Goal: Task Accomplishment & Management: Manage account settings

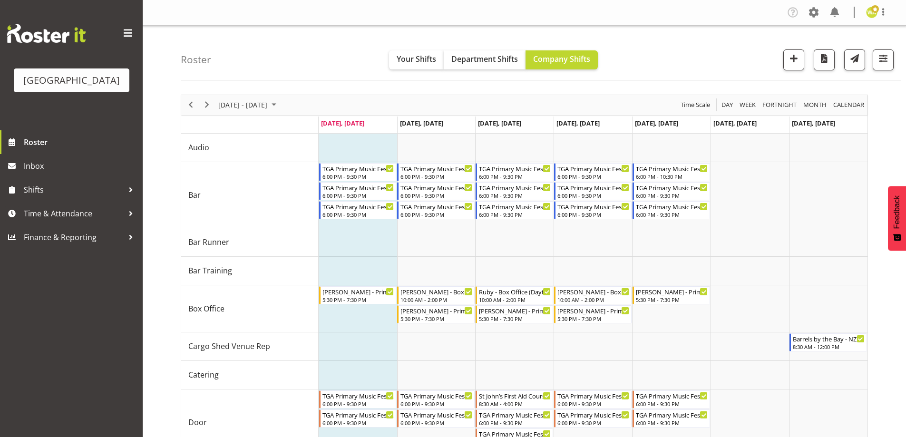
scroll to position [134, 0]
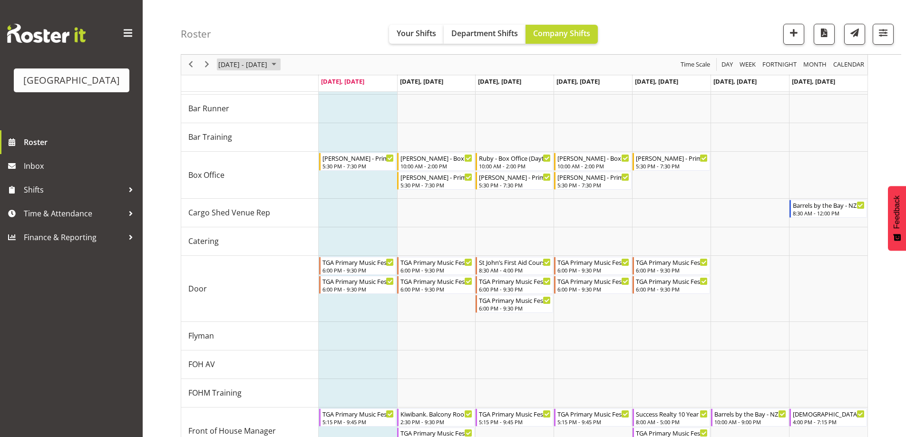
click at [252, 67] on span "[DATE] - [DATE]" at bounding box center [242, 65] width 51 height 12
click at [732, 31] on div "Roster Your Shifts Department Shifts Company Shifts All Locations [GEOGRAPHIC_D…" at bounding box center [541, 27] width 720 height 55
drag, startPoint x: 269, startPoint y: 17, endPoint x: 256, endPoint y: 24, distance: 14.5
click at [268, 17] on div "Roster Your Shifts Department Shifts Company Shifts All Locations [GEOGRAPHIC_D…" at bounding box center [541, 27] width 720 height 55
click at [209, 32] on div "Roster Your Shifts Department Shifts Company Shifts All Locations [GEOGRAPHIC_D…" at bounding box center [541, 27] width 720 height 55
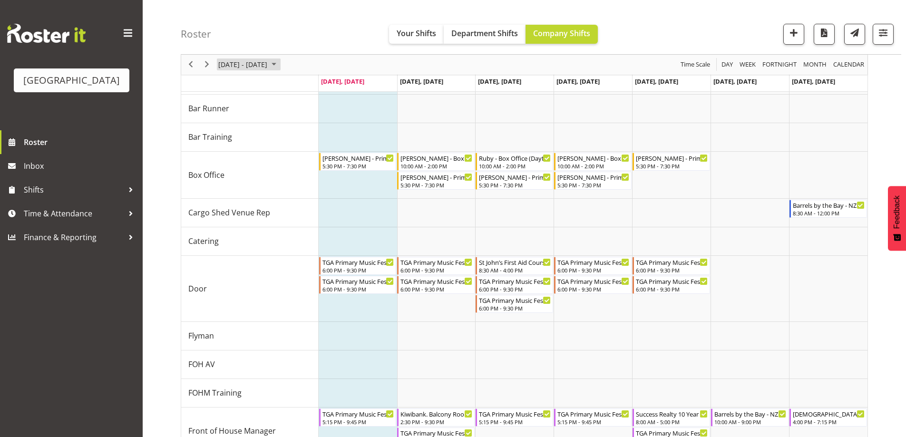
click at [267, 63] on span "[DATE] - [DATE]" at bounding box center [242, 65] width 51 height 12
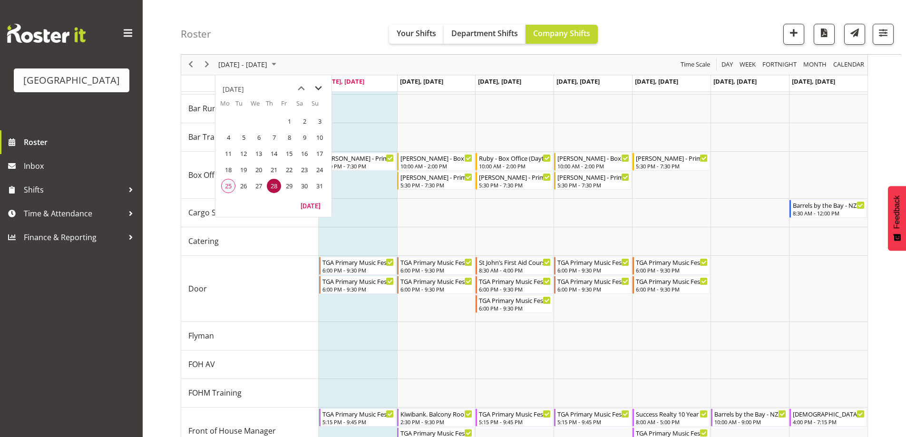
click at [316, 89] on span "next month" at bounding box center [318, 88] width 17 height 17
click at [258, 121] on span "3" at bounding box center [258, 121] width 14 height 14
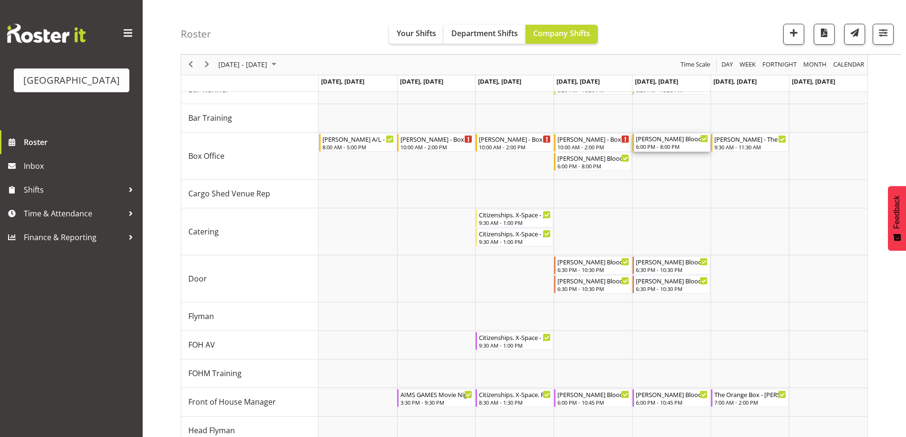
click at [673, 145] on div "6:00 PM - 8:00 PM" at bounding box center [672, 147] width 72 height 8
click at [0, 0] on div at bounding box center [0, 0] width 0 height 0
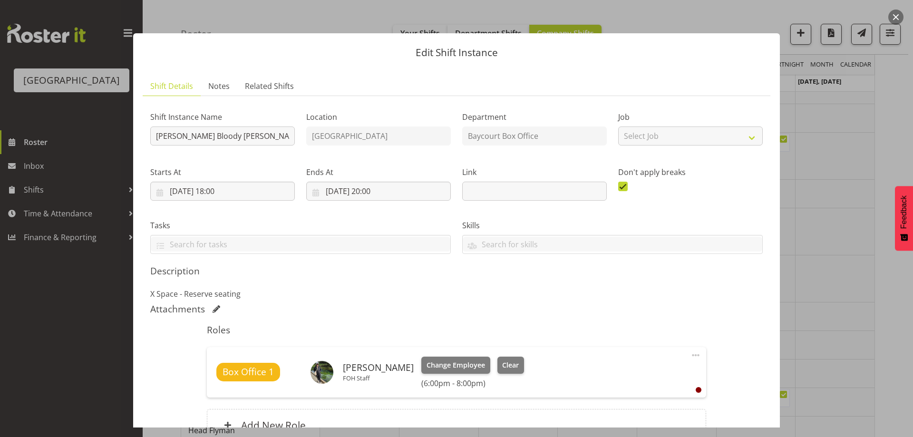
click at [896, 19] on button "button" at bounding box center [895, 17] width 15 height 15
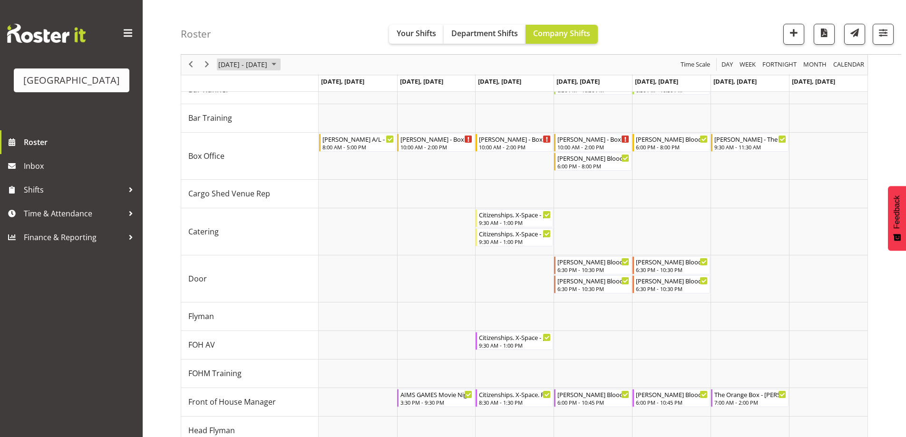
click at [268, 64] on span "[DATE] - [DATE]" at bounding box center [242, 65] width 51 height 12
click at [245, 157] on span "16" at bounding box center [243, 153] width 14 height 14
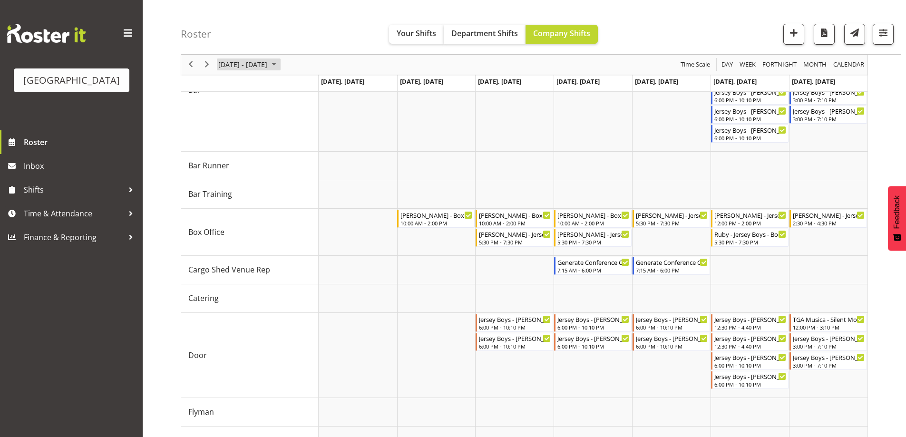
click at [268, 65] on span "[DATE] - [DATE]" at bounding box center [242, 65] width 51 height 12
click at [257, 172] on span "24" at bounding box center [258, 170] width 14 height 14
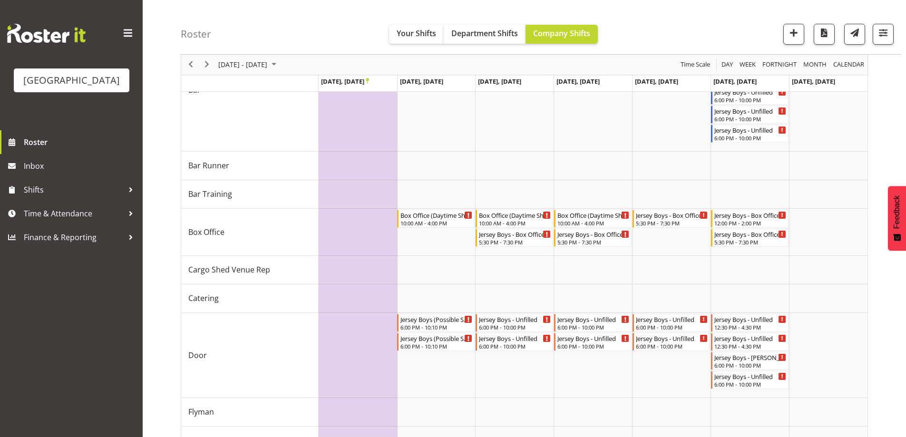
click at [697, 33] on div "Roster Your Shifts Department Shifts Company Shifts All Locations [GEOGRAPHIC_D…" at bounding box center [541, 27] width 720 height 55
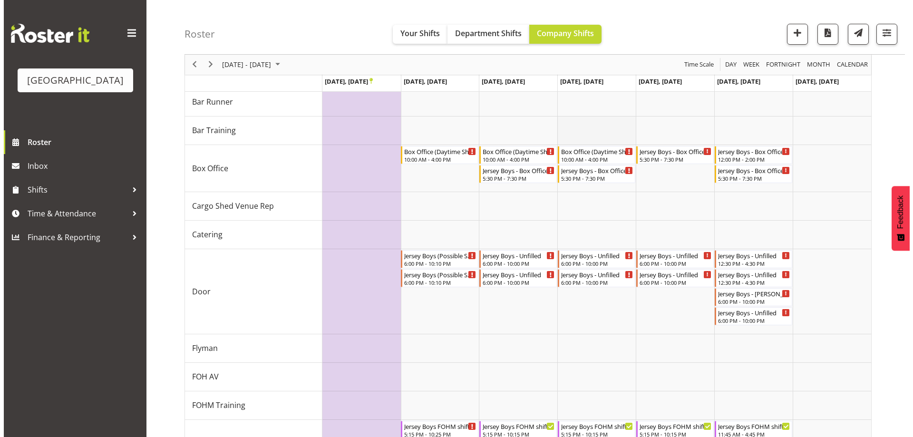
scroll to position [181, 0]
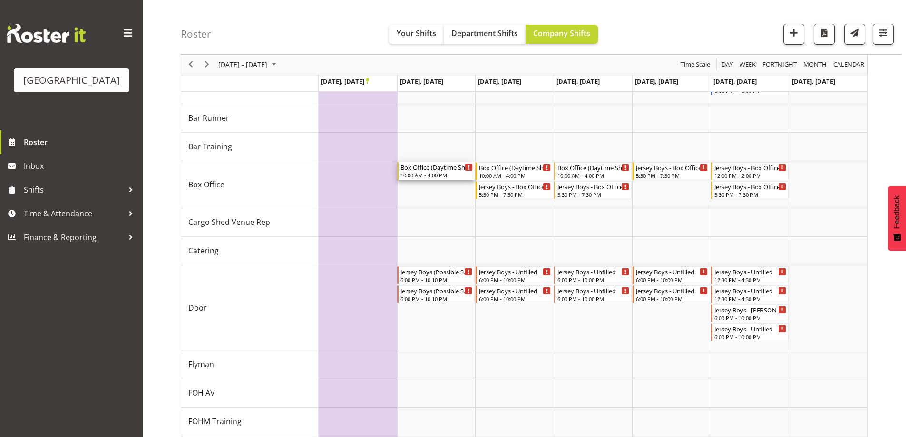
click at [438, 175] on div "10:00 AM - 4:00 PM" at bounding box center [436, 175] width 72 height 8
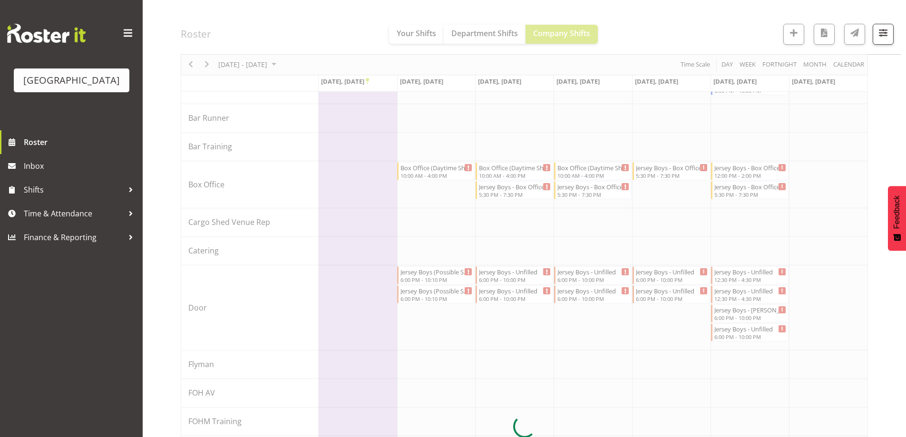
click at [438, 175] on div at bounding box center [524, 426] width 687 height 1026
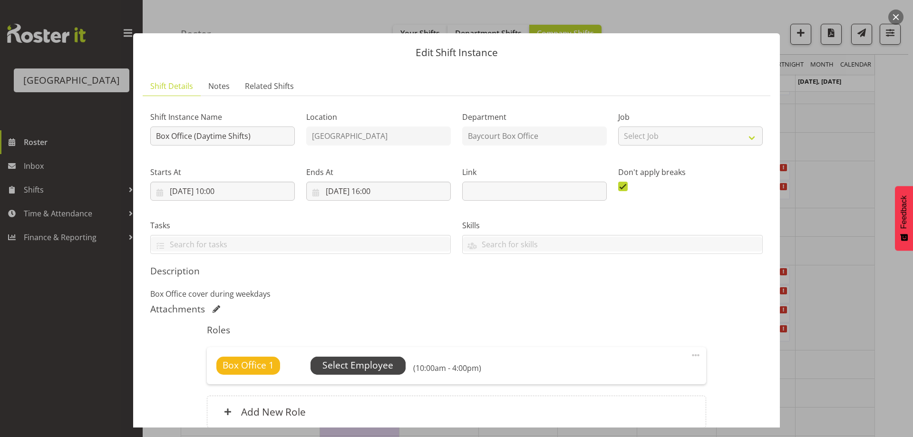
click at [370, 363] on span "Select Employee" at bounding box center [357, 365] width 71 height 14
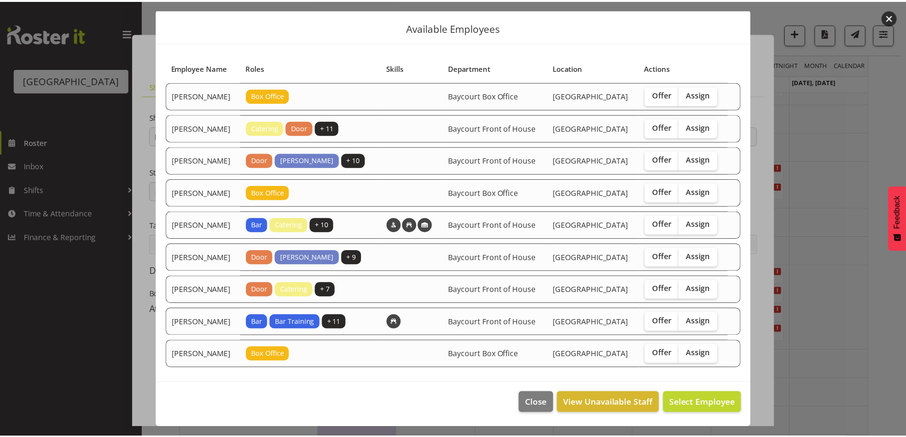
scroll to position [59, 0]
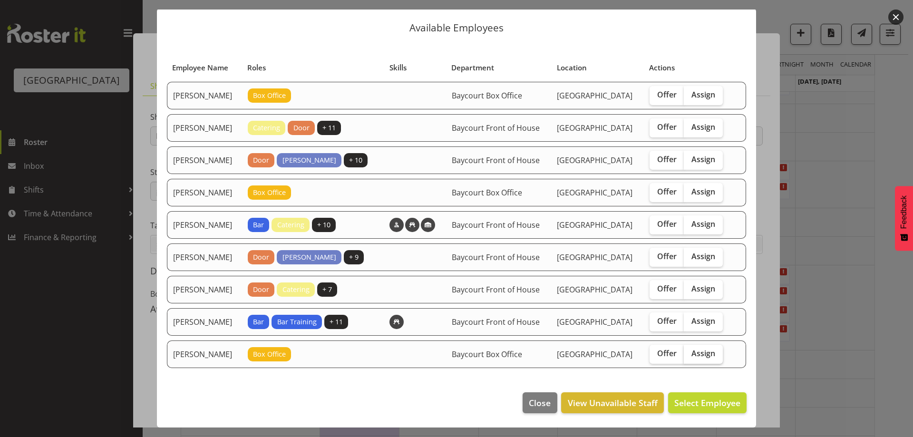
click at [711, 350] on span "Assign" at bounding box center [703, 353] width 24 height 10
click at [690, 350] on input "Assign" at bounding box center [687, 353] width 6 height 6
checkbox input "true"
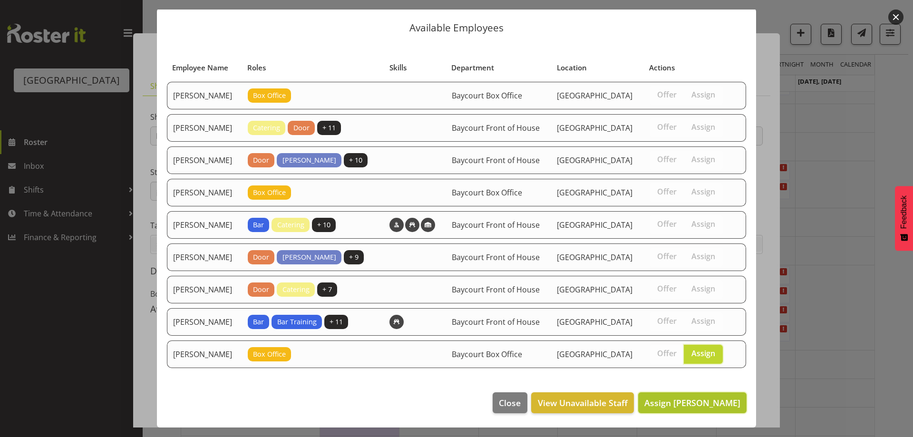
click at [712, 398] on span "Assign [PERSON_NAME]" at bounding box center [692, 402] width 96 height 11
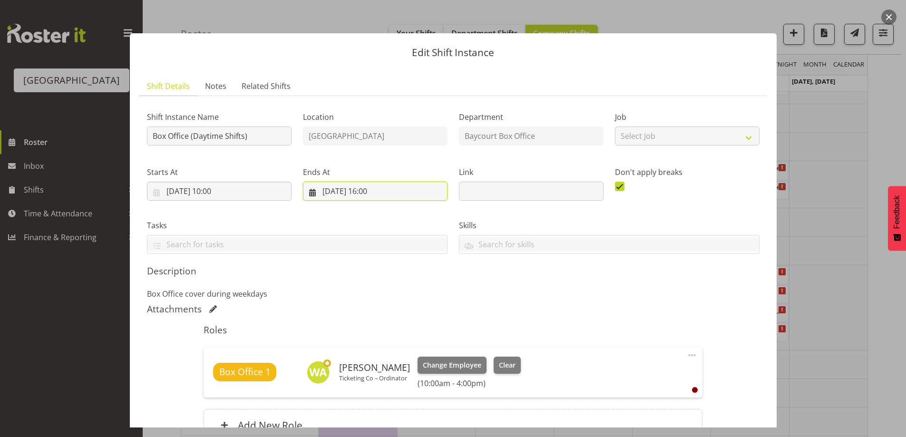
click at [364, 187] on input "[DATE] 16:00" at bounding box center [375, 191] width 145 height 19
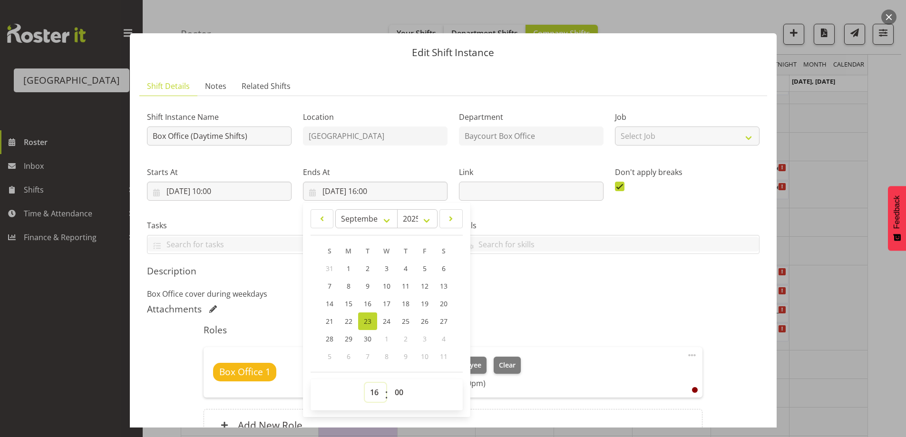
click at [369, 396] on select "00 01 02 03 04 05 06 07 08 09 10 11 12 13 14 15 16 17 18 19 20 21 22 23" at bounding box center [375, 392] width 21 height 19
select select "14"
click at [365, 383] on select "00 01 02 03 04 05 06 07 08 09 10 11 12 13 14 15 16 17 18 19 20 21 22 23" at bounding box center [375, 392] width 21 height 19
type input "[DATE] 14:00"
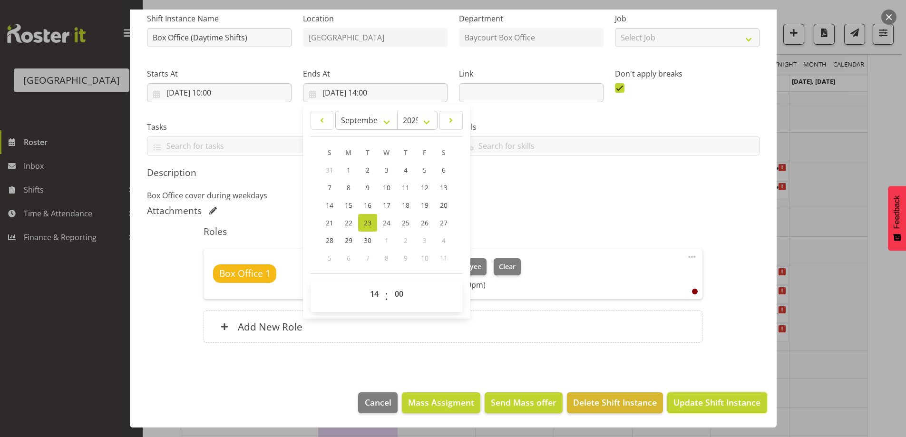
click at [755, 397] on button "Update Shift Instance" at bounding box center [716, 402] width 99 height 21
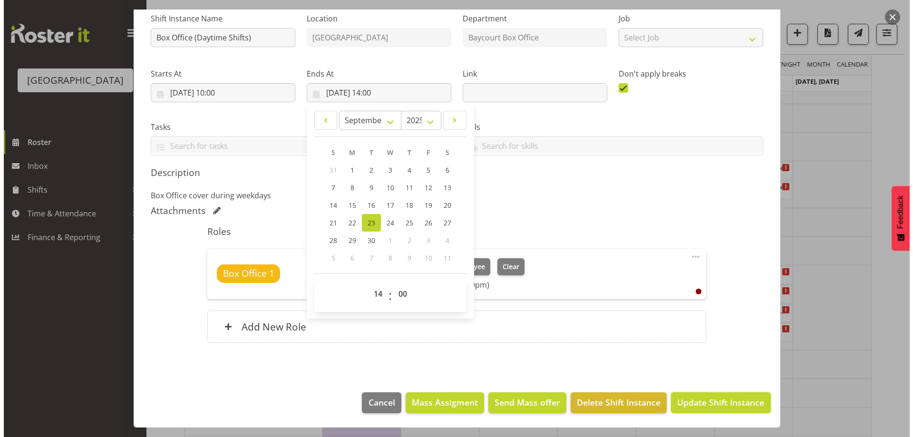
scroll to position [60, 0]
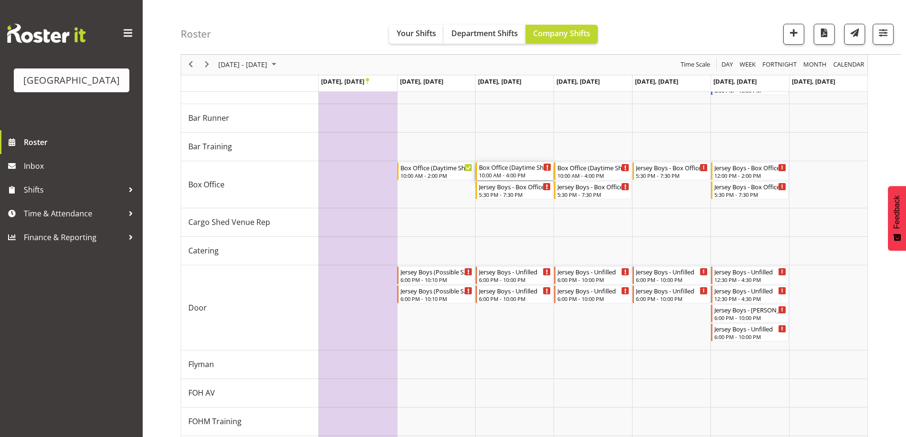
click at [499, 170] on div "Box Office (Daytime Shifts) - Unfilled" at bounding box center [515, 167] width 72 height 10
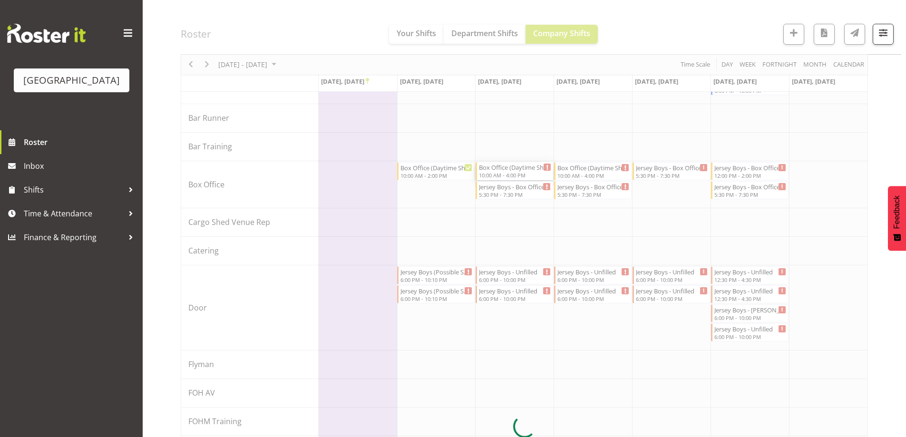
click at [499, 170] on div at bounding box center [524, 426] width 687 height 1026
select select "8"
select select "2025"
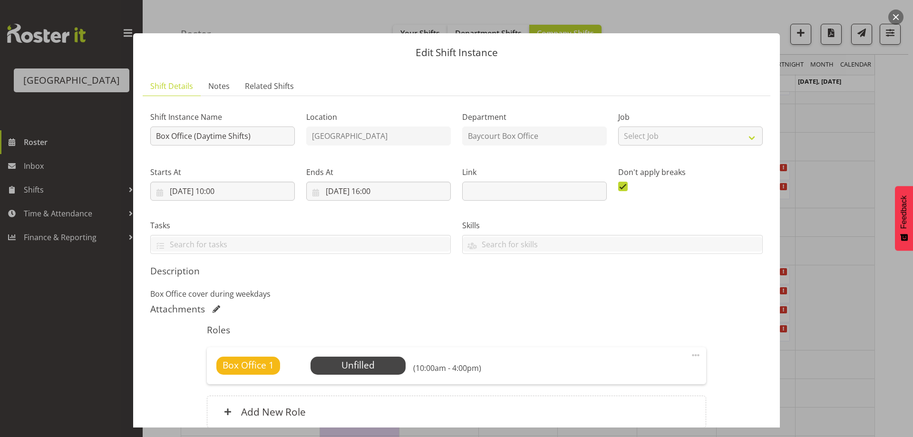
click at [365, 376] on div "Box Office 1 Unfilled Select Employee (10:00am - 4:00pm) Edit Cover Role Delete" at bounding box center [456, 365] width 499 height 37
click at [373, 191] on input "[DATE] 16:00" at bounding box center [378, 191] width 145 height 19
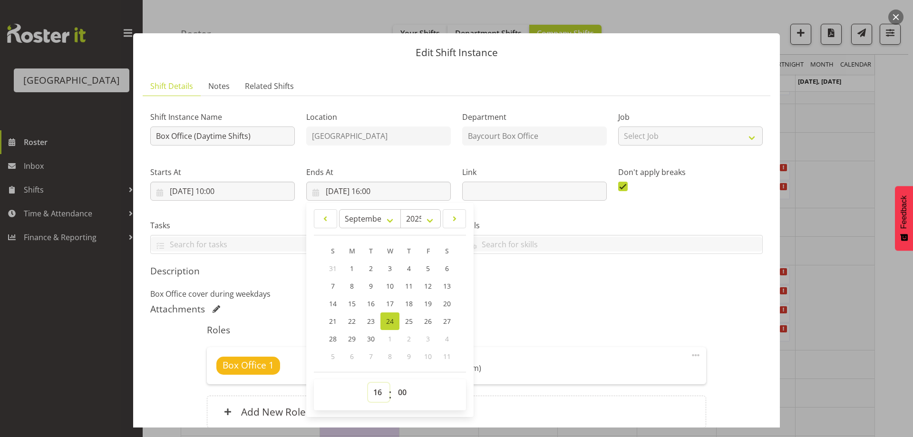
click at [376, 389] on select "00 01 02 03 04 05 06 07 08 09 10 11 12 13 14 15 16 17 18 19 20 21 22 23" at bounding box center [378, 392] width 21 height 19
select select "14"
click at [368, 383] on select "00 01 02 03 04 05 06 07 08 09 10 11 12 13 14 15 16 17 18 19 20 21 22 23" at bounding box center [378, 392] width 21 height 19
type input "[DATE] 14:00"
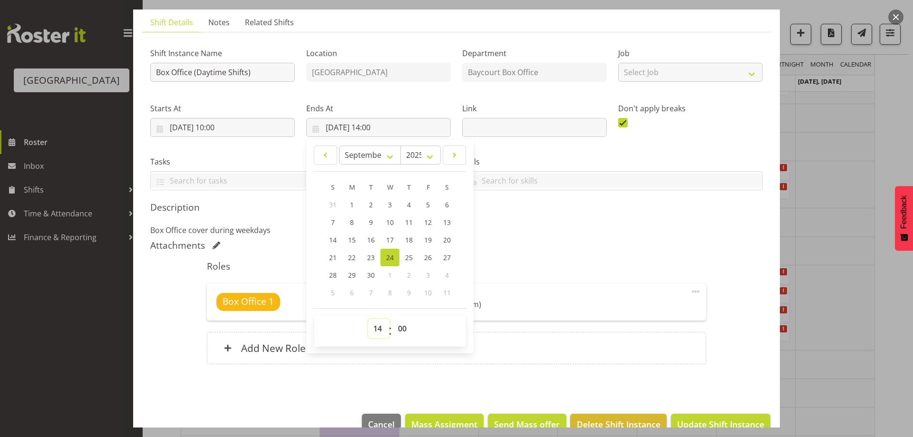
scroll to position [85, 0]
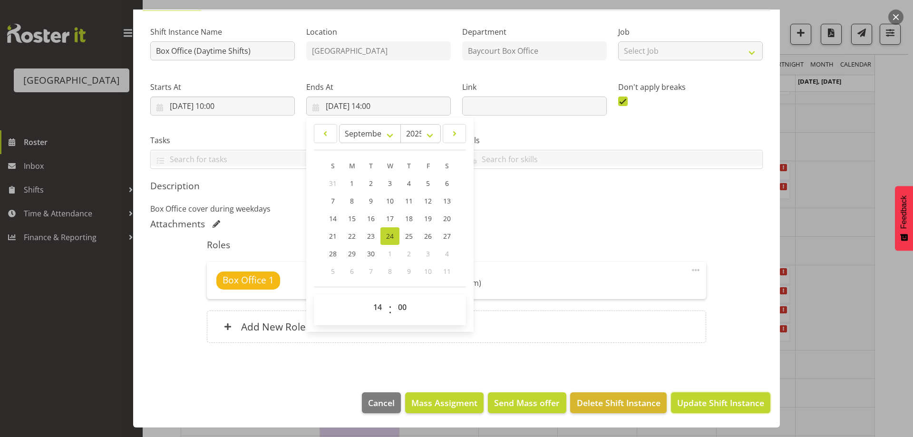
drag, startPoint x: 713, startPoint y: 399, endPoint x: 712, endPoint y: 280, distance: 118.4
click at [712, 281] on div "Edit Shift Instance Shift Details Notes Related Shifts Shift Instance Name Box …" at bounding box center [457, 133] width 666 height 418
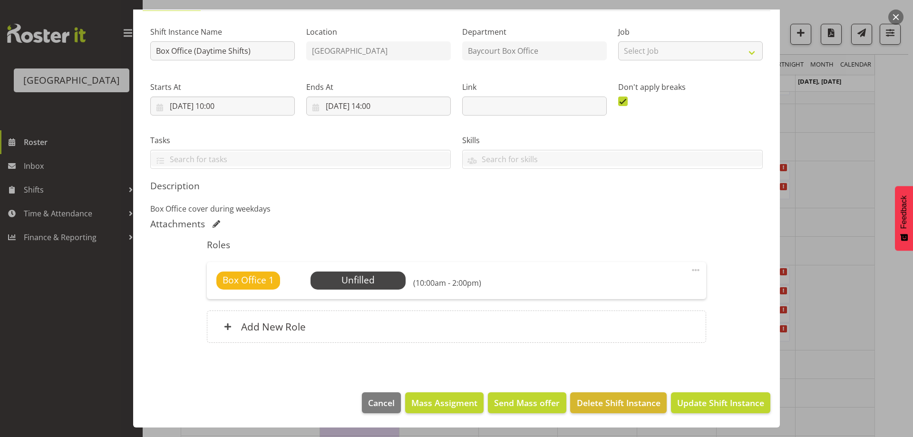
click at [712, 280] on div "Shift Instance Name Box Office (Daytime Shifts) Location [GEOGRAPHIC_DATA] Depa…" at bounding box center [456, 187] width 612 height 336
click at [367, 281] on span "Select Employee" at bounding box center [357, 280] width 71 height 14
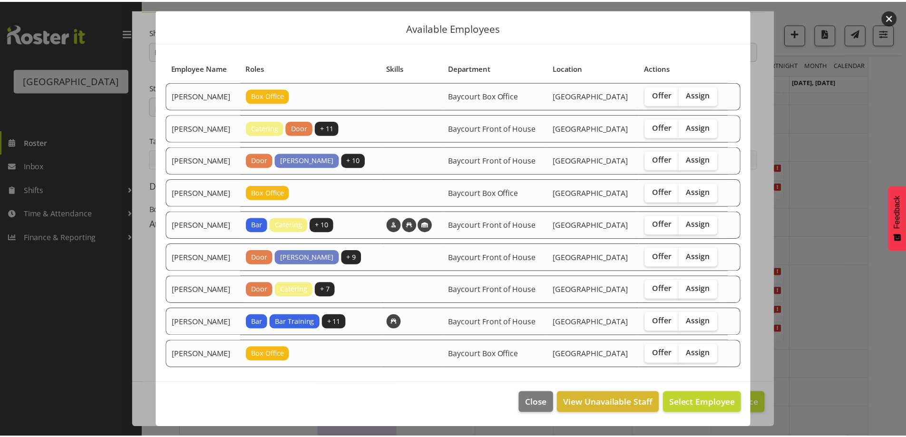
scroll to position [59, 0]
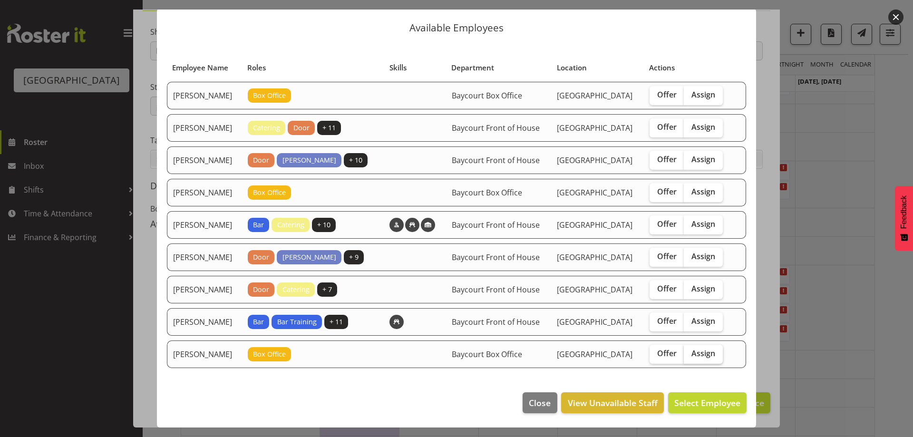
click at [707, 352] on span "Assign" at bounding box center [703, 353] width 24 height 10
click at [690, 352] on input "Assign" at bounding box center [687, 353] width 6 height 6
checkbox input "true"
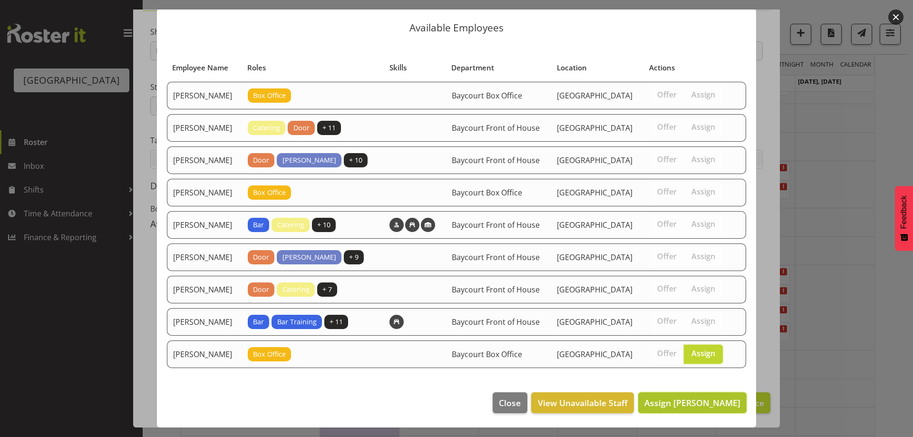
click at [696, 404] on span "Assign [PERSON_NAME]" at bounding box center [692, 402] width 96 height 11
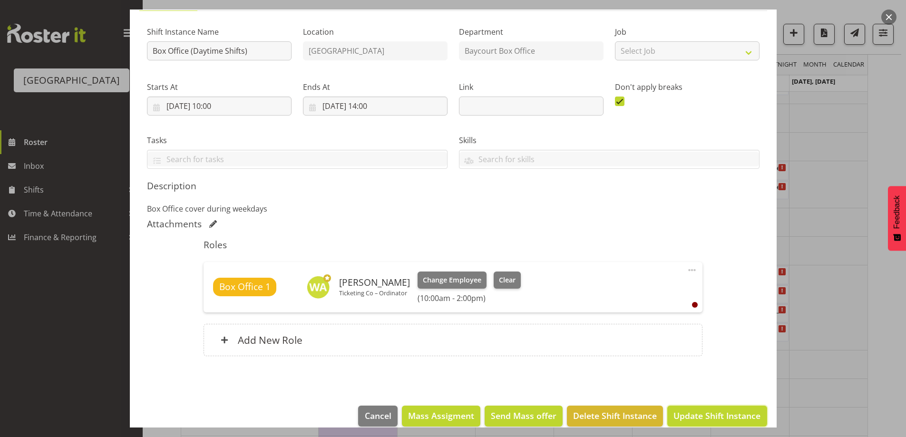
click at [717, 418] on span "Update Shift Instance" at bounding box center [716, 415] width 87 height 12
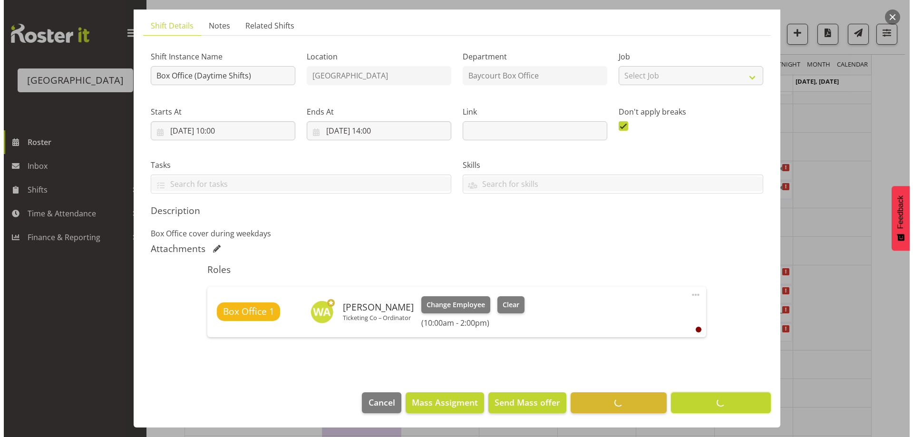
scroll to position [60, 0]
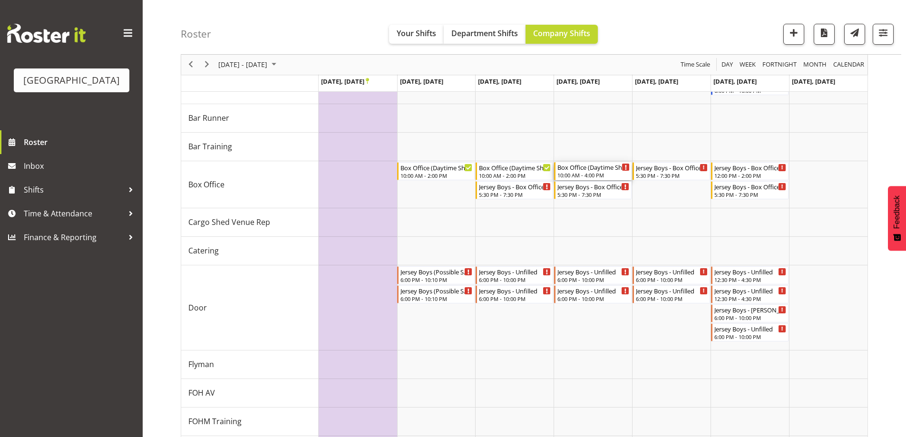
click at [595, 168] on div "Box Office (Daytime Shifts) - Unfilled" at bounding box center [593, 167] width 72 height 10
click at [595, 168] on div at bounding box center [524, 426] width 687 height 1026
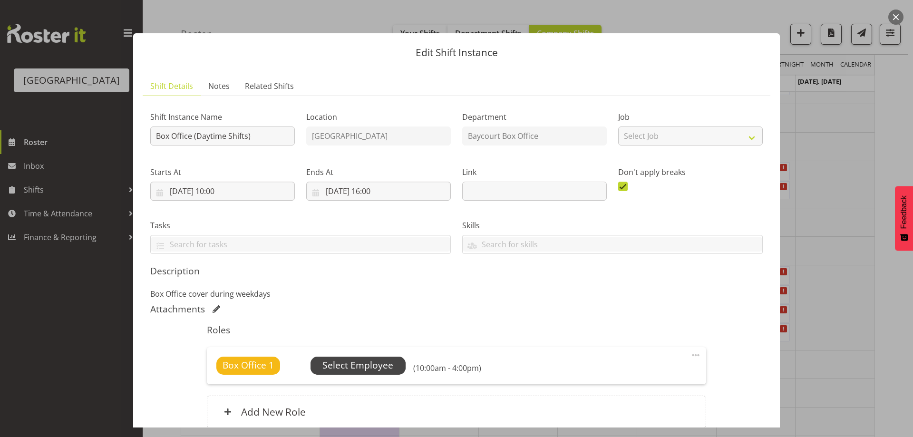
click at [385, 367] on span "Select Employee" at bounding box center [357, 365] width 71 height 14
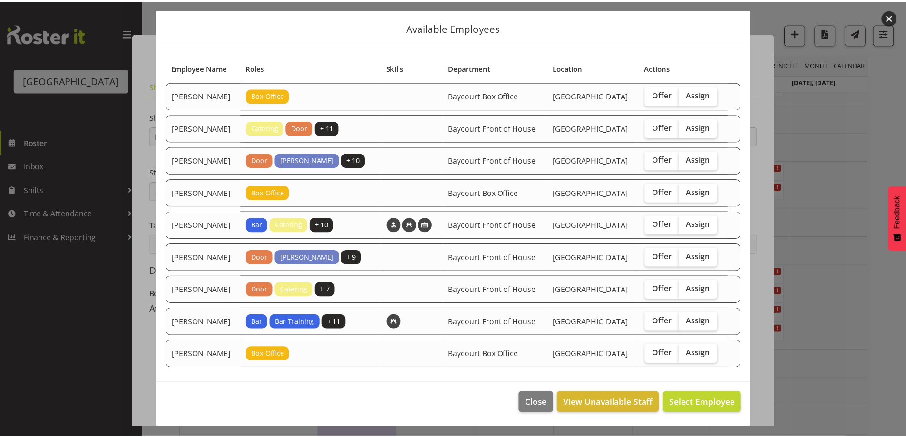
scroll to position [59, 0]
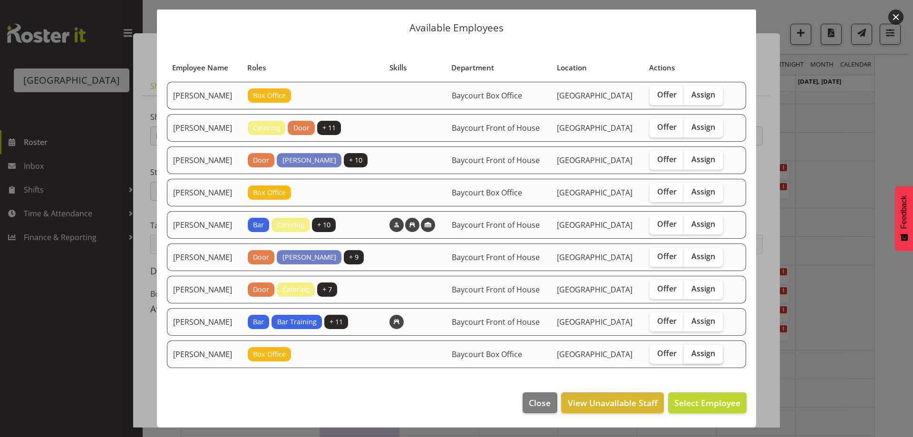
click at [703, 345] on label "Assign" at bounding box center [703, 354] width 39 height 19
click at [690, 350] on input "Assign" at bounding box center [687, 353] width 6 height 6
checkbox input "true"
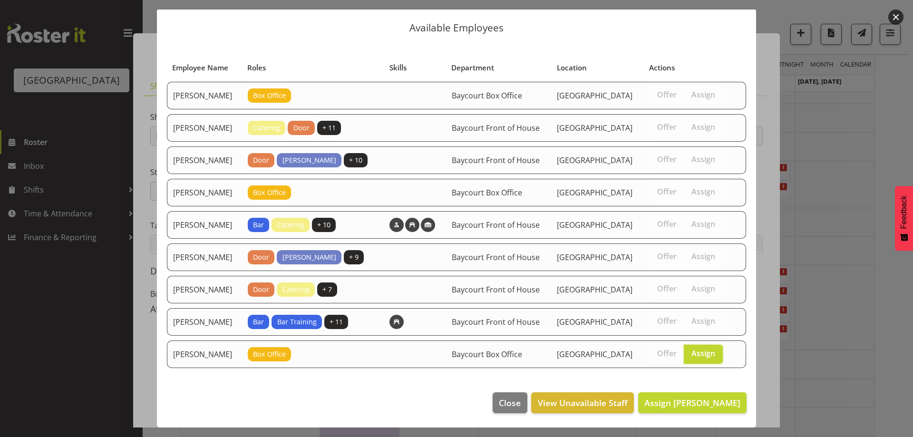
click at [709, 413] on footer "Close View Unavailable Staff Assign [PERSON_NAME]" at bounding box center [456, 405] width 599 height 45
click at [709, 405] on span "Assign [PERSON_NAME]" at bounding box center [692, 402] width 96 height 11
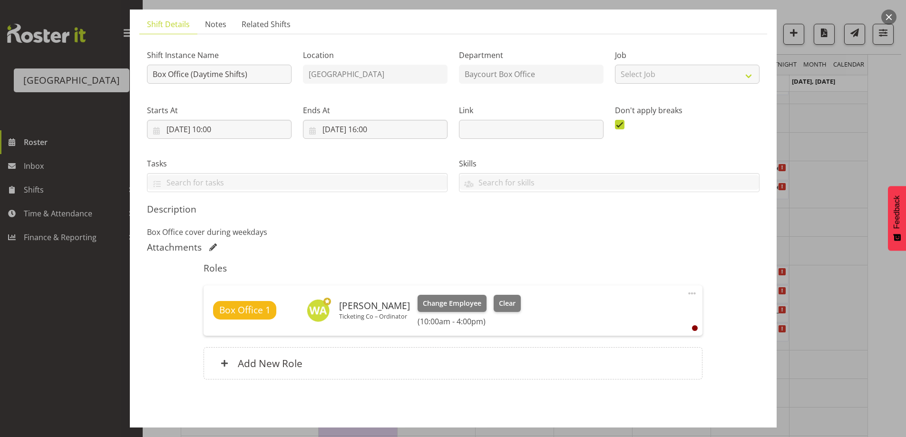
scroll to position [98, 0]
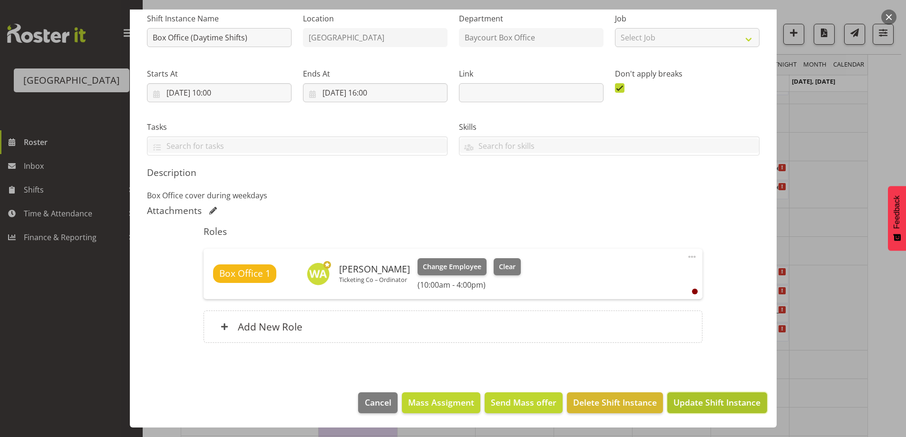
click at [728, 399] on span "Update Shift Instance" at bounding box center [716, 402] width 87 height 12
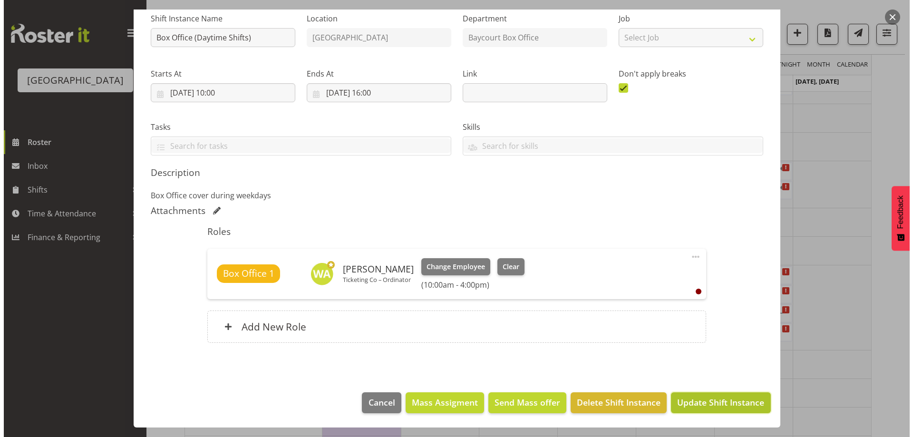
scroll to position [60, 0]
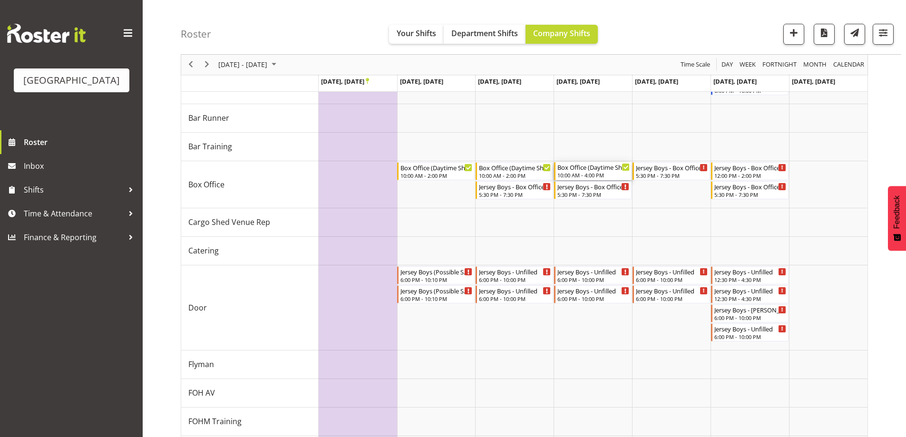
click at [584, 173] on div "10:00 AM - 4:00 PM" at bounding box center [593, 175] width 72 height 8
click at [0, 0] on div at bounding box center [0, 0] width 0 height 0
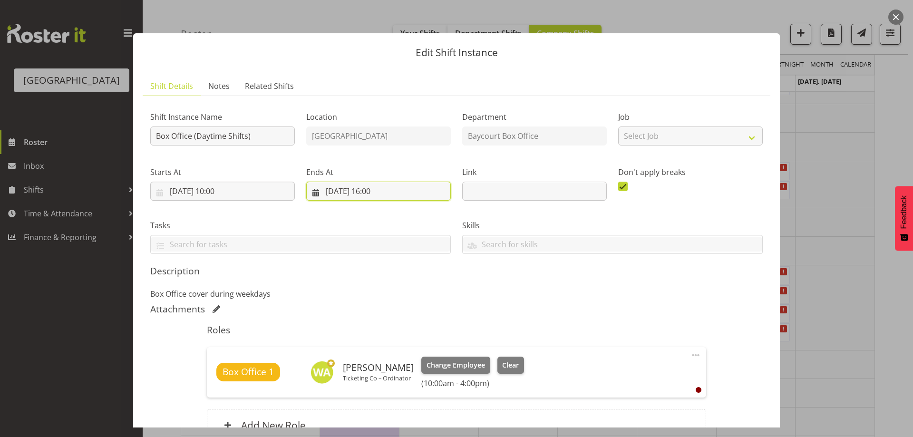
click at [373, 189] on input "[DATE] 16:00" at bounding box center [378, 191] width 145 height 19
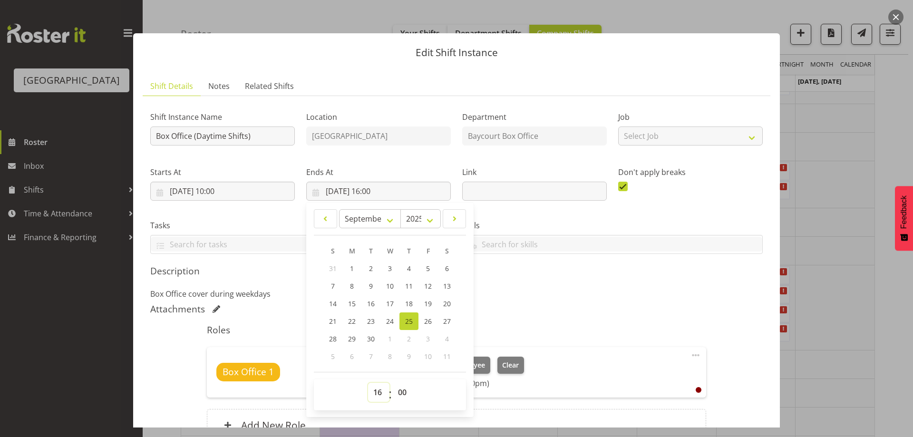
click at [377, 397] on select "00 01 02 03 04 05 06 07 08 09 10 11 12 13 14 15 16 17 18 19 20 21 22 23" at bounding box center [378, 392] width 21 height 19
select select "14"
click at [368, 383] on select "00 01 02 03 04 05 06 07 08 09 10 11 12 13 14 15 16 17 18 19 20 21 22 23" at bounding box center [378, 392] width 21 height 19
type input "[DATE] 14:00"
click at [705, 308] on div "Attachments" at bounding box center [456, 308] width 612 height 11
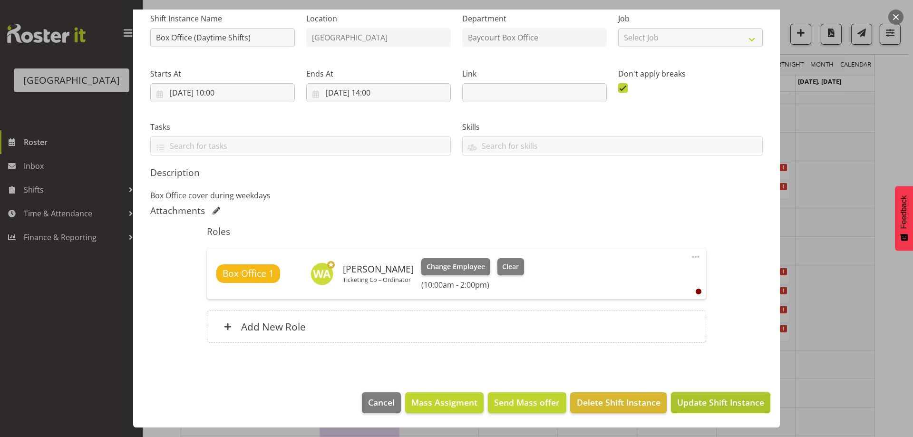
click at [730, 398] on span "Update Shift Instance" at bounding box center [720, 402] width 87 height 12
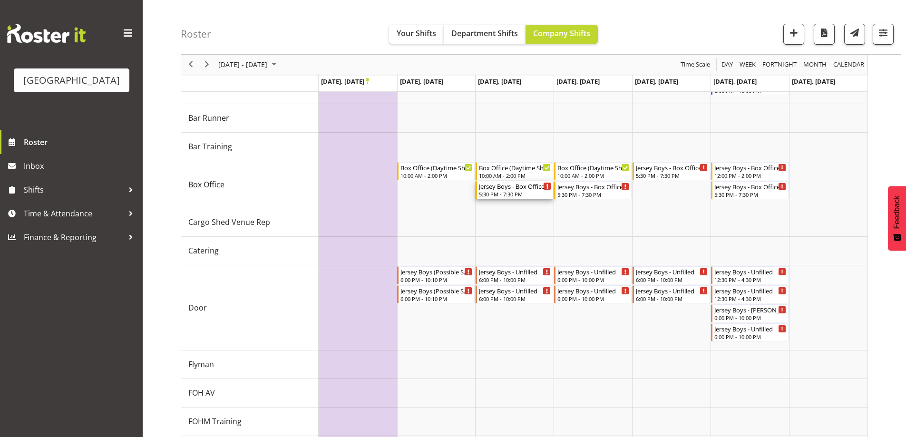
click at [500, 191] on div "Jersey Boys - Box Office - Unfilled 5:30 PM - 7:30 PM" at bounding box center [515, 190] width 72 height 18
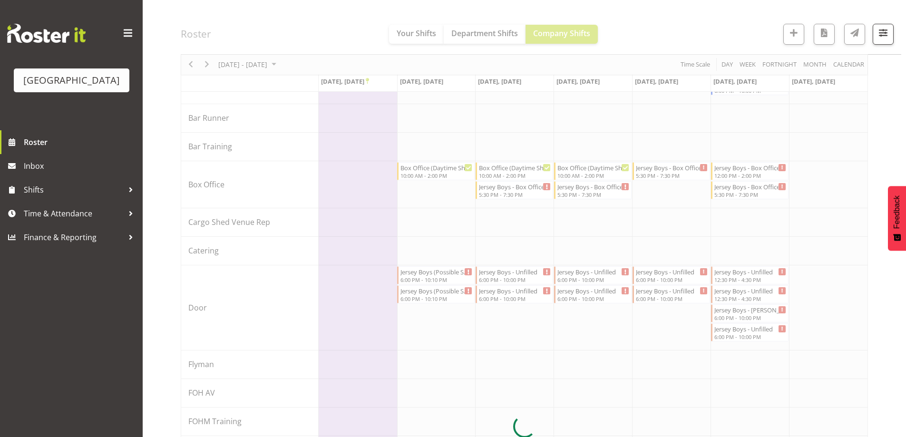
click at [500, 191] on div at bounding box center [524, 426] width 687 height 1026
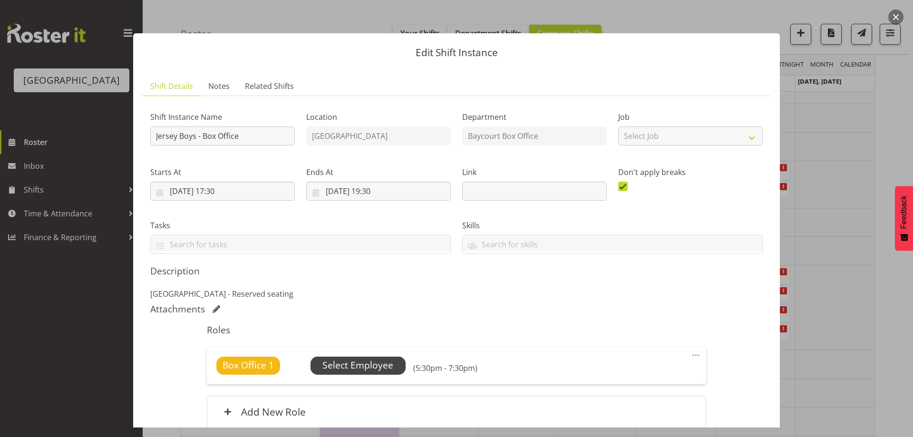
click at [343, 359] on span "Select Employee" at bounding box center [357, 365] width 71 height 14
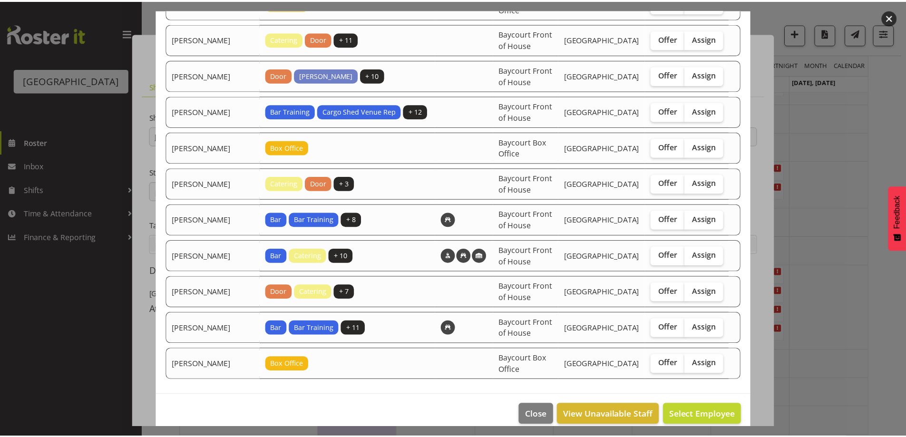
scroll to position [167, 0]
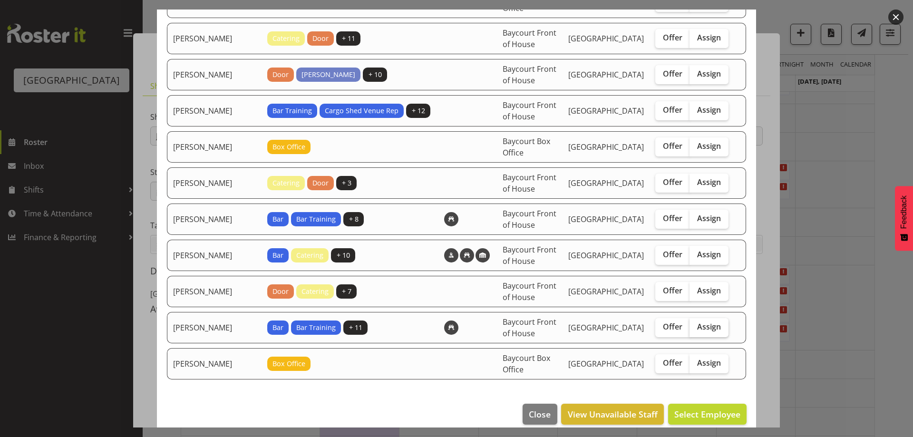
click at [706, 322] on span "Assign" at bounding box center [709, 327] width 24 height 10
click at [696, 324] on input "Assign" at bounding box center [692, 327] width 6 height 6
checkbox input "true"
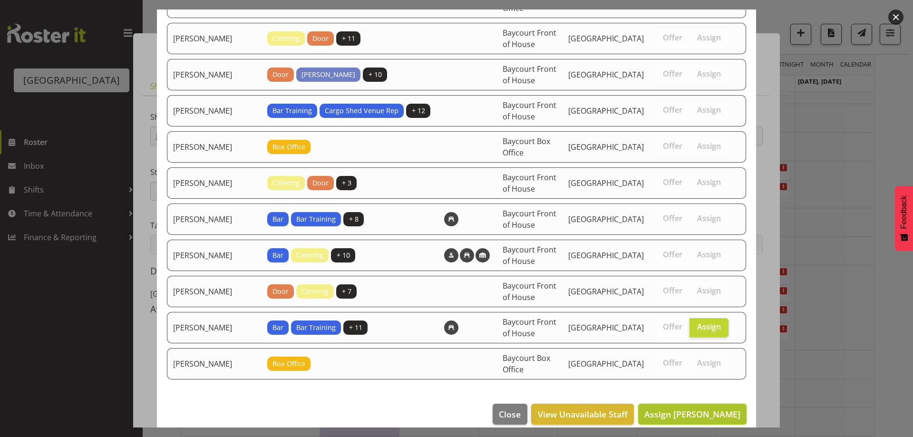
click at [719, 408] on span "Assign [PERSON_NAME]" at bounding box center [692, 413] width 96 height 11
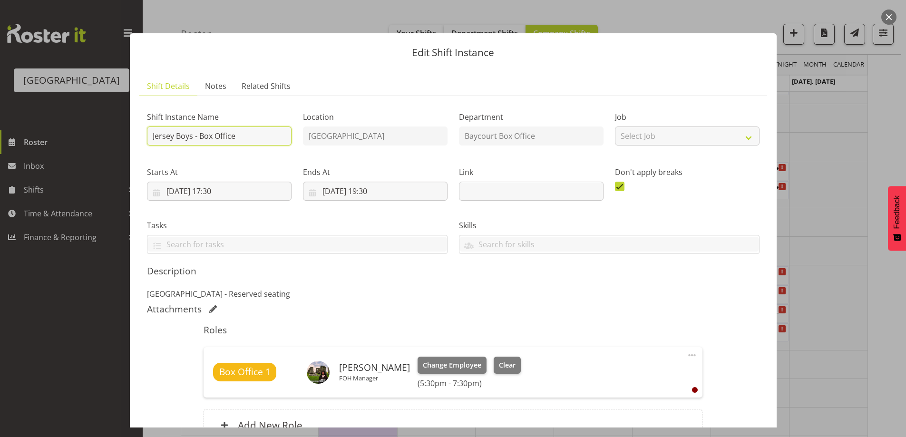
click at [151, 134] on input "Jersey Boys - Box Office" at bounding box center [219, 135] width 145 height 19
type input "[PERSON_NAME] - Jersey Boys - Box Office"
click at [560, 288] on p "[GEOGRAPHIC_DATA] - Reserved seating" at bounding box center [453, 293] width 612 height 11
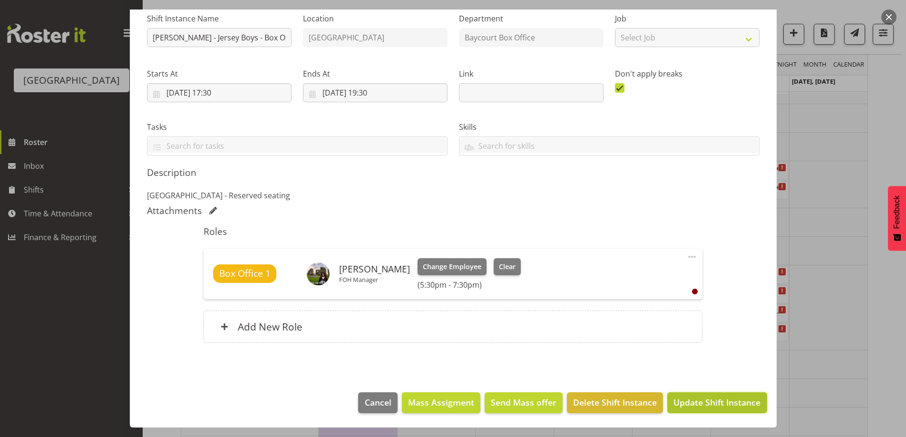
click at [705, 399] on span "Update Shift Instance" at bounding box center [716, 402] width 87 height 12
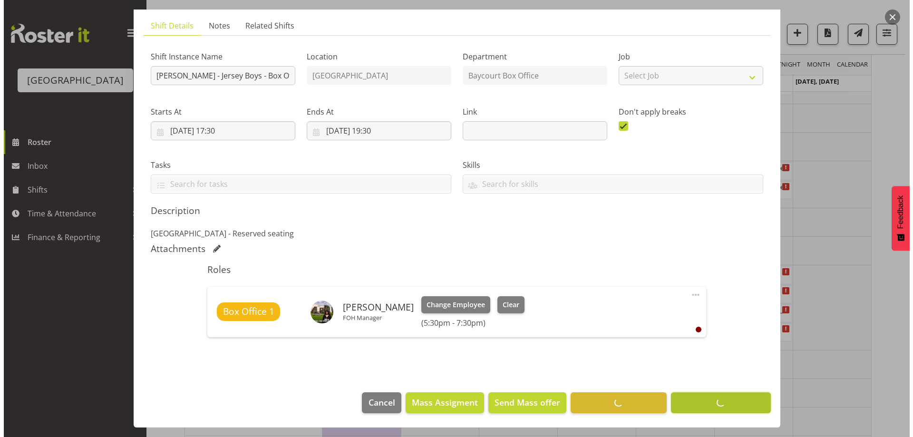
scroll to position [60, 0]
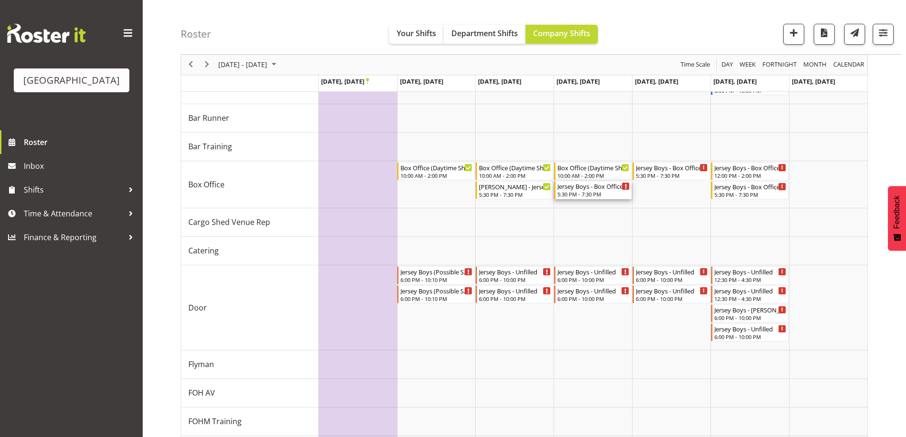
click at [578, 188] on div "Jersey Boys - Box Office - Unfilled" at bounding box center [593, 186] width 72 height 10
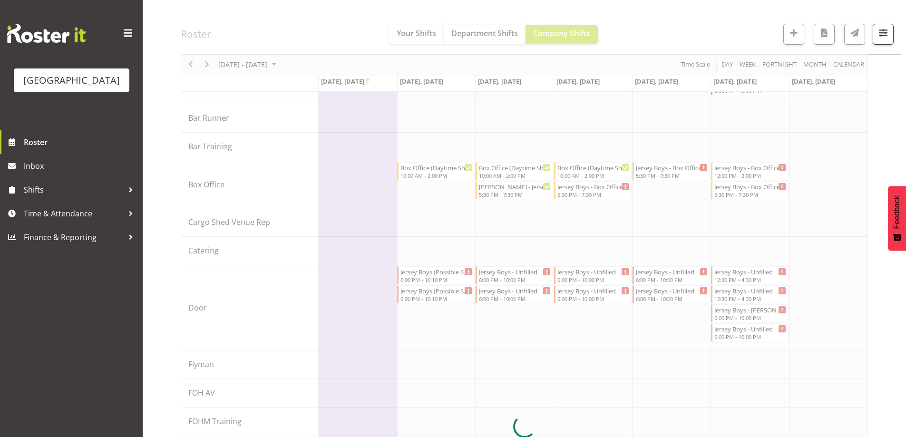
click at [578, 188] on div at bounding box center [524, 426] width 687 height 1026
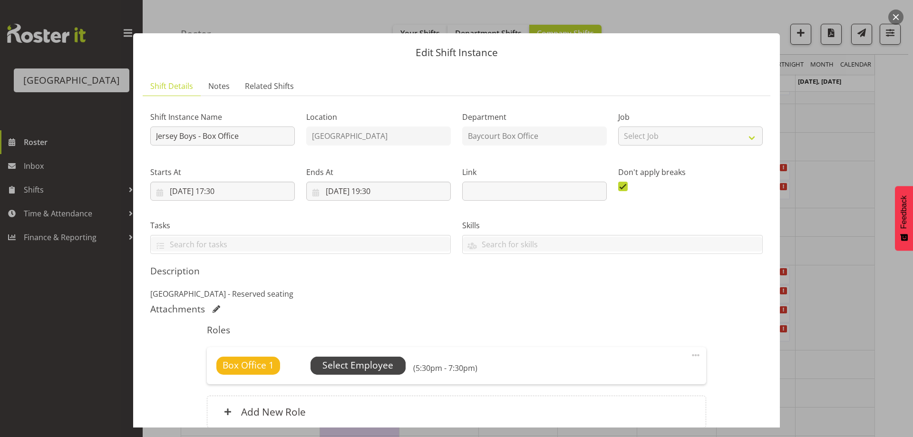
click at [372, 364] on span "Select Employee" at bounding box center [357, 365] width 71 height 14
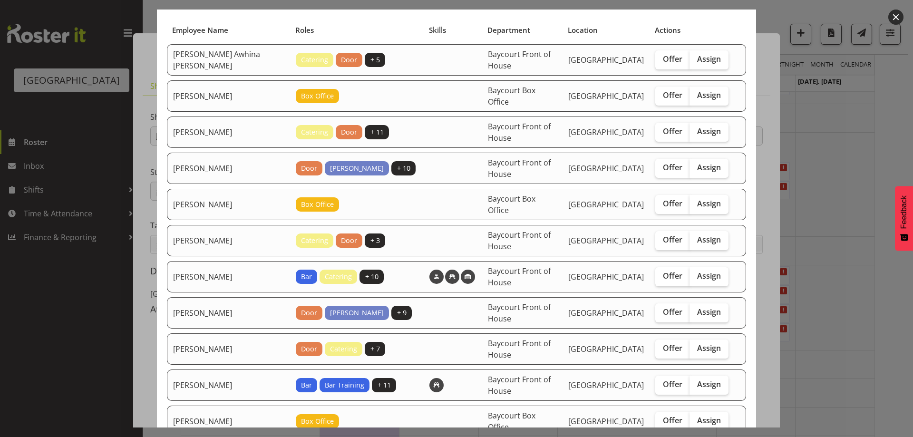
scroll to position [48, 0]
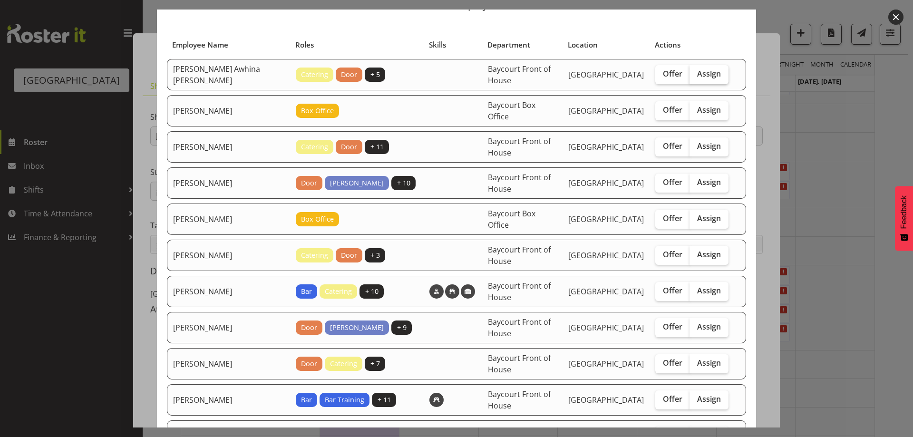
click at [697, 74] on span "Assign" at bounding box center [709, 74] width 24 height 10
click at [692, 74] on input "Assign" at bounding box center [692, 74] width 6 height 6
checkbox input "true"
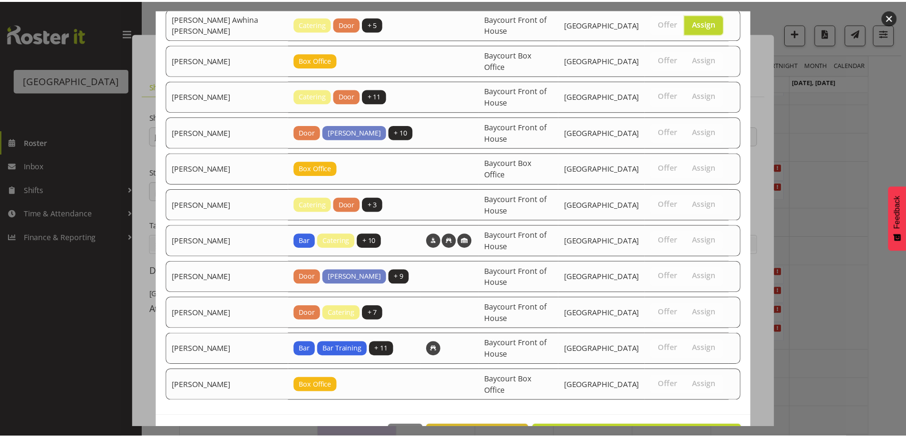
scroll to position [131, 0]
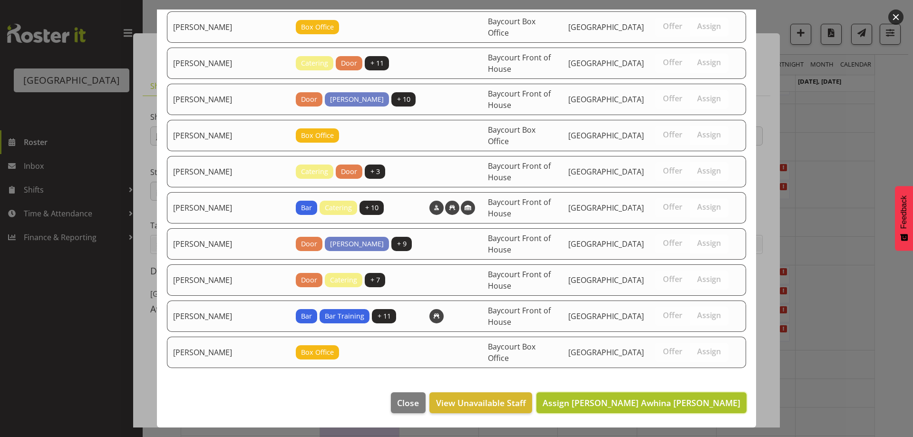
click at [707, 405] on span "Assign [PERSON_NAME] Awhina [PERSON_NAME]" at bounding box center [641, 402] width 198 height 11
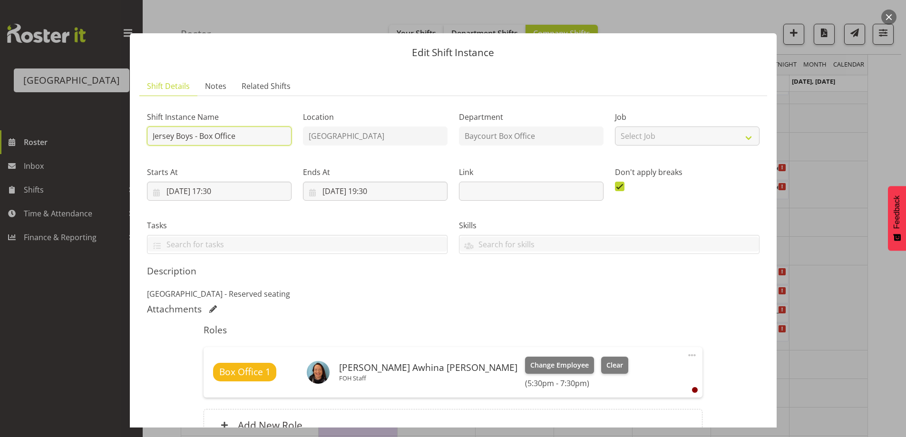
click at [153, 135] on input "Jersey Boys - Box Office" at bounding box center [219, 135] width 145 height 19
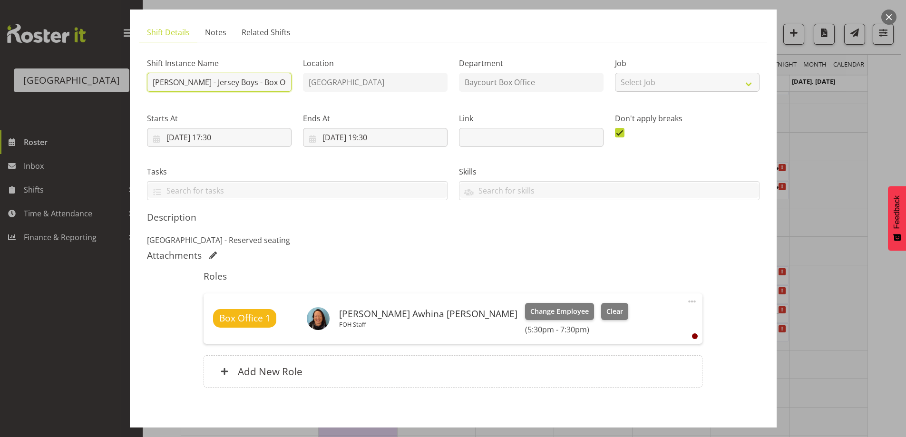
scroll to position [98, 0]
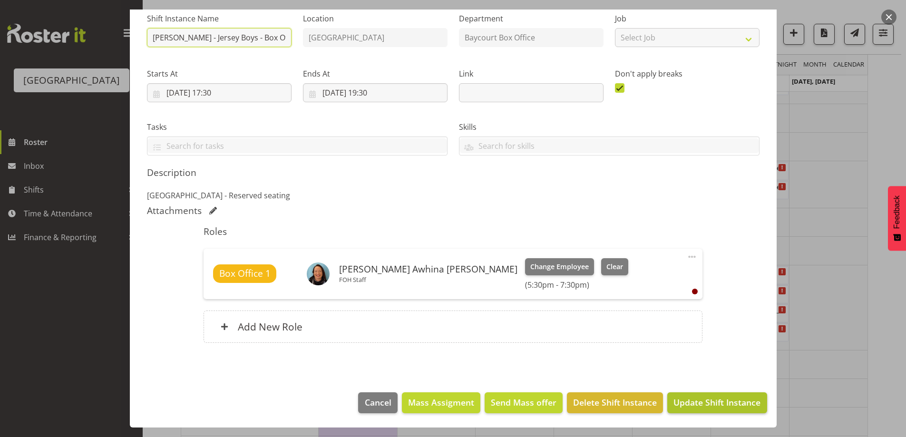
type input "[PERSON_NAME] - Jersey Boys - Box Office"
click at [696, 400] on span "Update Shift Instance" at bounding box center [716, 402] width 87 height 12
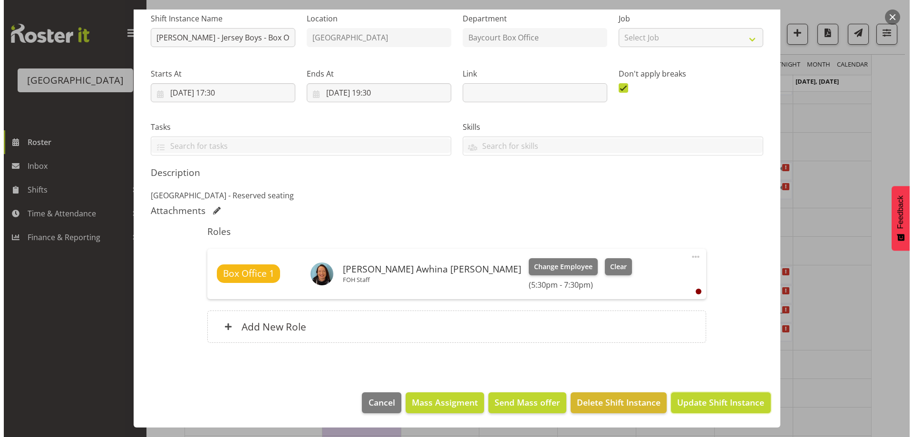
scroll to position [60, 0]
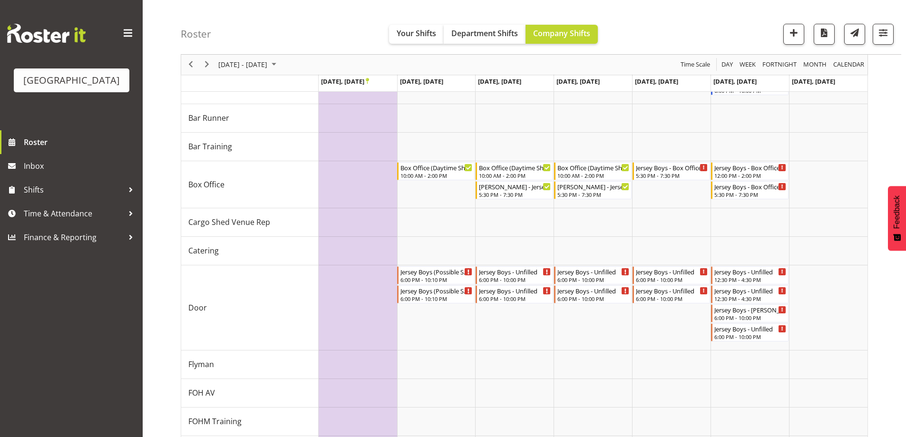
click at [663, 31] on div "Roster Your Shifts Department Shifts Company Shifts All Locations [GEOGRAPHIC_D…" at bounding box center [541, 27] width 720 height 55
click at [675, 168] on div "Jersey Boys - Box Office - Unfilled" at bounding box center [672, 167] width 72 height 10
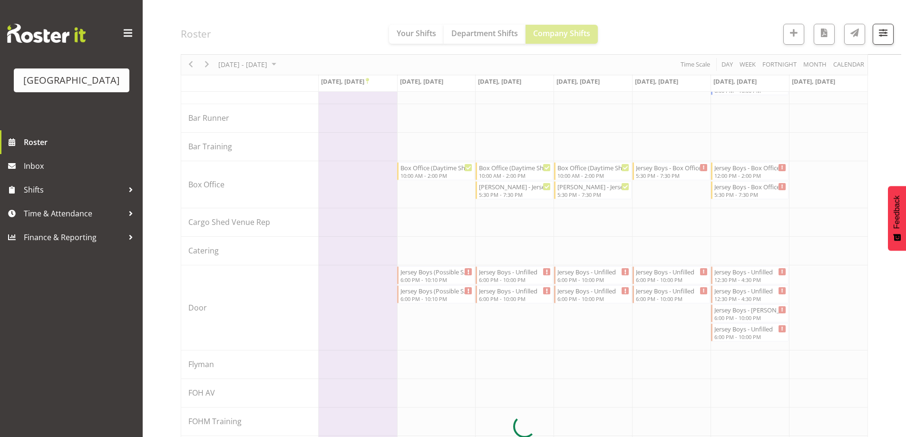
click at [675, 168] on div at bounding box center [524, 426] width 687 height 1026
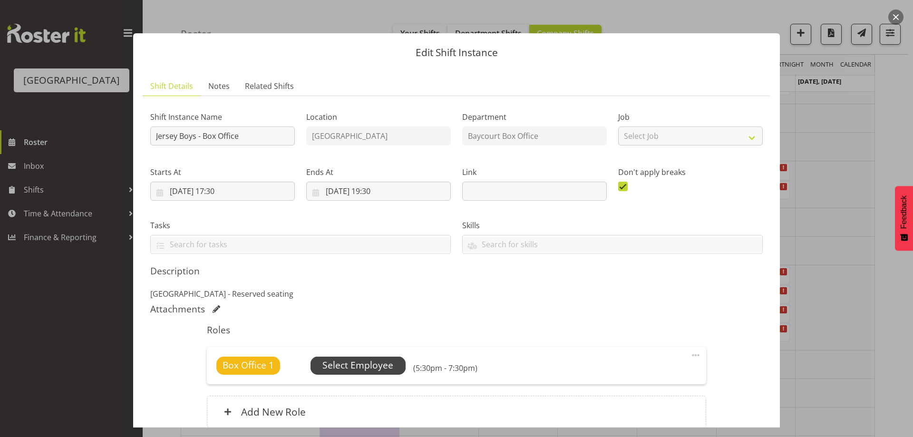
click at [329, 362] on span "Select Employee" at bounding box center [357, 365] width 71 height 14
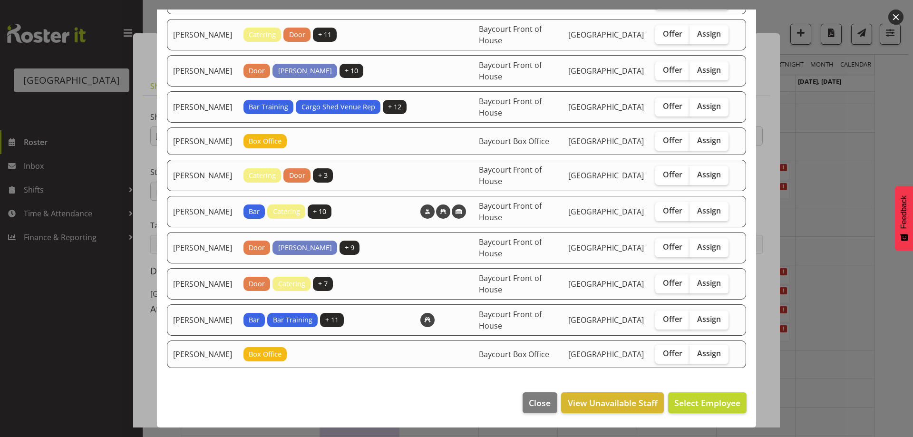
scroll to position [142, 0]
click at [699, 170] on span "Assign" at bounding box center [709, 175] width 24 height 10
click at [696, 172] on input "Assign" at bounding box center [692, 175] width 6 height 6
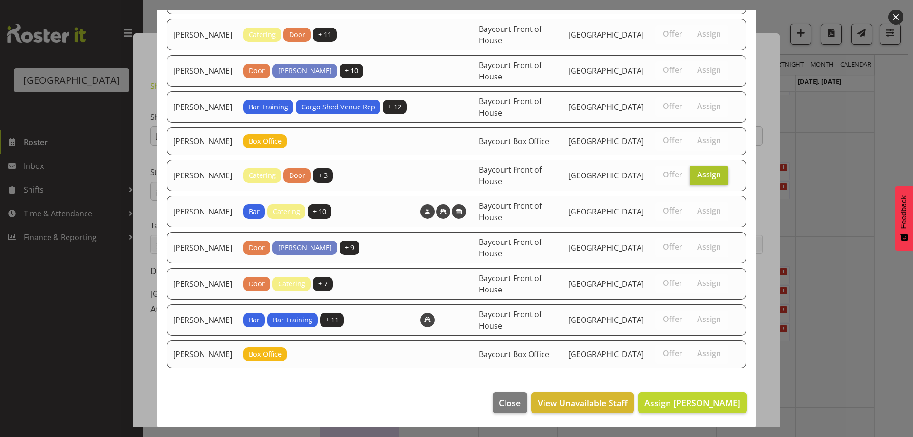
click at [701, 172] on span "Assign" at bounding box center [709, 175] width 24 height 10
click at [696, 172] on input "Assign" at bounding box center [692, 175] width 6 height 6
checkbox input "false"
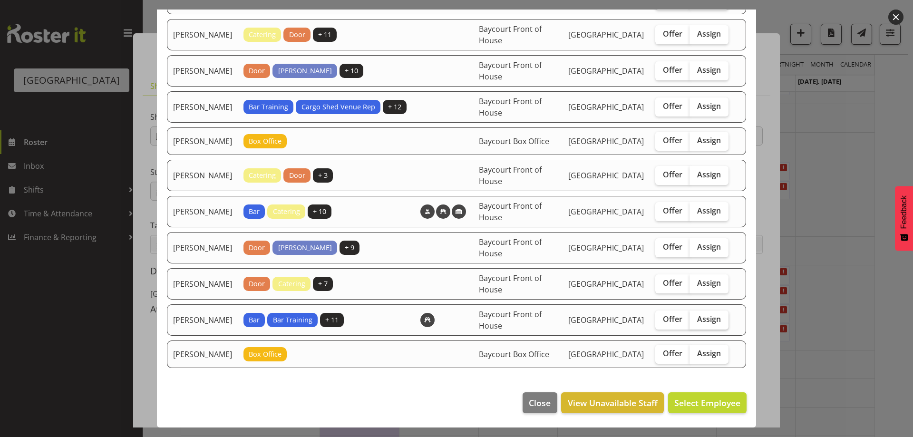
click at [710, 317] on span "Assign" at bounding box center [709, 319] width 24 height 10
click at [696, 317] on input "Assign" at bounding box center [692, 319] width 6 height 6
checkbox input "true"
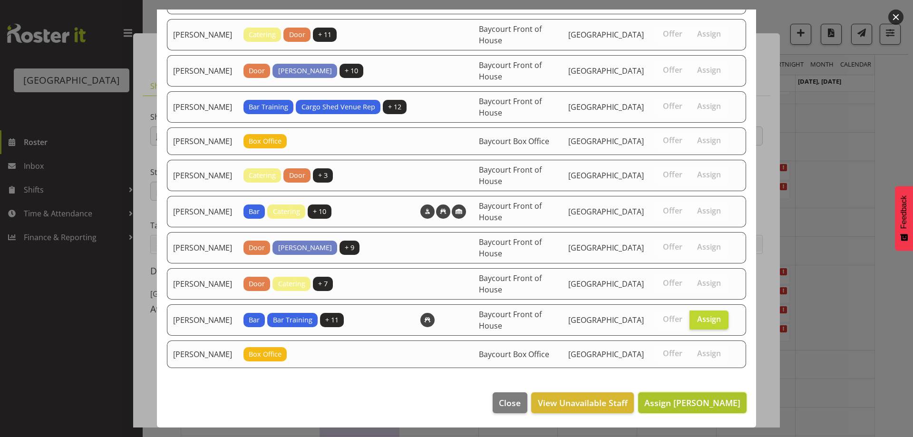
click at [710, 395] on button "Assign [PERSON_NAME]" at bounding box center [692, 402] width 108 height 21
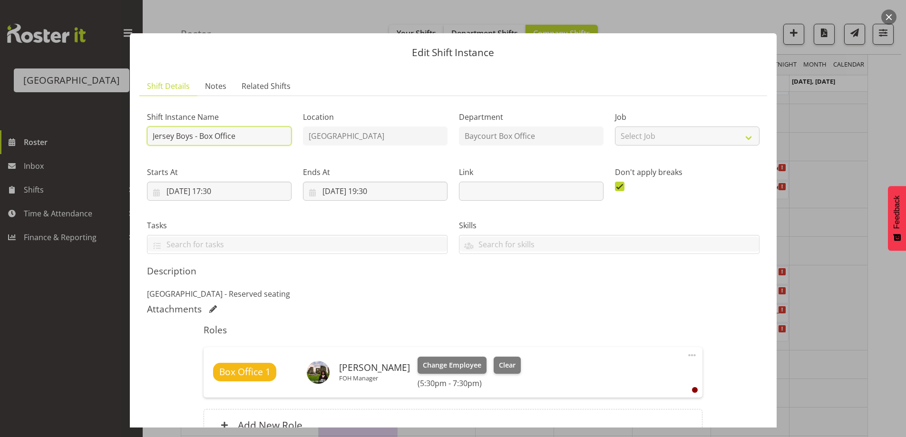
click at [149, 134] on input "Jersey Boys - Box Office" at bounding box center [219, 135] width 145 height 19
click at [476, 366] on span "Change Employee" at bounding box center [452, 365] width 58 height 10
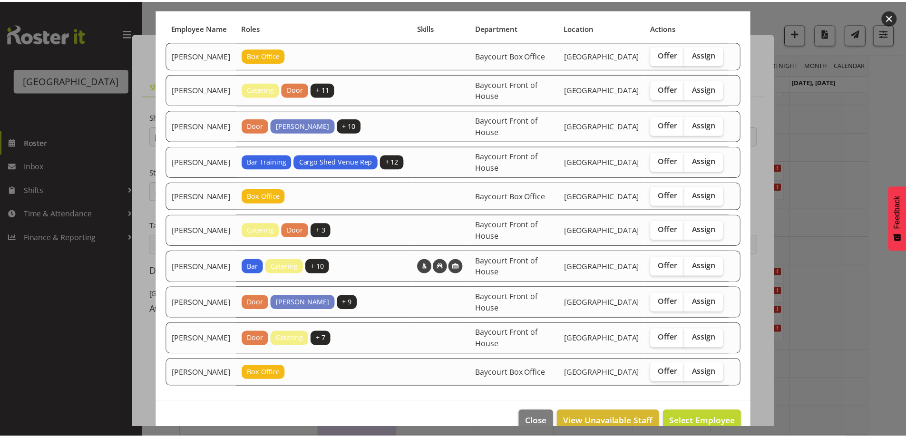
scroll to position [106, 0]
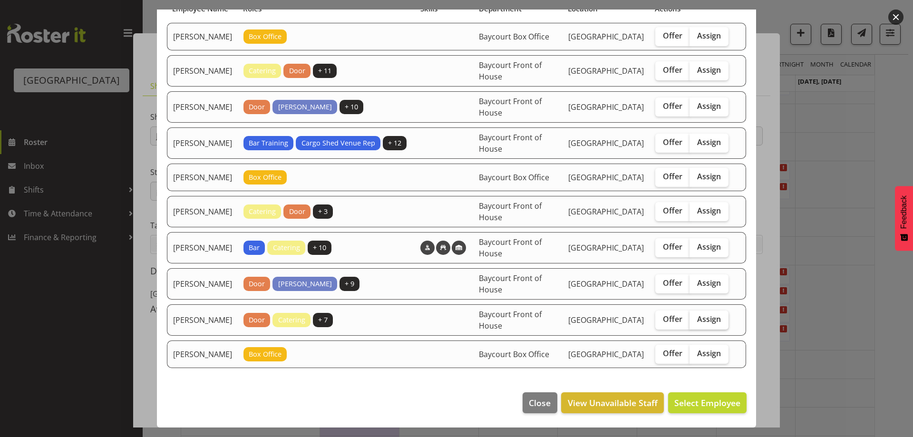
click at [709, 315] on span "Assign" at bounding box center [709, 319] width 24 height 10
click at [696, 316] on input "Assign" at bounding box center [692, 319] width 6 height 6
checkbox input "true"
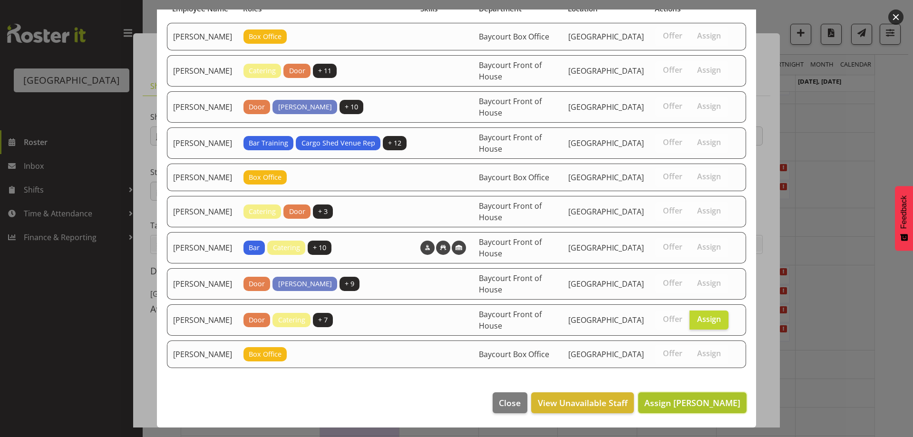
click at [711, 404] on span "Assign [PERSON_NAME]" at bounding box center [692, 402] width 96 height 11
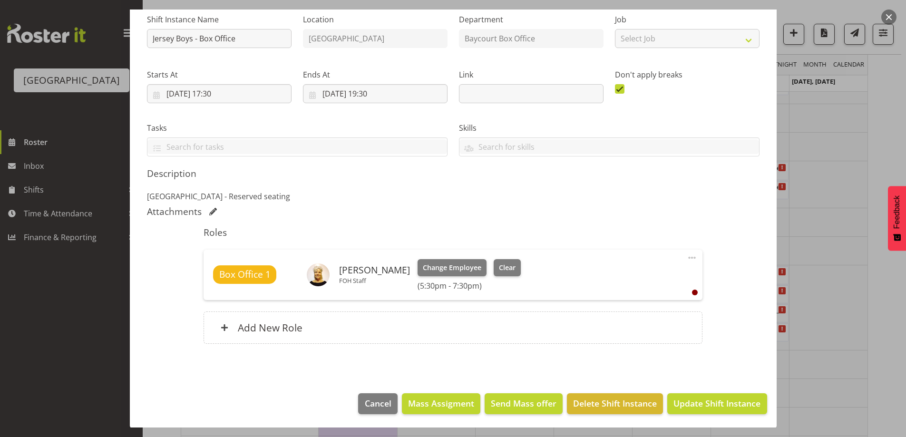
scroll to position [98, 0]
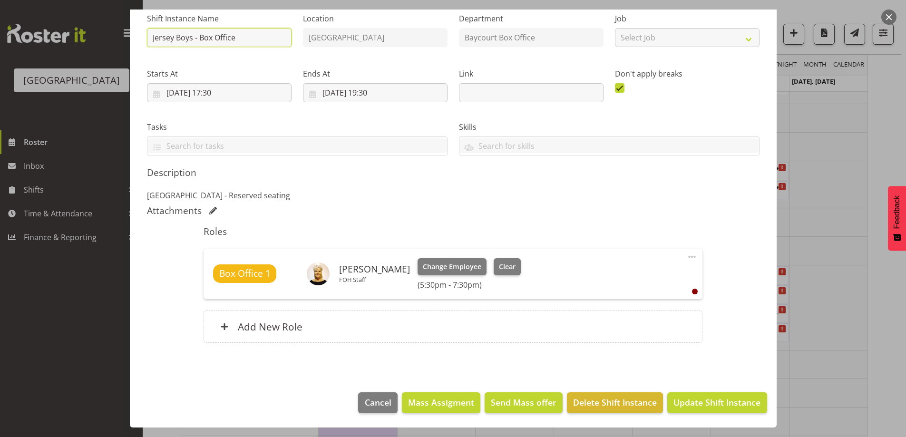
click at [150, 39] on input "Jersey Boys - Box Office" at bounding box center [219, 37] width 145 height 19
type input "Ruby - Jersey Boys - Box Office"
click at [726, 414] on footer "Cancel Mass Assigment Send Mass offer Delete Shift Instance Update Shift Instan…" at bounding box center [453, 405] width 647 height 45
click at [727, 410] on button "Update Shift Instance" at bounding box center [716, 402] width 99 height 21
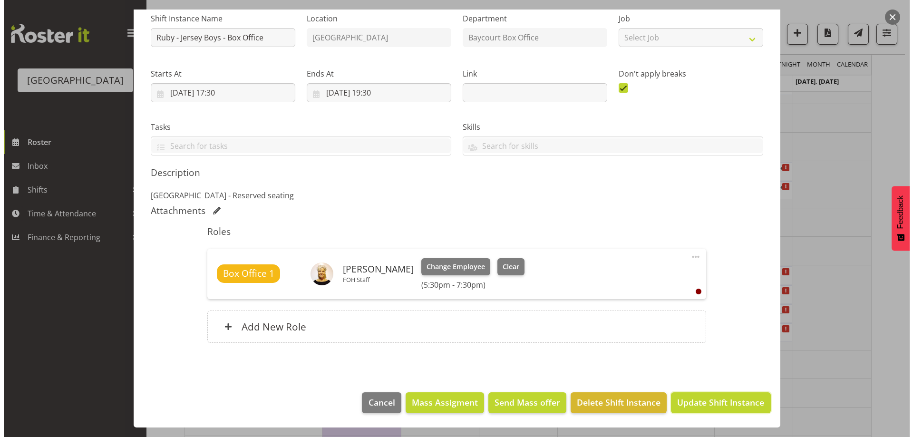
scroll to position [60, 0]
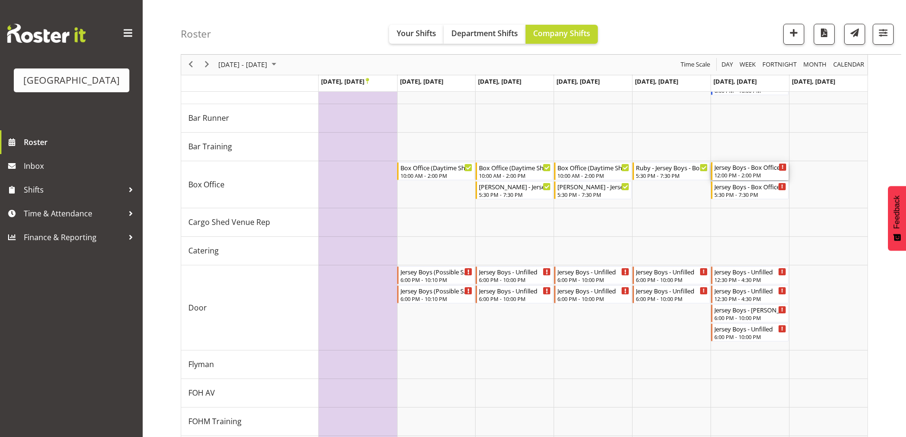
click at [749, 177] on div "12:00 PM - 2:00 PM" at bounding box center [750, 175] width 72 height 8
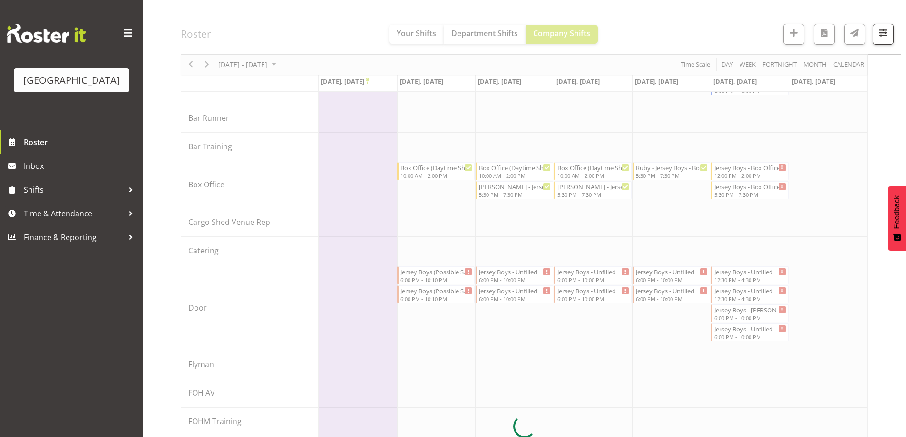
click at [749, 177] on div at bounding box center [524, 426] width 687 height 1026
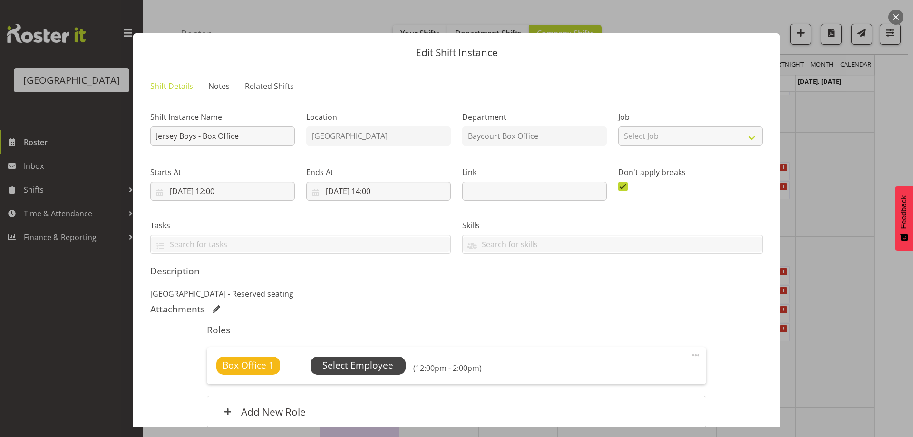
click at [355, 359] on span "Select Employee" at bounding box center [357, 365] width 71 height 14
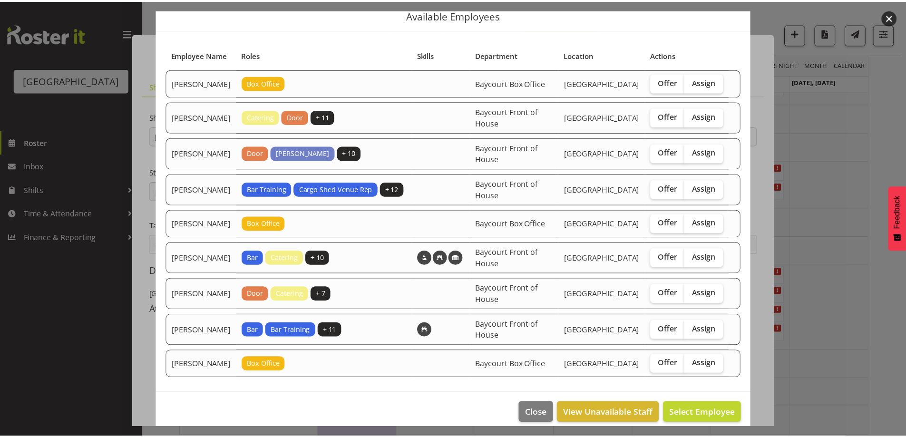
scroll to position [70, 0]
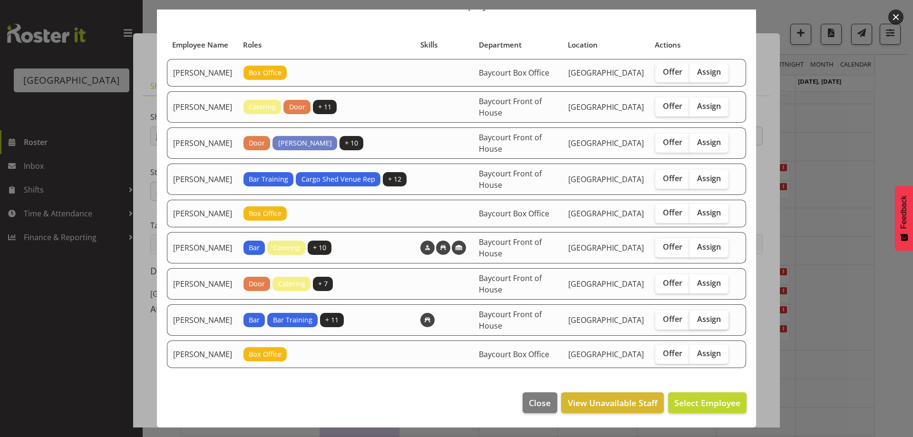
click at [715, 319] on label "Assign" at bounding box center [708, 319] width 39 height 19
click at [696, 319] on input "Assign" at bounding box center [692, 319] width 6 height 6
checkbox input "true"
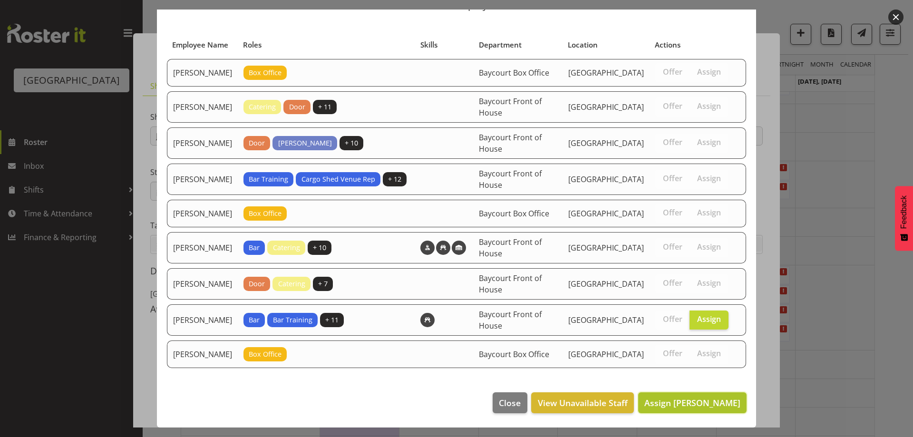
click at [715, 406] on span "Assign [PERSON_NAME]" at bounding box center [692, 402] width 96 height 11
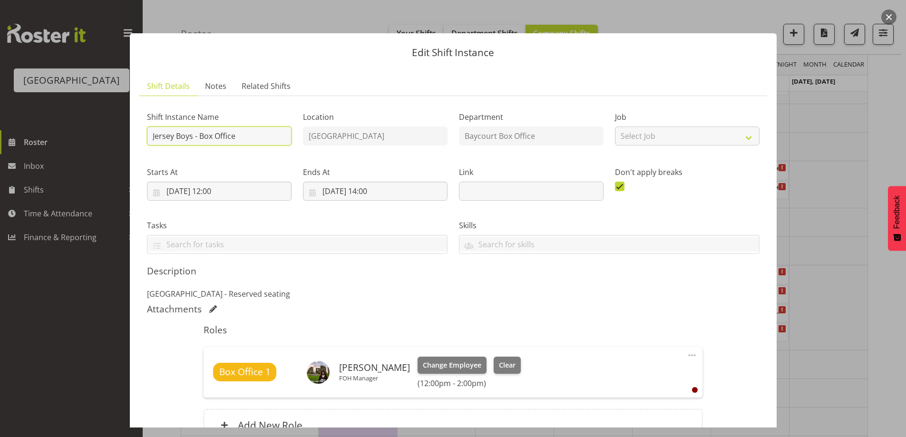
click at [147, 137] on input "Jersey Boys - Box Office" at bounding box center [219, 135] width 145 height 19
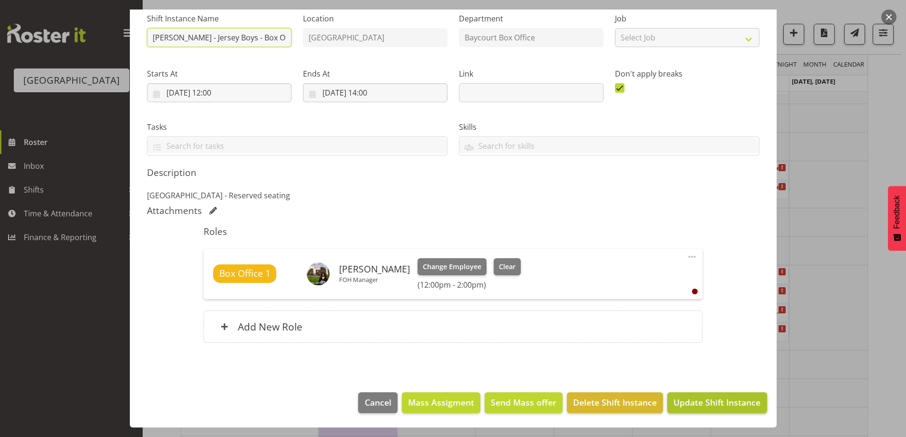
type input "[PERSON_NAME] - Jersey Boys - Box Office"
click at [724, 406] on span "Update Shift Instance" at bounding box center [716, 402] width 87 height 12
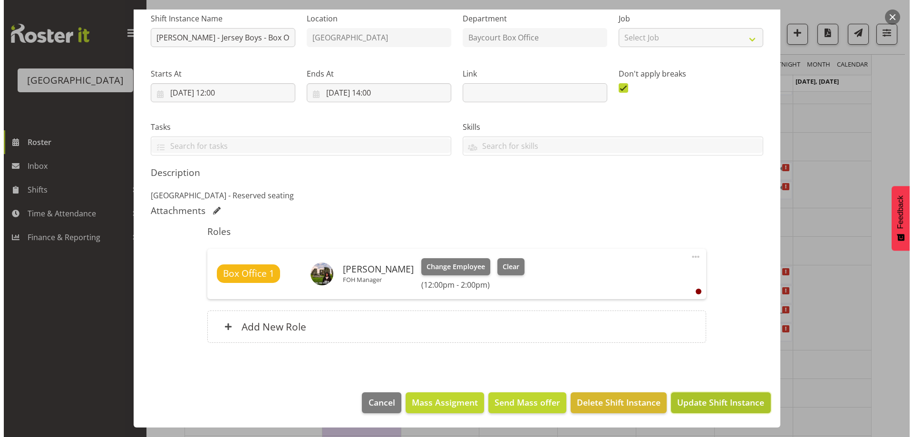
scroll to position [60, 0]
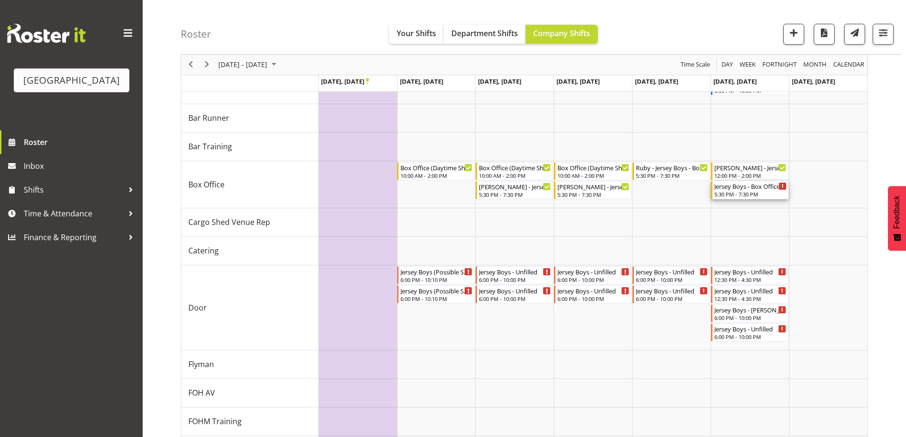
click at [745, 188] on div "Jersey Boys - Box Office - Unfilled" at bounding box center [750, 186] width 72 height 10
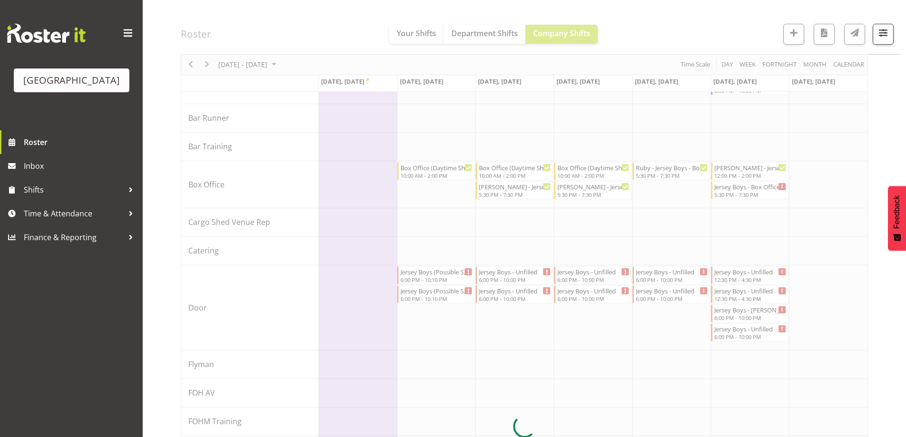
click at [745, 188] on div at bounding box center [524, 426] width 687 height 1026
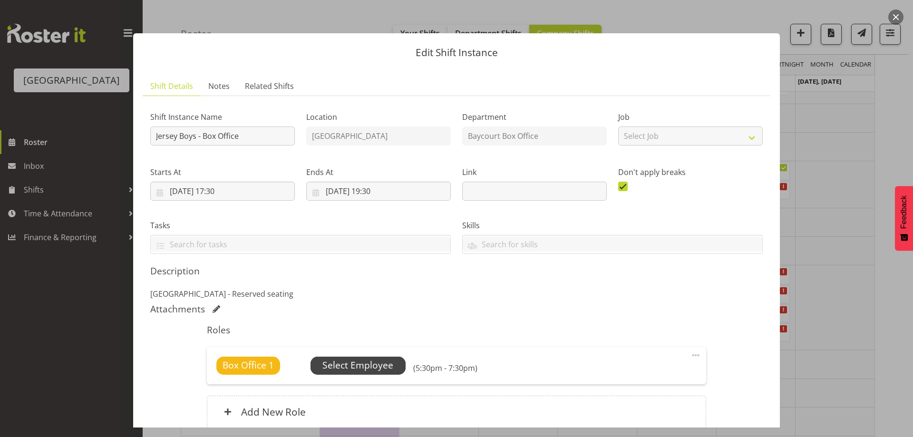
click at [332, 362] on span "Select Employee" at bounding box center [357, 365] width 71 height 14
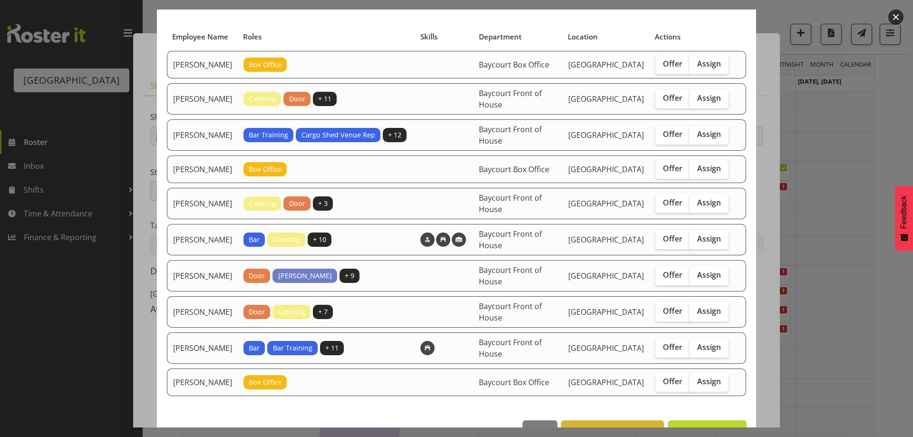
scroll to position [11, 0]
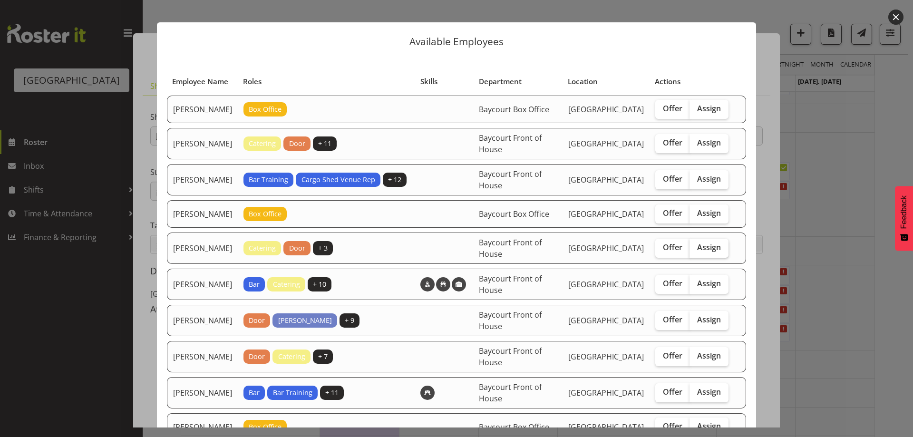
click at [706, 252] on span "Assign" at bounding box center [709, 247] width 24 height 10
click at [696, 251] on input "Assign" at bounding box center [692, 247] width 6 height 6
checkbox input "true"
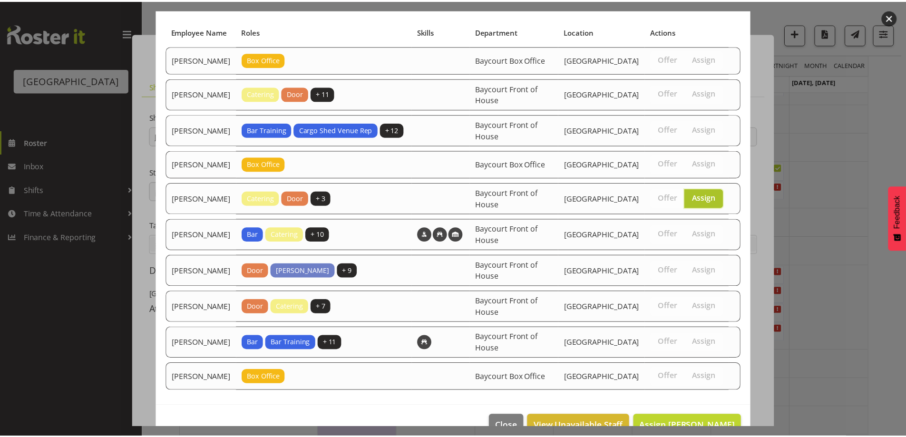
scroll to position [106, 0]
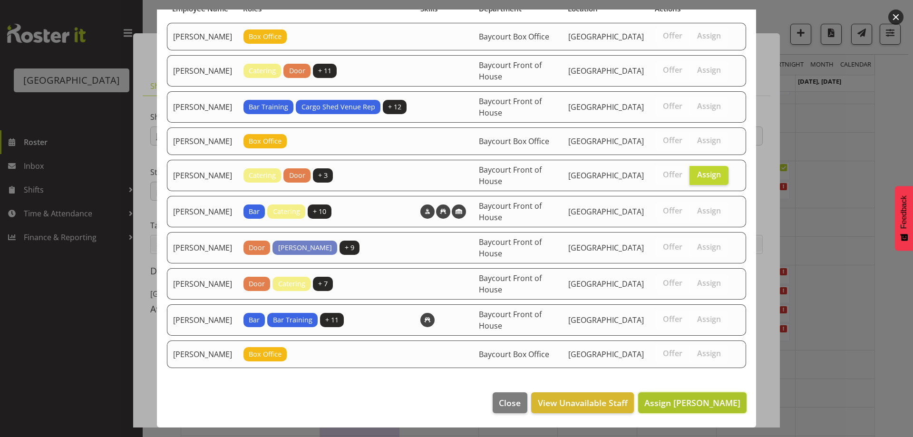
click at [719, 407] on span "Assign [PERSON_NAME]" at bounding box center [692, 402] width 96 height 11
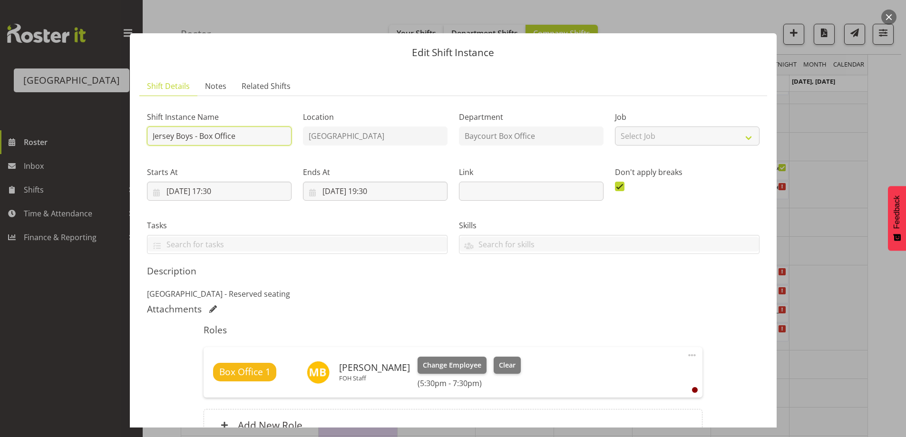
click at [148, 136] on input "Jersey Boys - Box Office" at bounding box center [219, 135] width 145 height 19
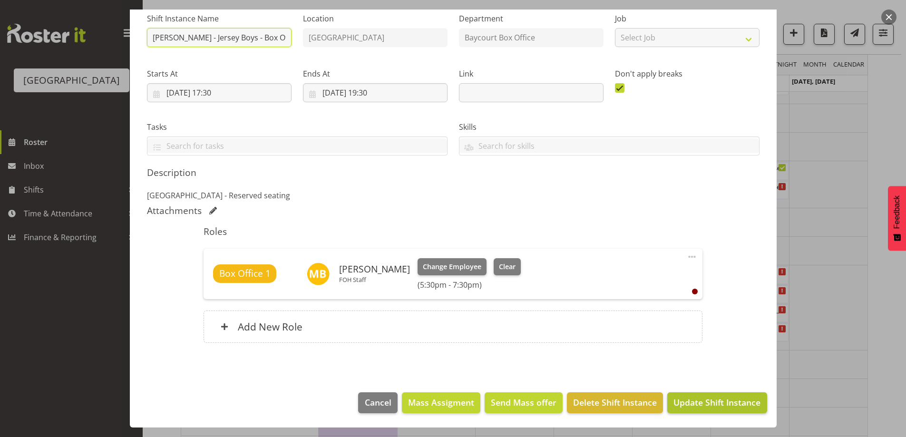
type input "[PERSON_NAME] - Jersey Boys - Box Office"
click at [743, 405] on span "Update Shift Instance" at bounding box center [716, 402] width 87 height 12
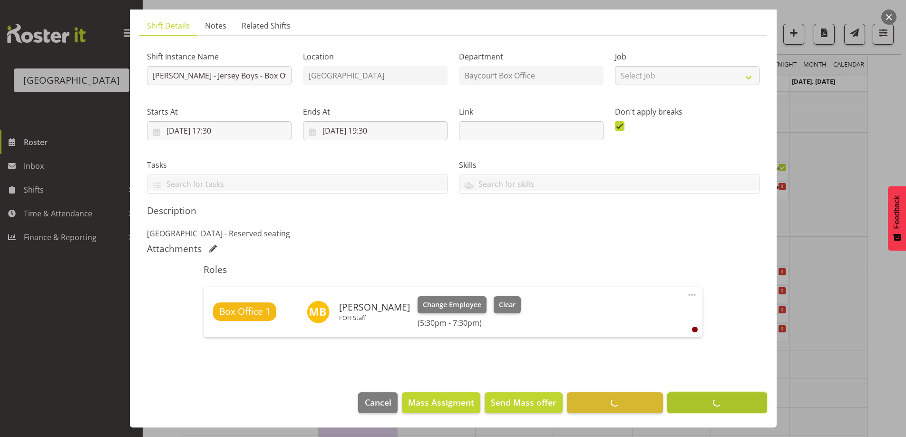
scroll to position [60, 0]
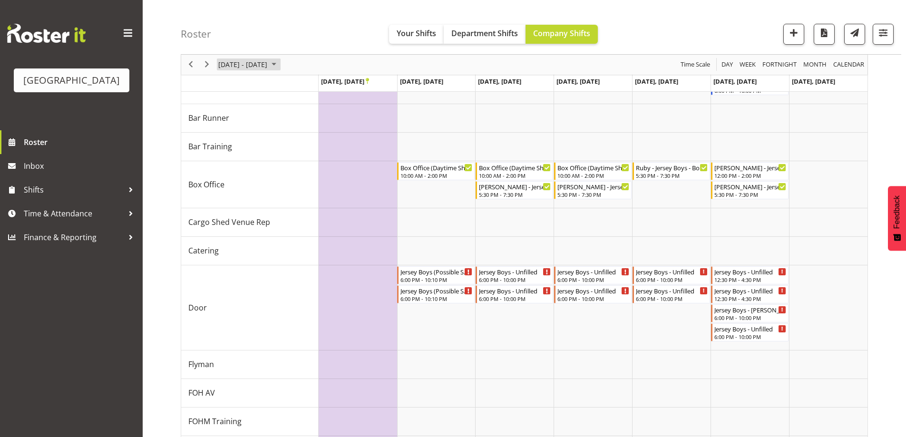
click at [261, 59] on div "[DATE] - [DATE]" at bounding box center [248, 65] width 67 height 20
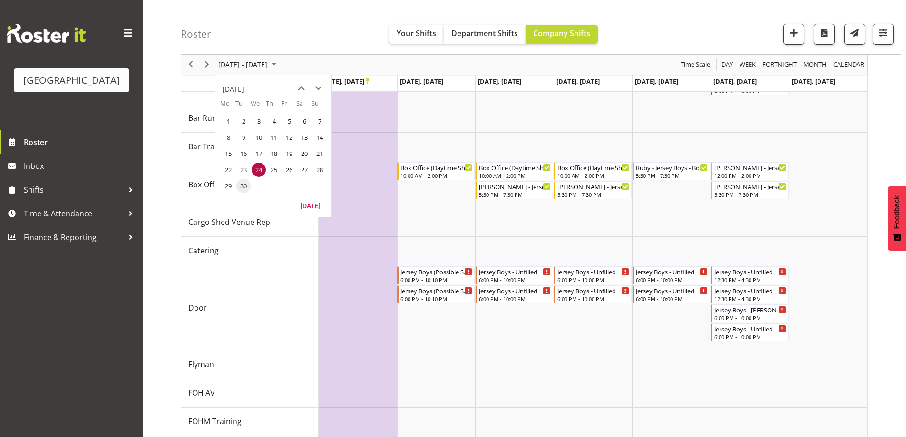
click at [247, 180] on span "30" at bounding box center [243, 186] width 14 height 14
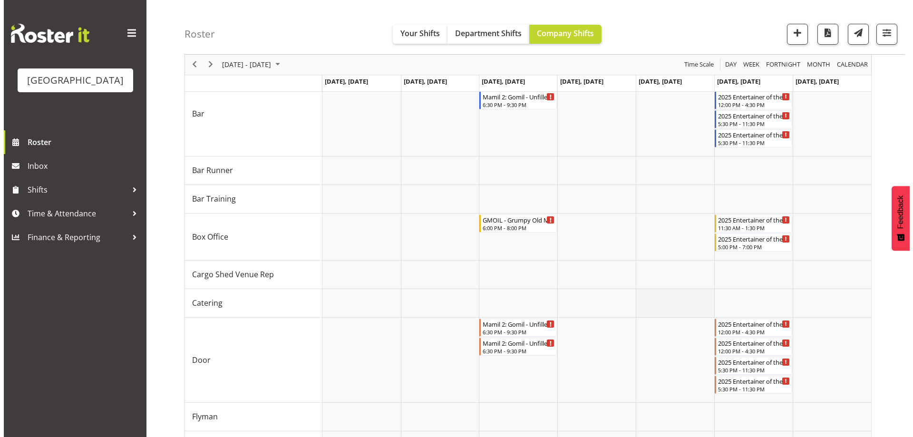
scroll to position [86, 0]
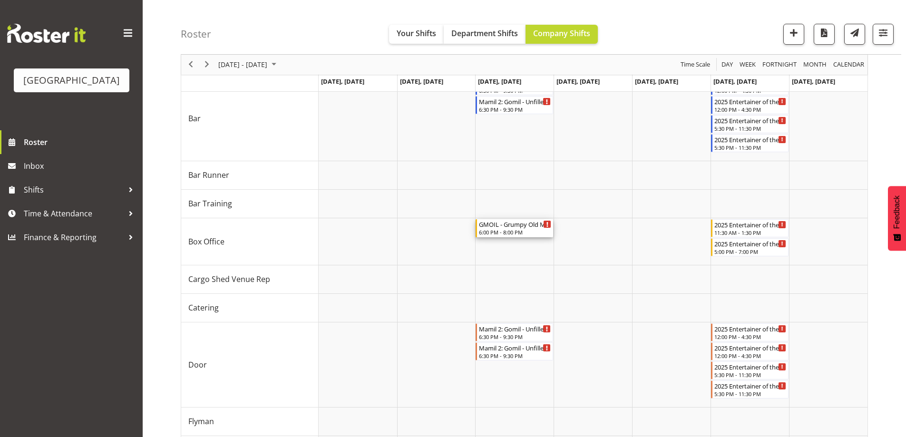
click at [509, 228] on div "GMOIL - Grumpy Old Men in Lyrca - Box Office - Unfilled" at bounding box center [515, 224] width 72 height 10
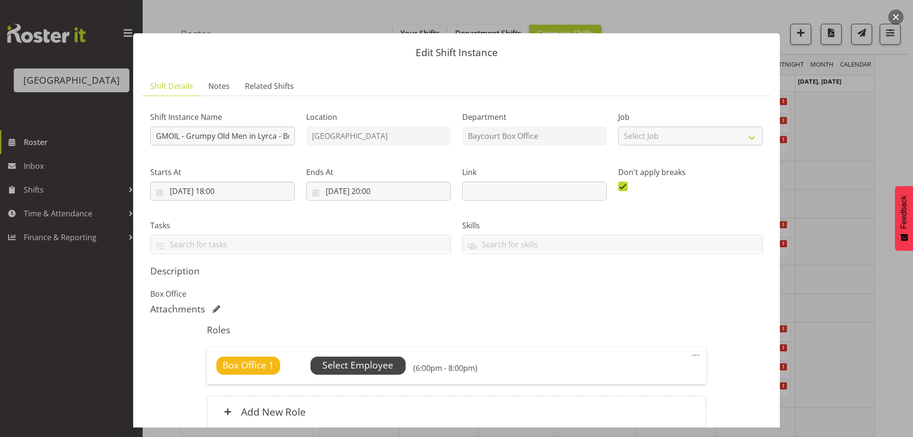
click at [367, 371] on span "Select Employee" at bounding box center [357, 365] width 71 height 14
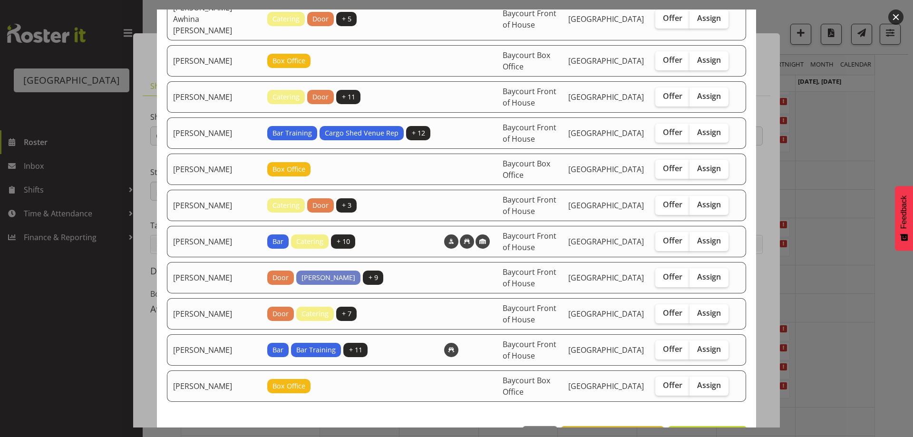
scroll to position [131, 0]
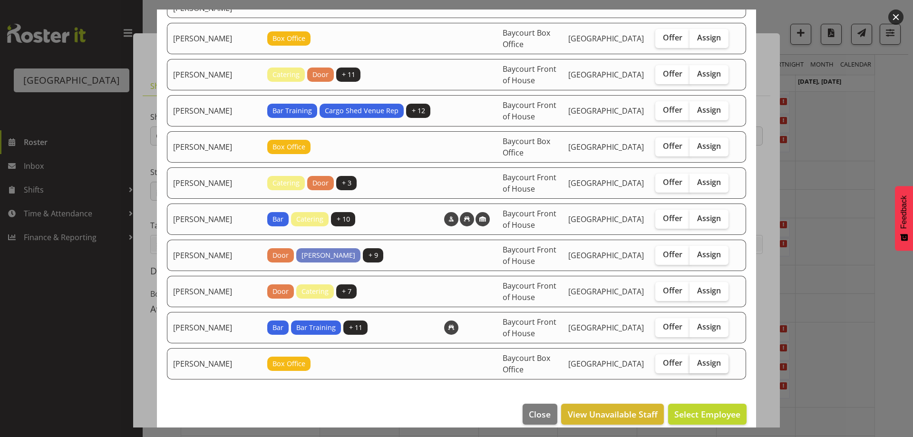
click at [704, 357] on label "Assign" at bounding box center [708, 363] width 39 height 19
click at [696, 360] on input "Assign" at bounding box center [692, 363] width 6 height 6
checkbox input "true"
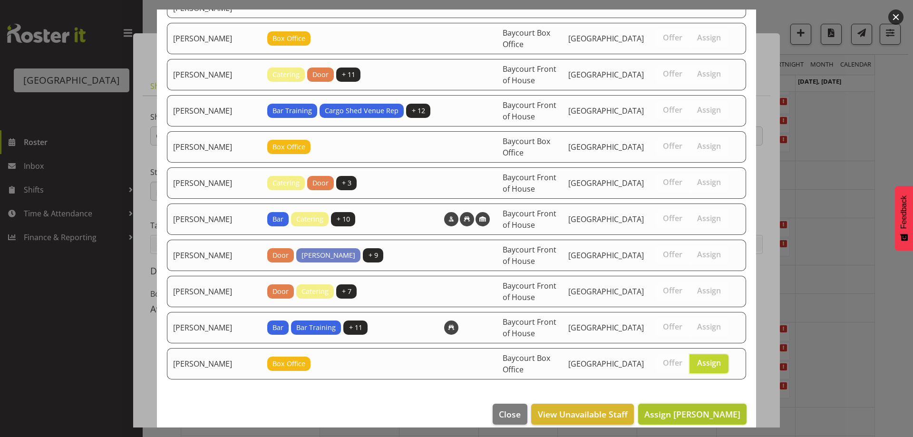
click at [709, 408] on span "Assign [PERSON_NAME]" at bounding box center [692, 413] width 96 height 11
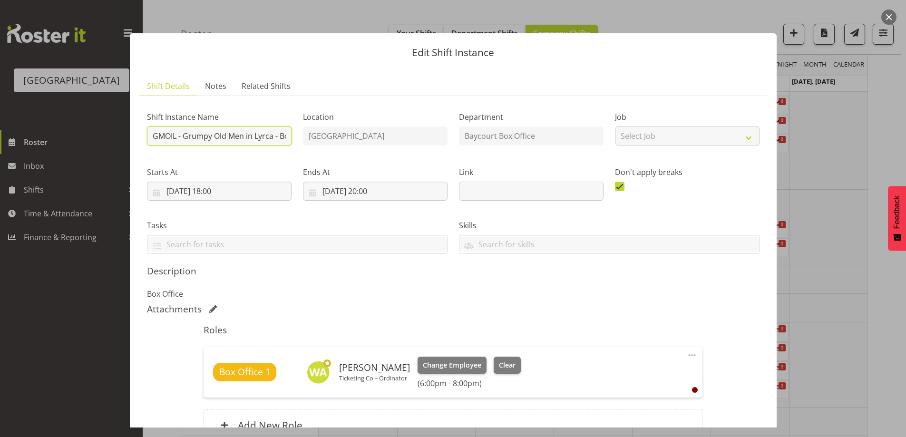
click at [151, 134] on input "GMOIL - Grumpy Old Men in Lyrca - Box Office" at bounding box center [219, 135] width 145 height 19
type input "GMOIL - Grumpy Old Men in Lyrca - Box Office"
click at [507, 369] on span "Clear" at bounding box center [507, 365] width 17 height 10
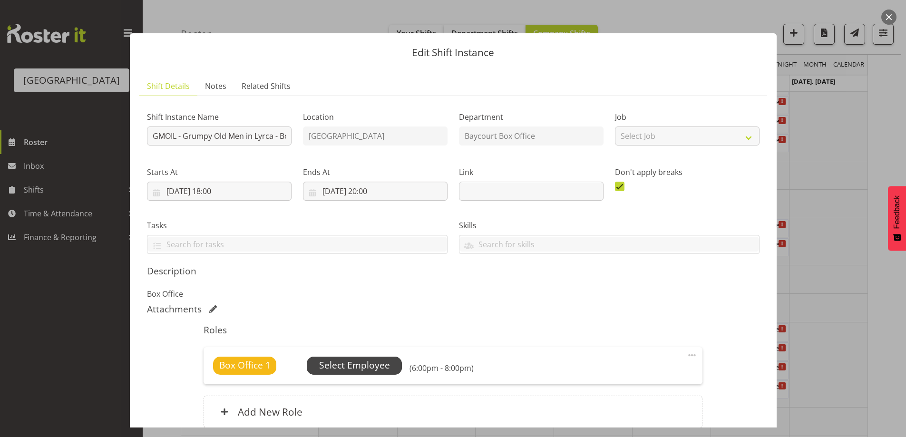
click at [361, 367] on span "Select Employee" at bounding box center [354, 365] width 71 height 14
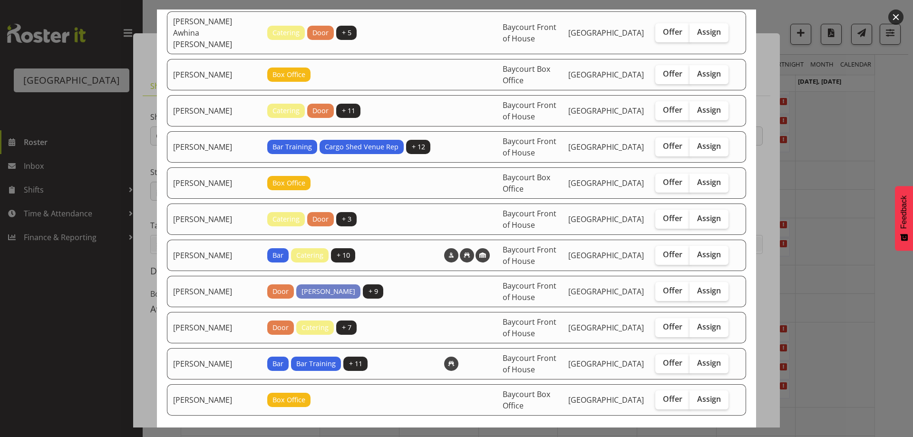
scroll to position [48, 0]
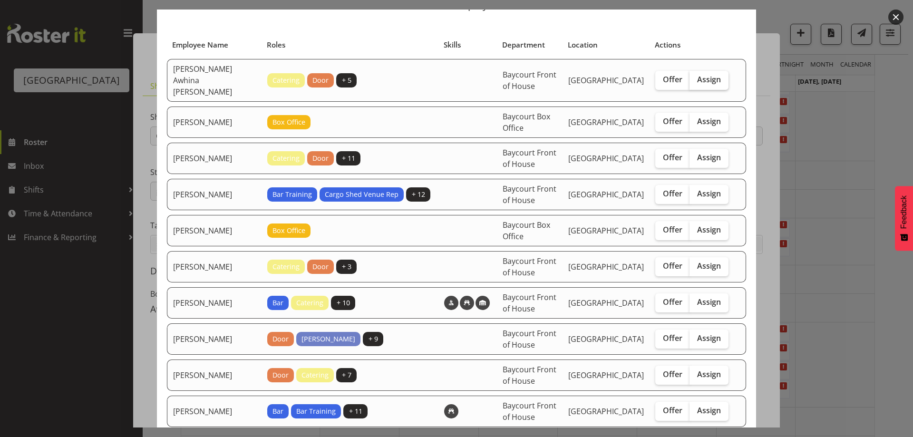
click at [700, 75] on span "Assign" at bounding box center [709, 80] width 24 height 10
click at [696, 77] on input "Assign" at bounding box center [692, 80] width 6 height 6
checkbox input "true"
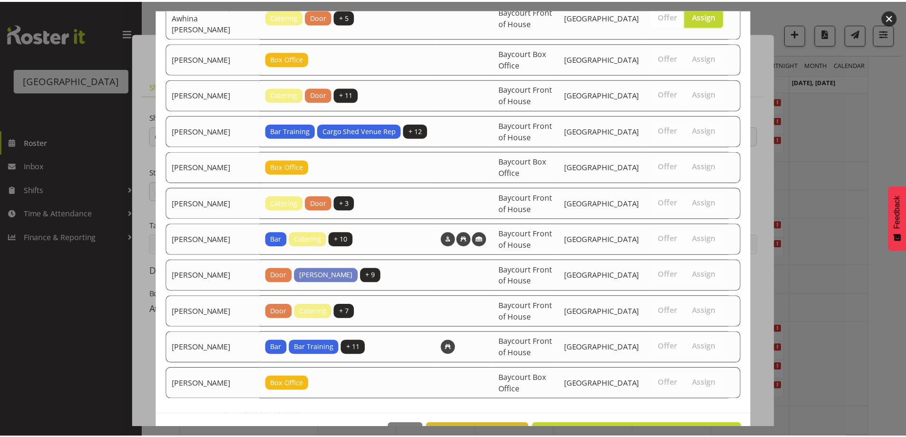
scroll to position [131, 0]
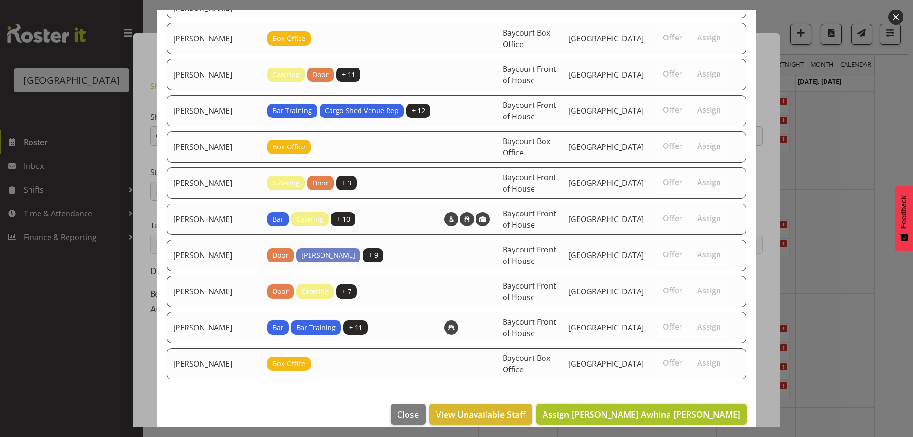
click at [702, 408] on span "Assign [PERSON_NAME] Awhina [PERSON_NAME]" at bounding box center [641, 413] width 198 height 11
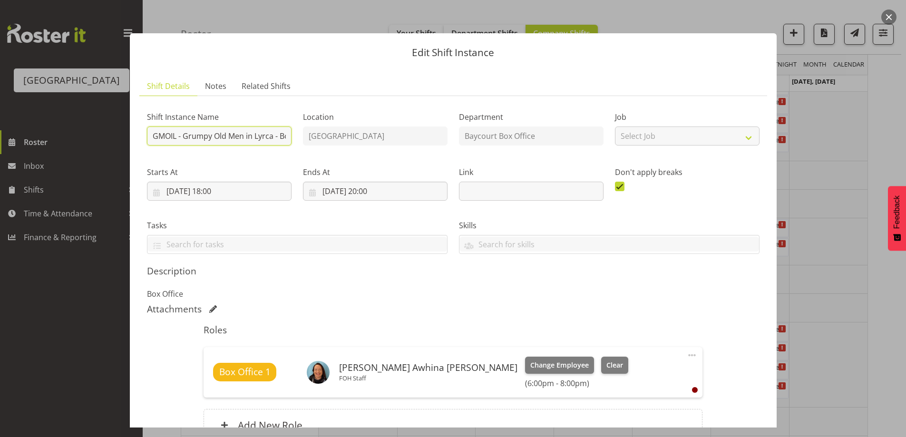
click at [152, 135] on input "GMOIL - Grumpy Old Men in Lyrca - Box Office" at bounding box center [219, 135] width 145 height 19
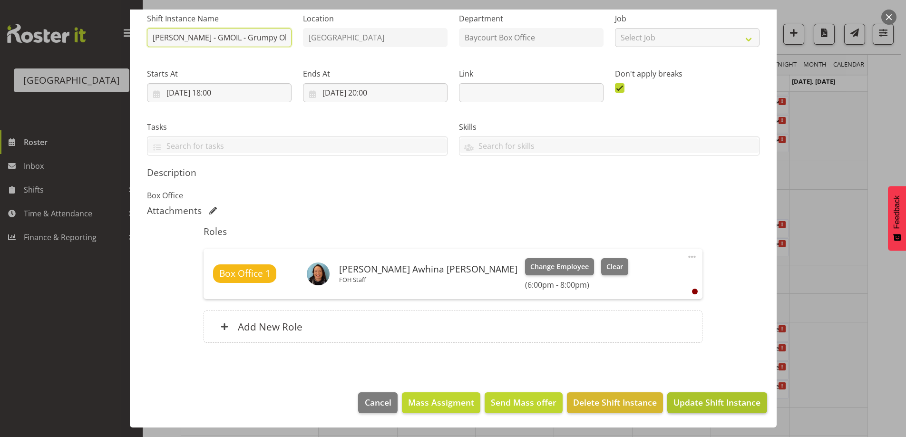
type input "[PERSON_NAME] - GMOIL - Grumpy Old Men in Lyrca - Box Office"
click at [707, 400] on span "Update Shift Instance" at bounding box center [716, 402] width 87 height 12
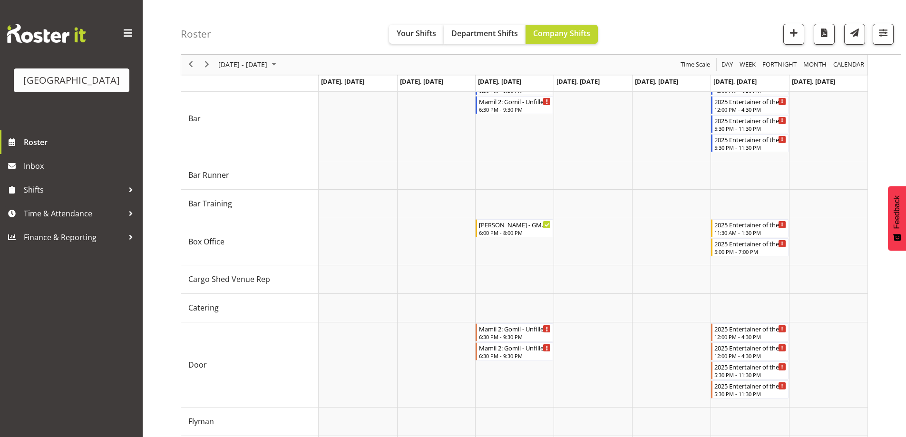
click at [735, 34] on div "Roster Your Shifts Department Shifts Company Shifts All Locations [GEOGRAPHIC_D…" at bounding box center [541, 27] width 720 height 55
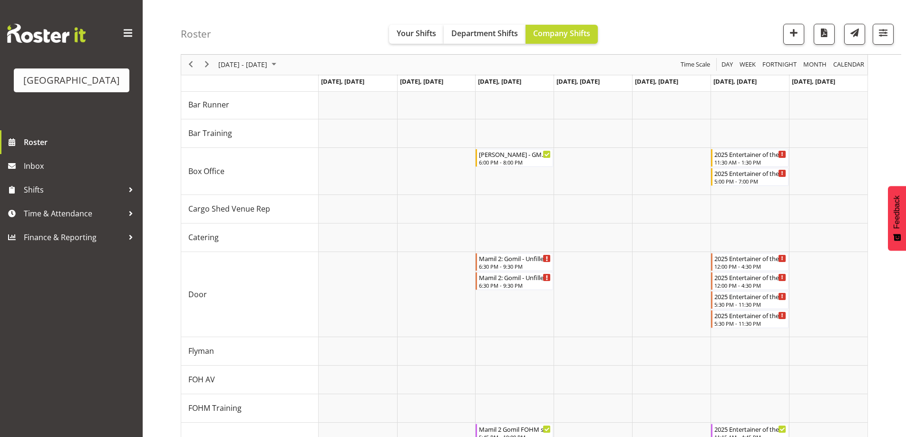
scroll to position [162, 0]
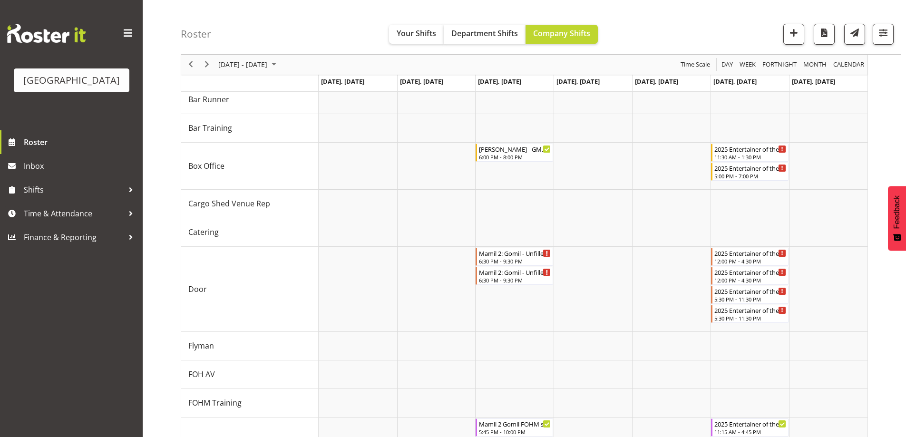
click at [346, 21] on div "Roster Your Shifts Department Shifts Company Shifts All Locations [GEOGRAPHIC_D…" at bounding box center [541, 27] width 720 height 55
click at [242, 65] on span "[DATE] - [DATE]" at bounding box center [242, 65] width 51 height 12
click at [312, 155] on td "21" at bounding box center [318, 153] width 15 height 16
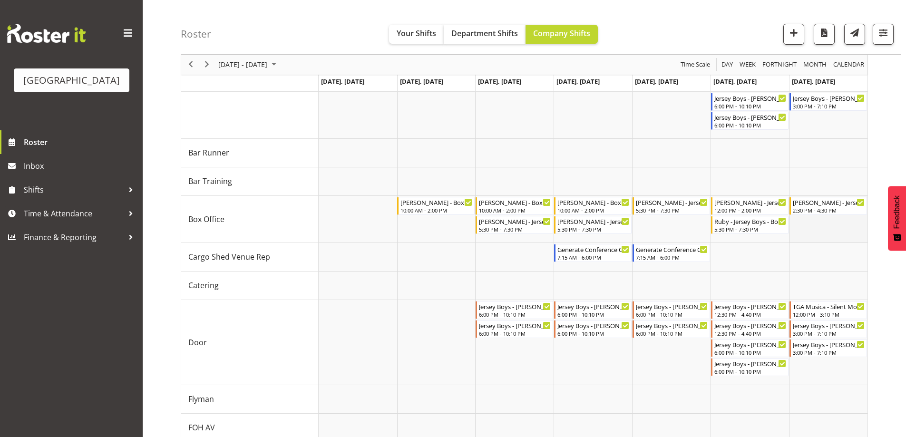
scroll to position [162, 0]
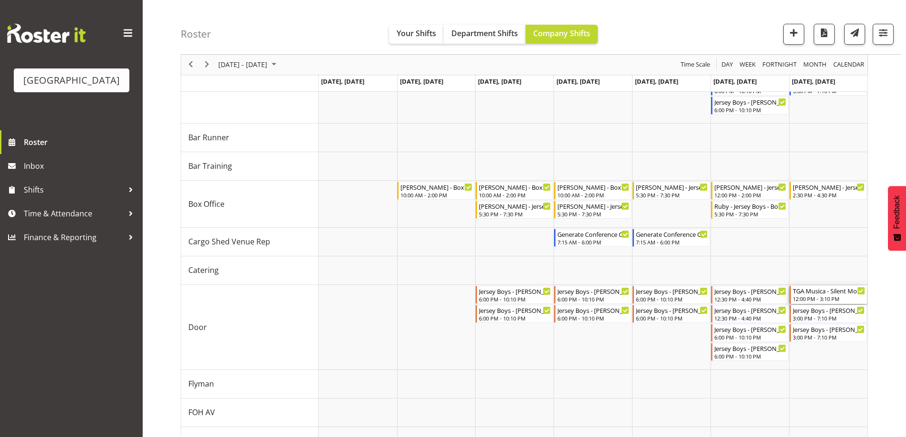
click at [826, 294] on div "TGA Musica - Silent Movies Live - [PERSON_NAME]" at bounding box center [829, 291] width 72 height 10
click at [0, 0] on div at bounding box center [0, 0] width 0 height 0
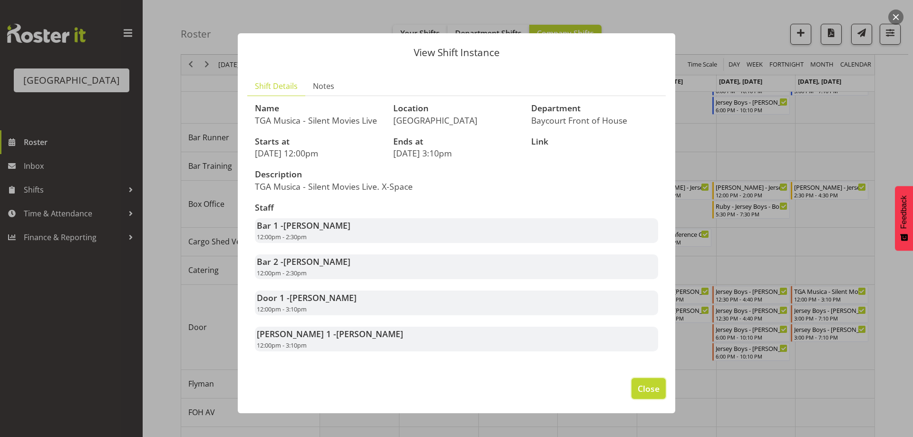
click at [645, 395] on span "Close" at bounding box center [649, 388] width 22 height 12
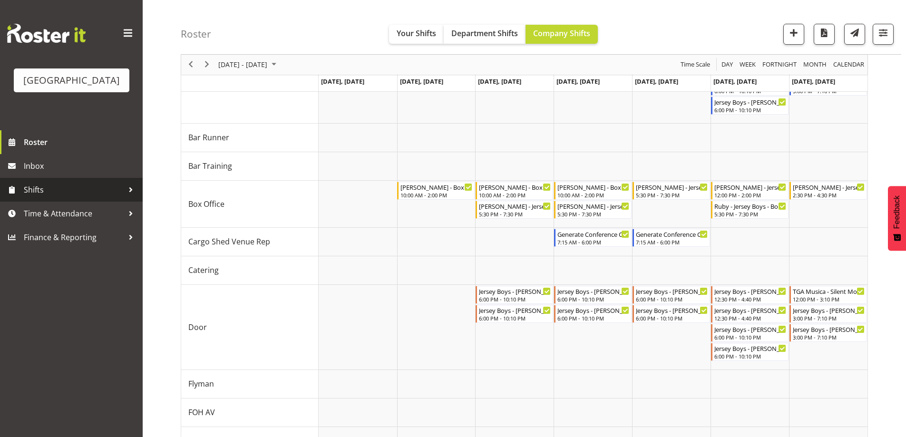
click at [59, 197] on span "Shifts" at bounding box center [74, 190] width 100 height 14
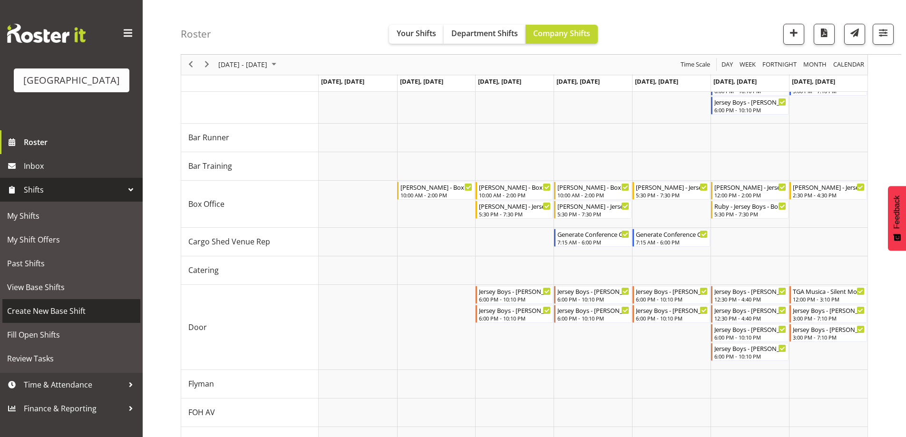
click at [29, 318] on span "Create New Base Shift" at bounding box center [71, 311] width 128 height 14
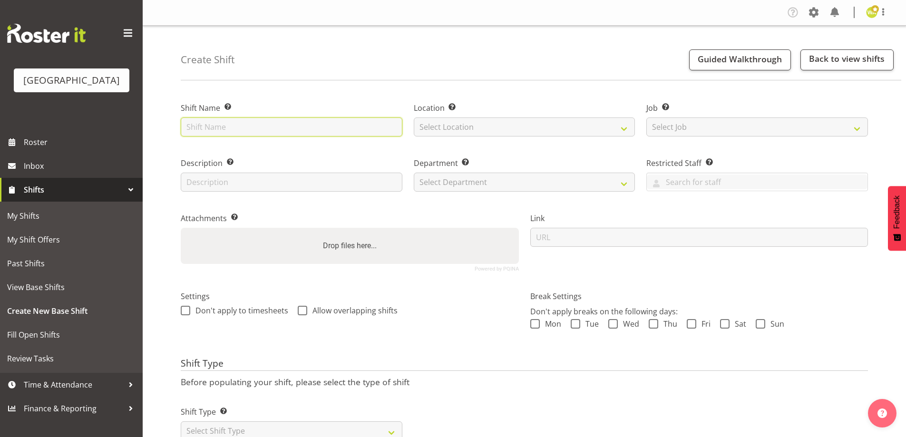
click at [251, 126] on input "text" at bounding box center [292, 126] width 222 height 19
type input "TGA - Silent Movies"
click at [537, 319] on span at bounding box center [535, 324] width 10 height 10
click at [536, 320] on input "Mon" at bounding box center [533, 323] width 6 height 6
checkbox input "true"
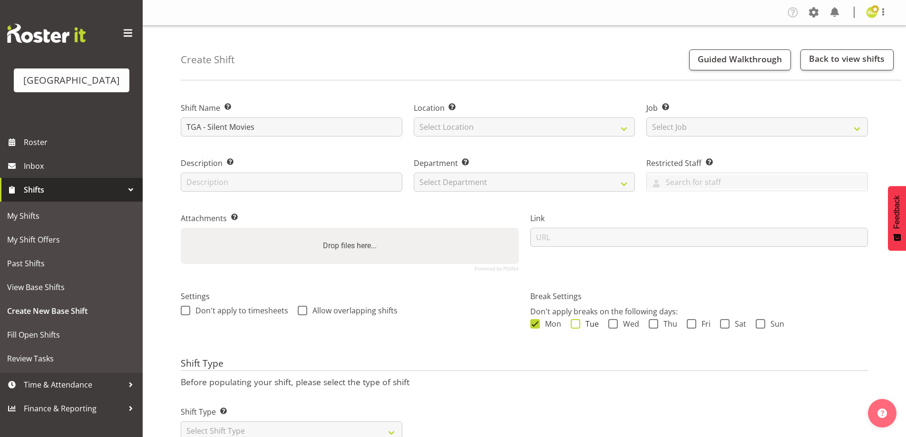
click at [572, 324] on span at bounding box center [575, 324] width 10 height 10
click at [572, 324] on input "Tue" at bounding box center [573, 323] width 6 height 6
checkbox input "true"
click at [627, 326] on span "Wed" at bounding box center [628, 324] width 21 height 10
click at [614, 326] on input "Wed" at bounding box center [611, 323] width 6 height 6
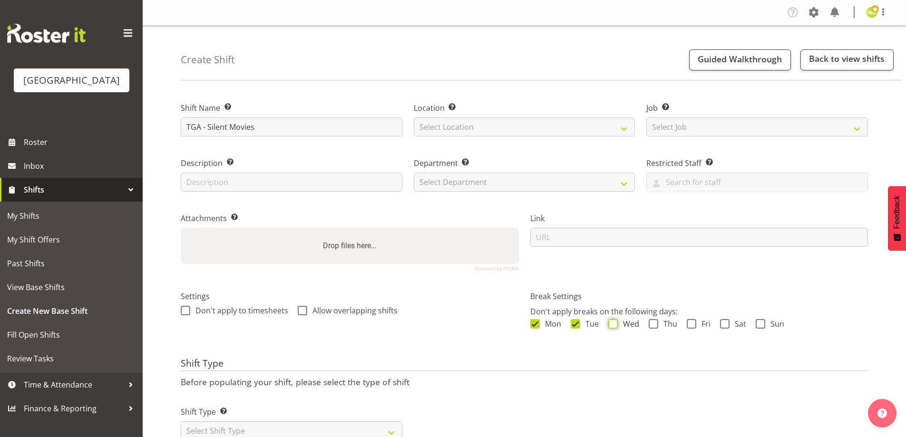
checkbox input "true"
drag, startPoint x: 665, startPoint y: 326, endPoint x: 669, endPoint y: 323, distance: 5.3
click at [665, 325] on span "Thu" at bounding box center [667, 324] width 19 height 10
click at [655, 325] on input "Thu" at bounding box center [651, 323] width 6 height 6
checkbox input "true"
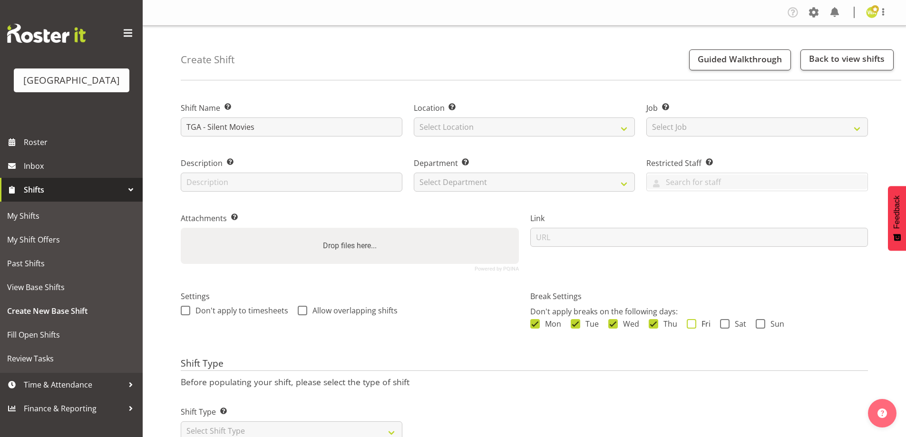
drag, startPoint x: 690, startPoint y: 321, endPoint x: 696, endPoint y: 322, distance: 5.7
click at [693, 322] on span at bounding box center [691, 324] width 10 height 10
click at [693, 322] on input "Fri" at bounding box center [689, 323] width 6 height 6
checkbox input "true"
drag, startPoint x: 719, startPoint y: 327, endPoint x: 751, endPoint y: 325, distance: 32.4
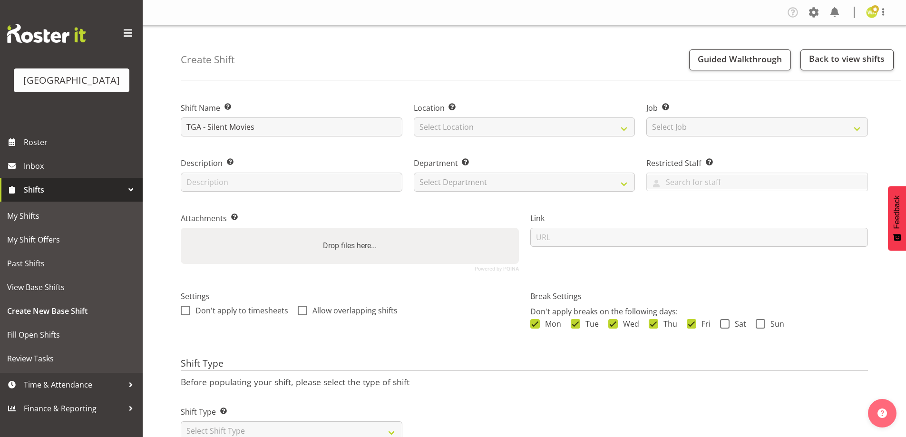
click at [720, 327] on span at bounding box center [725, 324] width 10 height 10
click at [720, 327] on input "Sat" at bounding box center [723, 323] width 6 height 6
checkbox input "true"
click at [777, 325] on span "Sun" at bounding box center [774, 324] width 19 height 10
click at [762, 325] on input "Sun" at bounding box center [758, 323] width 6 height 6
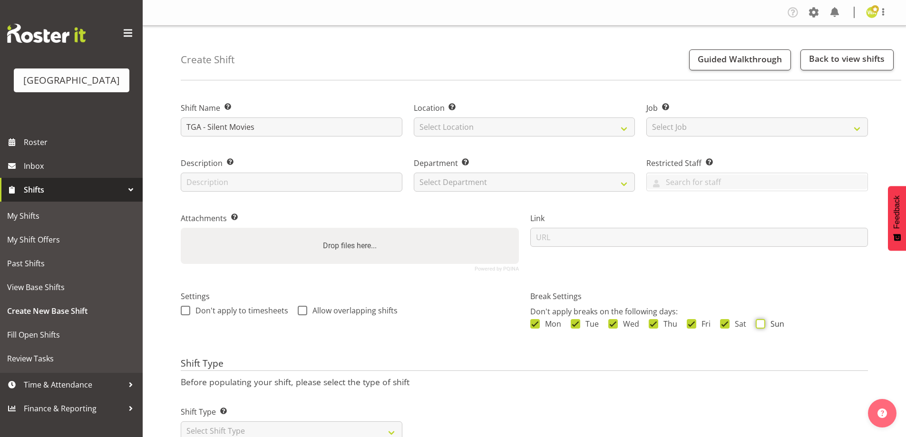
checkbox input "true"
click at [435, 132] on select "Select Location Baycourt Community and Arts Centre Cargo Shed Historic Village" at bounding box center [525, 126] width 222 height 19
select select "1115"
click at [414, 117] on select "Select Location Baycourt Community and Arts Centre Cargo Shed Historic Village" at bounding box center [525, 126] width 222 height 19
click at [445, 182] on select "Select Department Baycourt Box Office" at bounding box center [525, 182] width 222 height 19
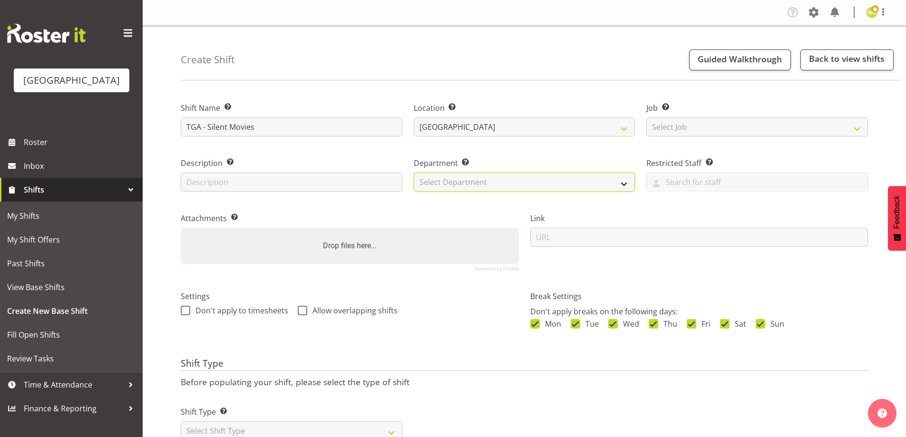
select select "794"
click at [414, 173] on select "Select Department Baycourt Box Office" at bounding box center [525, 182] width 222 height 19
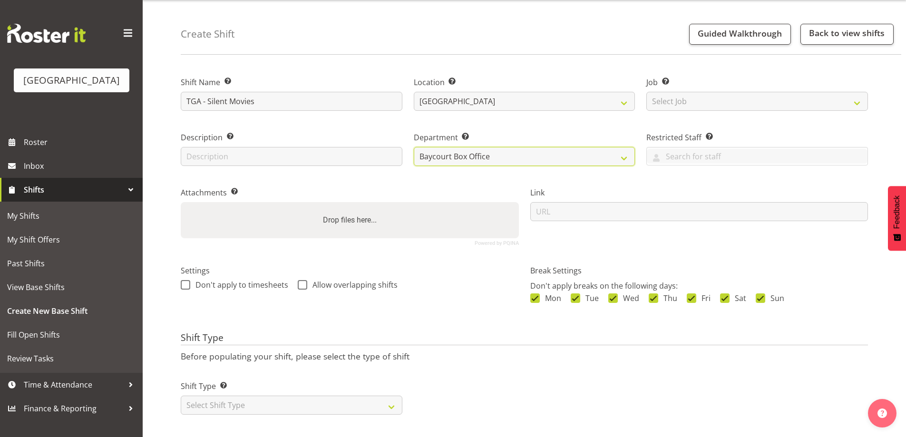
scroll to position [38, 0]
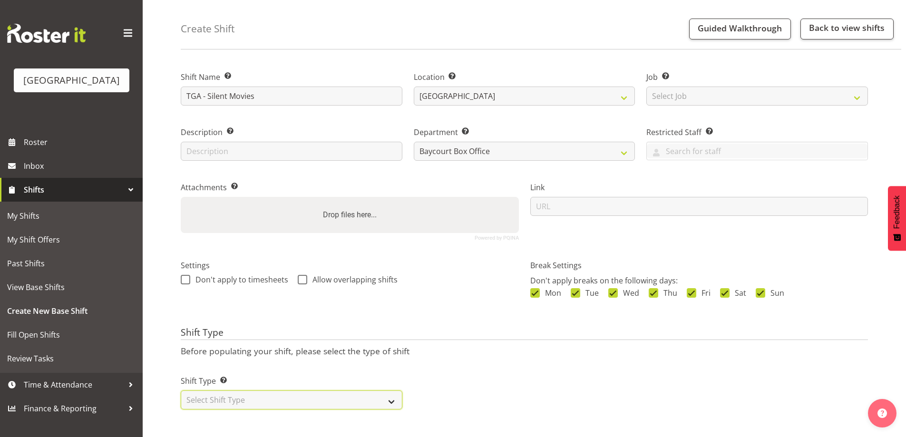
click at [262, 396] on select "Select Shift Type One Off Shift Recurring Shift Rotating Shift" at bounding box center [292, 399] width 222 height 19
select select "one_off"
click at [181, 390] on select "Select Shift Type One Off Shift Recurring Shift Rotating Shift" at bounding box center [292, 399] width 222 height 19
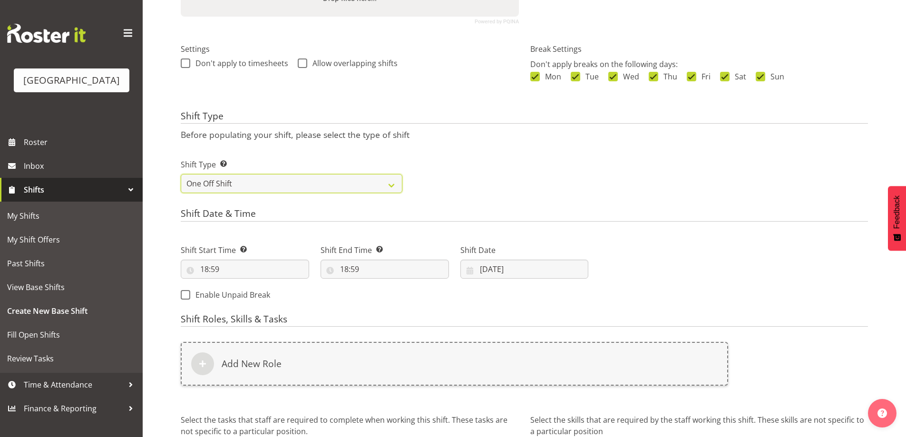
scroll to position [276, 0]
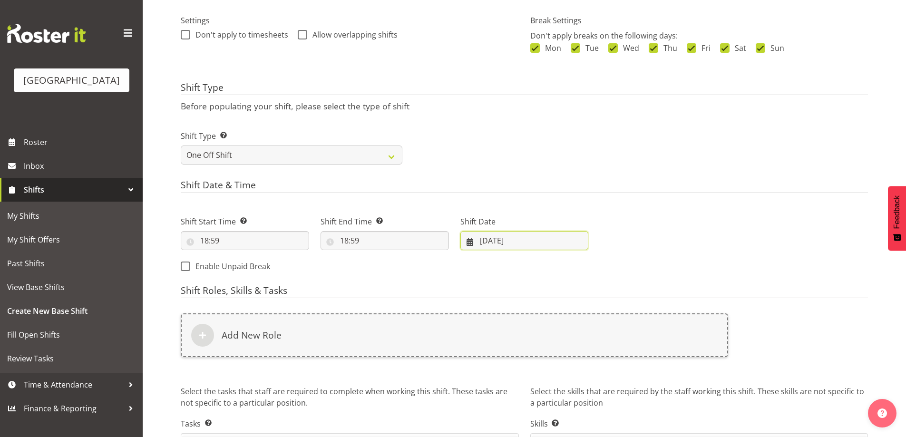
click at [508, 232] on input "25/08/2025" at bounding box center [524, 240] width 128 height 19
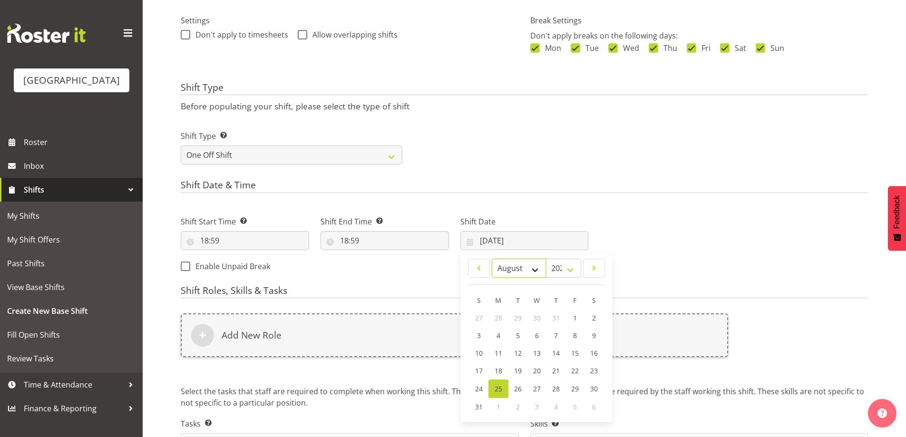
click at [526, 265] on select "January February March April May June July August September October November De…" at bounding box center [519, 268] width 55 height 19
select select "8"
click at [492, 259] on select "January February March April May June July August September October November De…" at bounding box center [519, 268] width 55 height 19
click at [479, 372] on span "21" at bounding box center [479, 370] width 8 height 9
type input "21/09/2025"
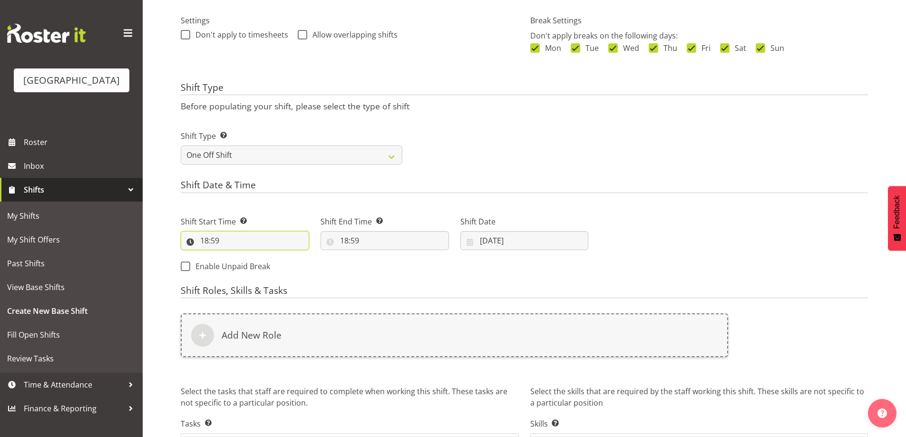
click at [209, 242] on input "18:59" at bounding box center [245, 240] width 128 height 19
click at [242, 267] on select "00 01 02 03 04 05 06 07 08 09 10 11 12 13 14 15 16 17 18 19 20 21 22 23" at bounding box center [245, 265] width 21 height 19
click at [247, 269] on select "00 01 02 03 04 05 06 07 08 09 10 11 12 13 14 15 16 17 18 19 20 21 22 23" at bounding box center [245, 265] width 21 height 19
select select "11"
click at [235, 256] on select "00 01 02 03 04 05 06 07 08 09 10 11 12 13 14 15 16 17 18 19 20 21 22 23" at bounding box center [245, 265] width 21 height 19
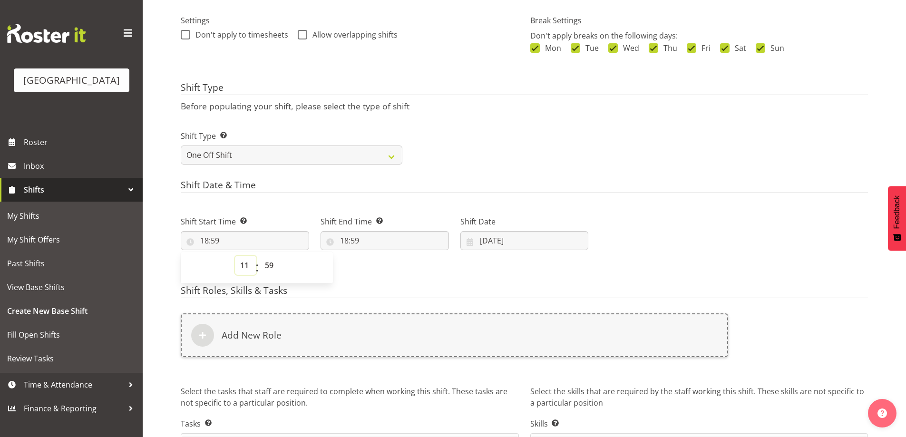
type input "11:59"
click at [272, 271] on select "00 01 02 03 04 05 06 07 08 09 10 11 12 13 14 15 16 17 18 19 20 21 22 23 24 25 2…" at bounding box center [270, 265] width 21 height 19
select select "30"
click at [260, 256] on select "00 01 02 03 04 05 06 07 08 09 10 11 12 13 14 15 16 17 18 19 20 21 22 23 24 25 2…" at bounding box center [270, 265] width 21 height 19
type input "11:30"
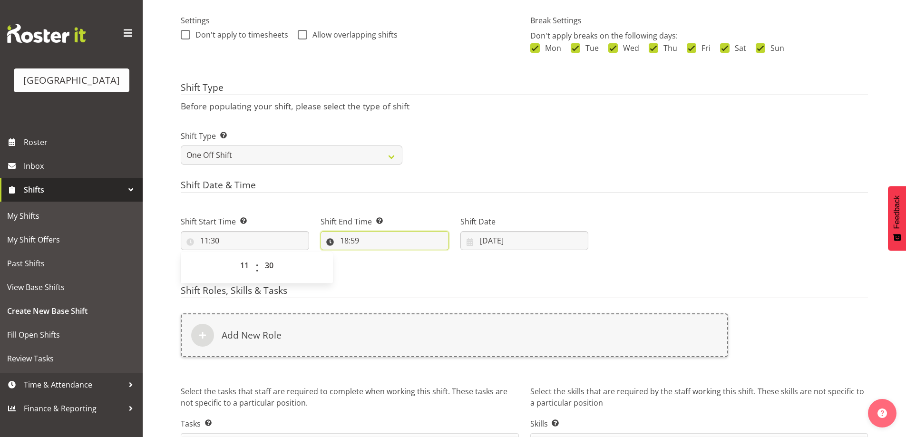
click at [344, 240] on input "18:59" at bounding box center [384, 240] width 128 height 19
click at [383, 265] on select "00 01 02 03 04 05 06 07 08 09 10 11 12 13 14 15 16 17 18 19 20 21 22 23" at bounding box center [385, 265] width 21 height 19
select select "19"
click at [375, 256] on select "00 01 02 03 04 05 06 07 08 09 10 11 12 13 14 15 16 17 18 19 20 21 22 23" at bounding box center [385, 265] width 21 height 19
type input "19:59"
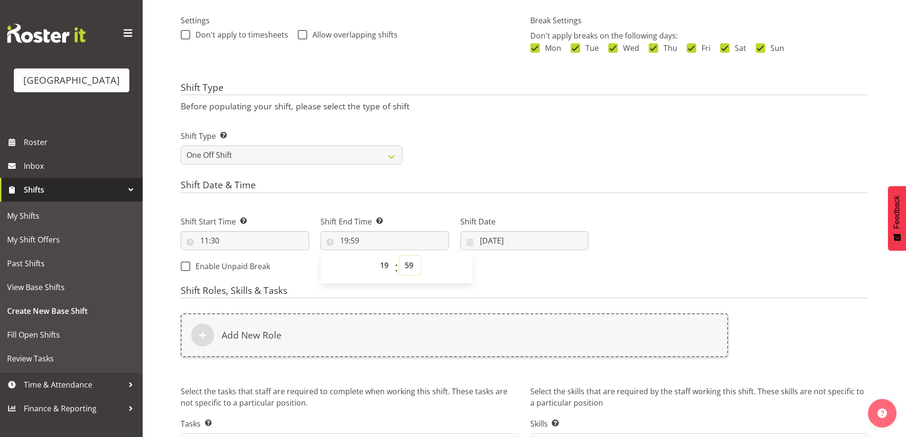
click at [407, 266] on select "00 01 02 03 04 05 06 07 08 09 10 11 12 13 14 15 16 17 18 19 20 21 22 23 24 25 2…" at bounding box center [409, 265] width 21 height 19
click at [458, 41] on div "Don't apply to timesheets Allow overlapping shifts" at bounding box center [350, 36] width 338 height 12
click at [348, 241] on input "19:59" at bounding box center [384, 240] width 128 height 19
click at [390, 267] on select "00 01 02 03 04 05 06 07 08 09 10 11 12 13 14 15 16 17 18 19 20 21 22 23" at bounding box center [385, 265] width 21 height 19
select select "13"
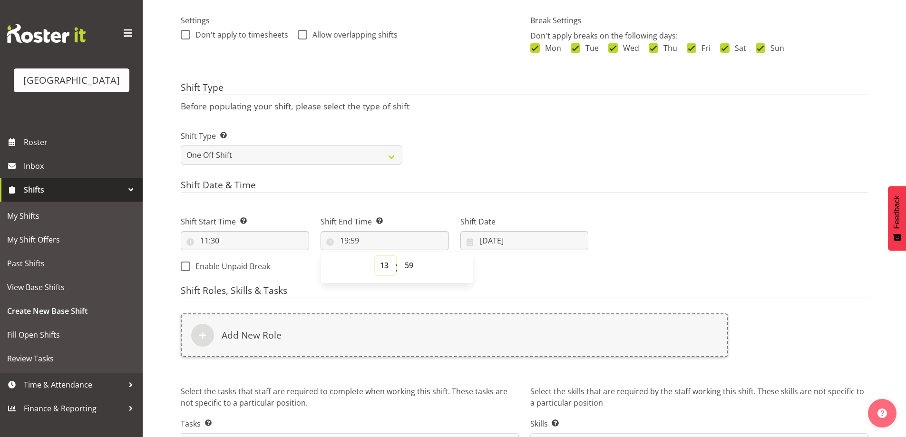
click at [375, 256] on select "00 01 02 03 04 05 06 07 08 09 10 11 12 13 14 15 16 17 18 19 20 21 22 23" at bounding box center [385, 265] width 21 height 19
type input "13:59"
click at [409, 260] on select "00 01 02 03 04 05 06 07 08 09 10 11 12 13 14 15 16 17 18 19 20 21 22 23 24 25 2…" at bounding box center [409, 265] width 21 height 19
select select "30"
click at [399, 256] on select "00 01 02 03 04 05 06 07 08 09 10 11 12 13 14 15 16 17 18 19 20 21 22 23 24 25 2…" at bounding box center [409, 265] width 21 height 19
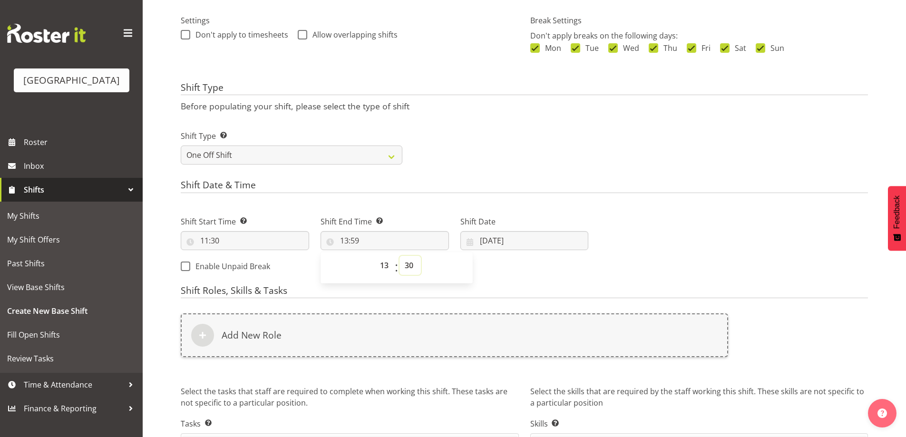
type input "13:30"
click at [675, 190] on h4 "Shift Date & Time" at bounding box center [524, 186] width 687 height 13
click at [668, 189] on h4 "Shift Date & Time" at bounding box center [524, 186] width 687 height 13
click at [511, 241] on input "21/09/2025" at bounding box center [524, 240] width 128 height 19
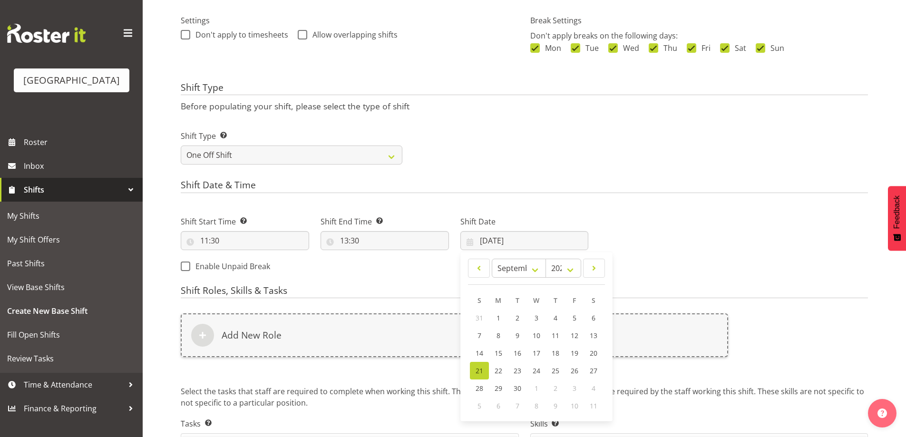
drag, startPoint x: 730, startPoint y: 217, endPoint x: 704, endPoint y: 222, distance: 26.6
click at [730, 216] on div "Next Shifts" at bounding box center [734, 241] width 280 height 77
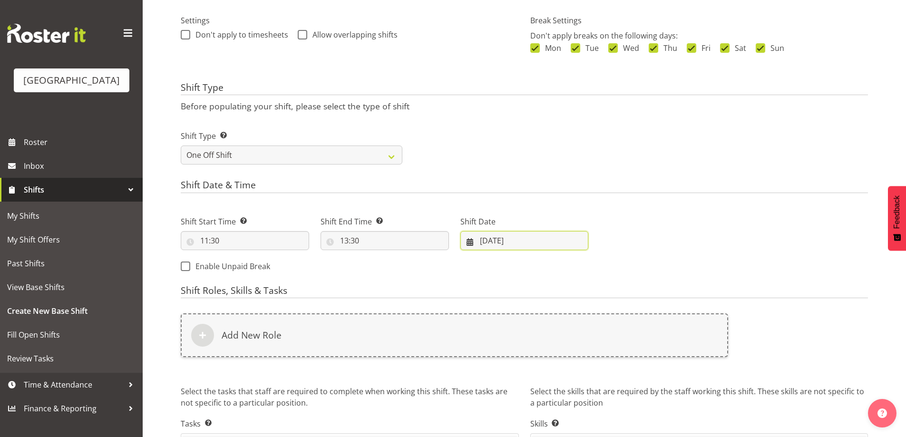
click at [505, 238] on input "21/09/2025" at bounding box center [524, 240] width 128 height 19
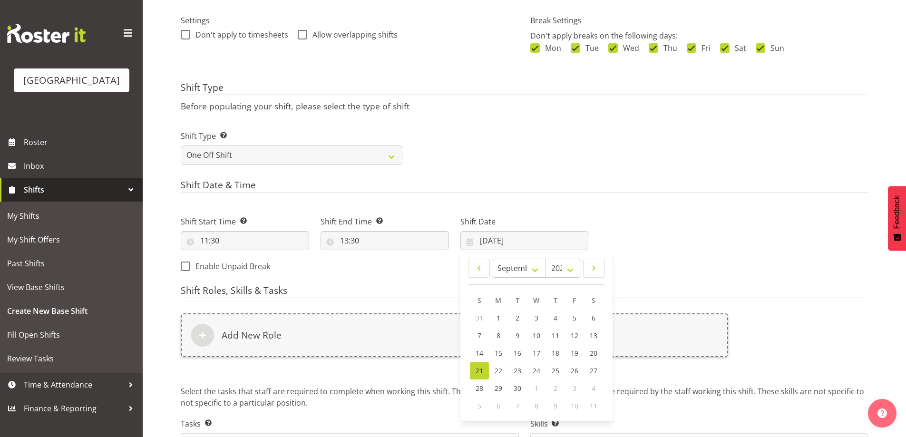
click at [765, 214] on div "Next Shifts" at bounding box center [734, 241] width 280 height 77
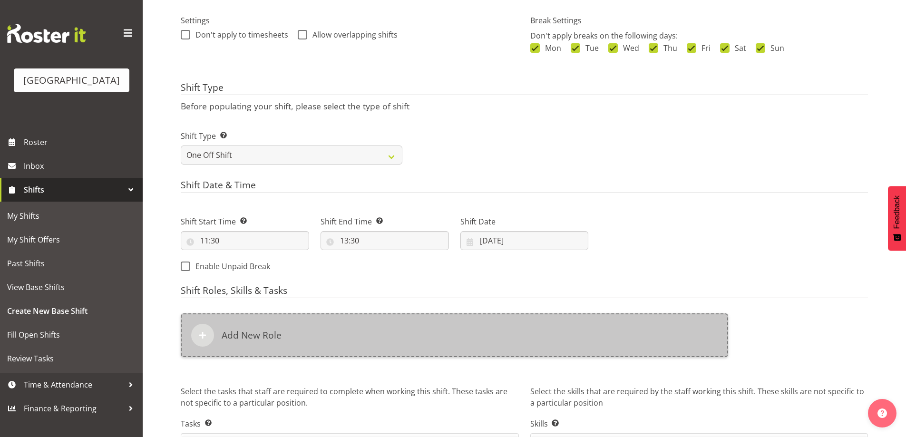
click at [280, 343] on div "Add New Role" at bounding box center [454, 335] width 547 height 44
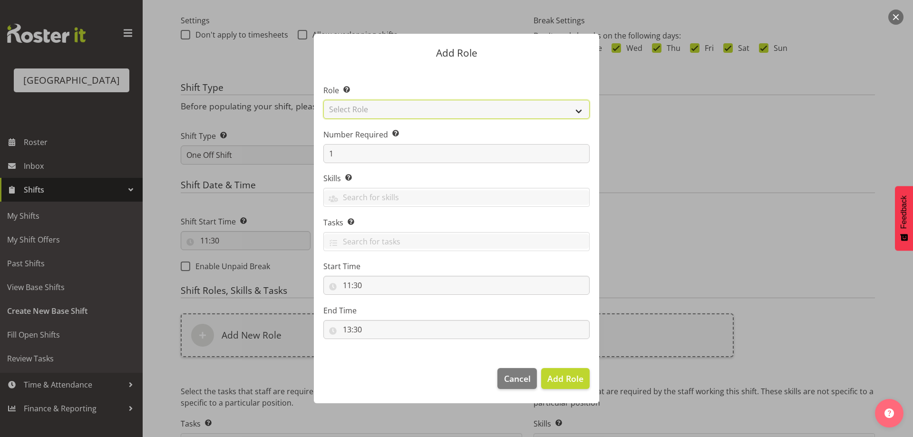
click at [387, 114] on select "Select Role Audio Bar Bar Runner Bar Training Box Office Cargo Shed Venue Rep C…" at bounding box center [456, 109] width 266 height 19
select select "1301"
click at [323, 100] on select "Select Role Audio Bar Bar Runner Bar Training Box Office Cargo Shed Venue Rep C…" at bounding box center [456, 109] width 266 height 19
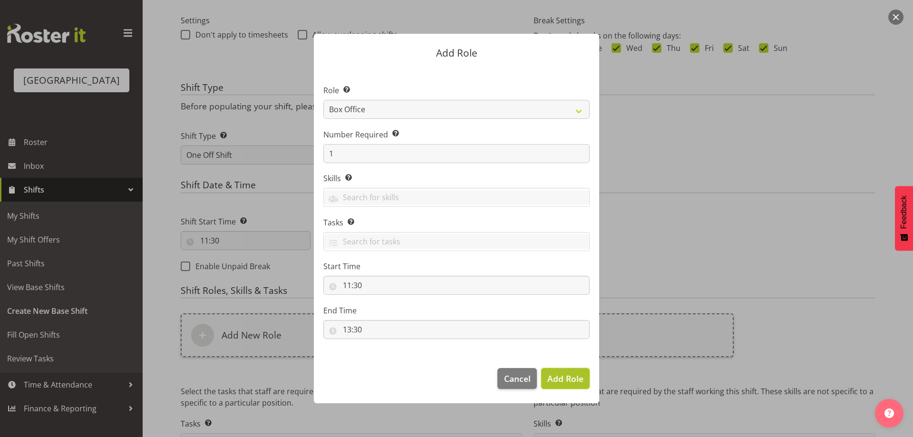
click at [574, 379] on span "Add Role" at bounding box center [565, 378] width 36 height 11
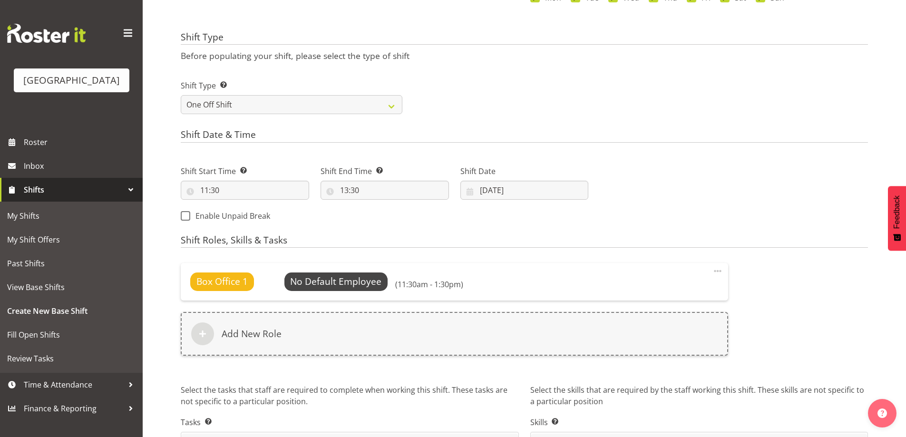
scroll to position [324, 0]
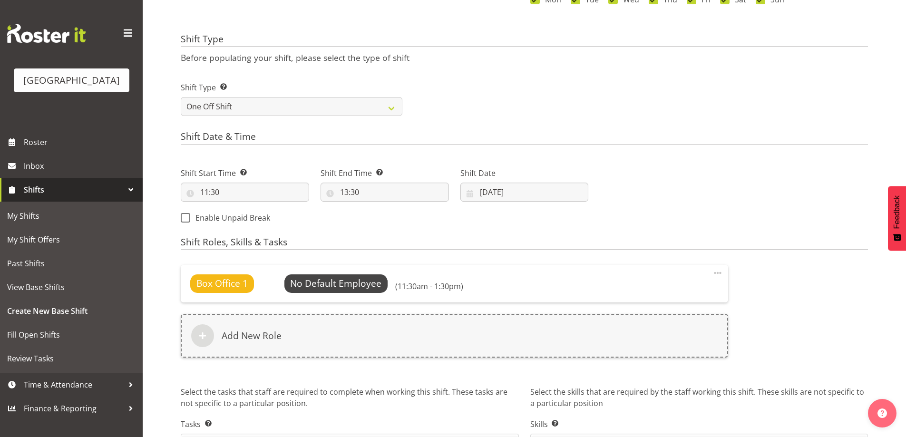
click at [698, 206] on div "Next Shifts" at bounding box center [734, 192] width 280 height 77
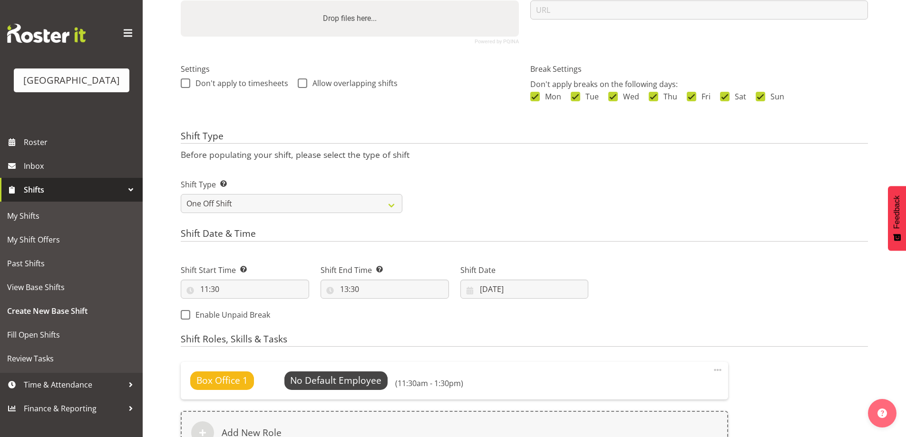
scroll to position [333, 0]
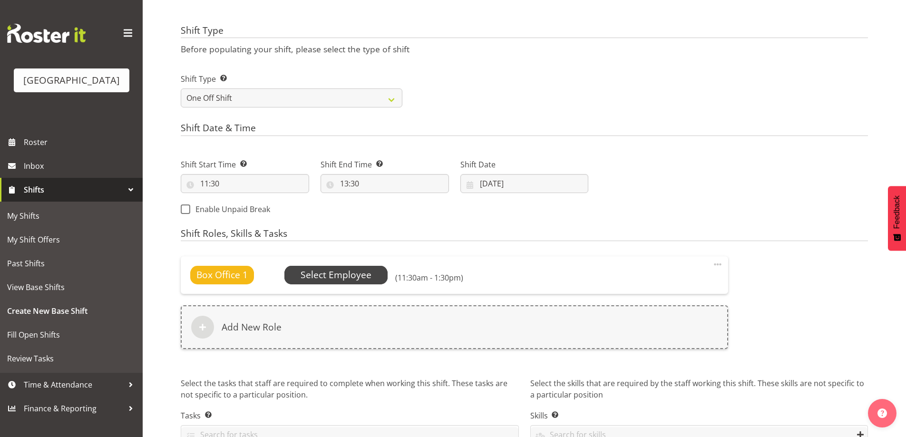
click at [330, 280] on span "Select Employee" at bounding box center [335, 275] width 71 height 14
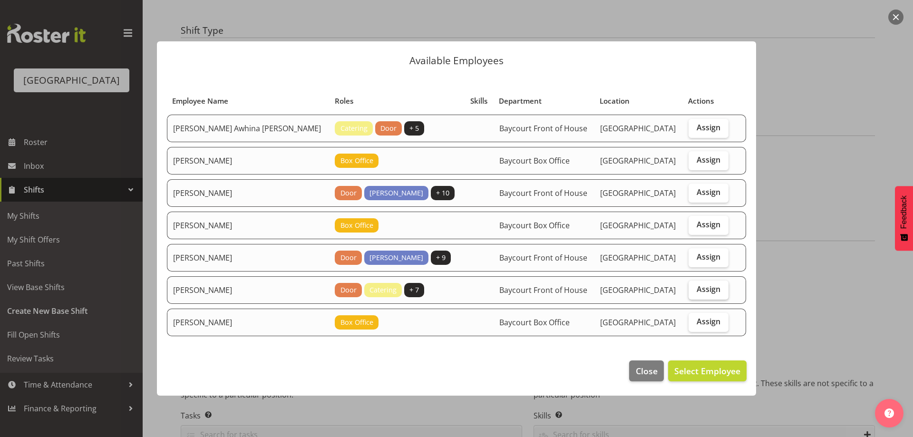
click at [706, 295] on label "Assign" at bounding box center [708, 289] width 40 height 19
click at [695, 292] on input "Assign" at bounding box center [691, 289] width 6 height 6
checkbox input "true"
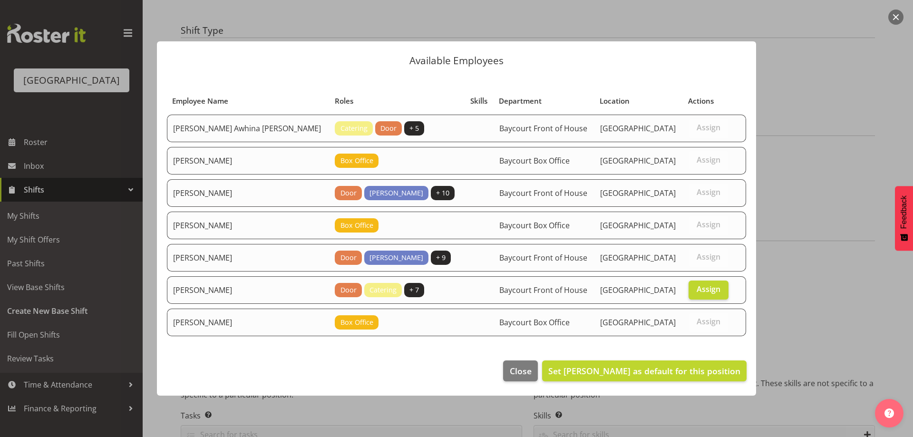
click at [701, 357] on footer "Close Set Ruby Grace as default for this position" at bounding box center [456, 373] width 599 height 45
click at [702, 369] on span "Set Ruby Grace as default for this position" at bounding box center [644, 370] width 192 height 11
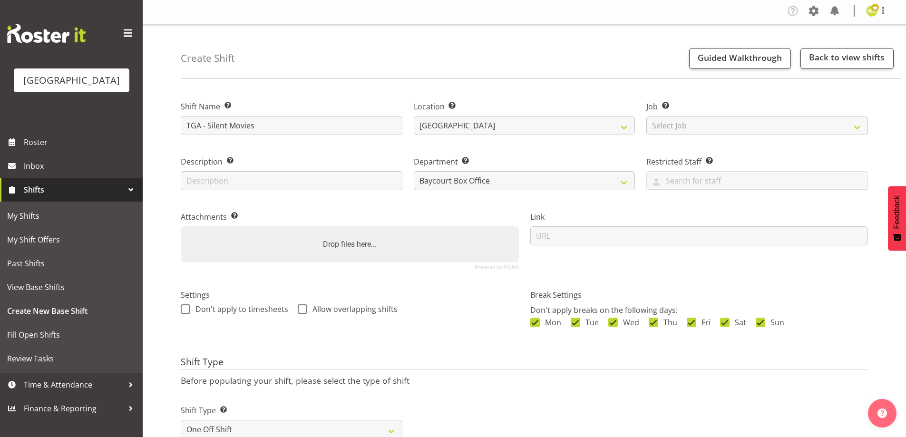
scroll to position [0, 0]
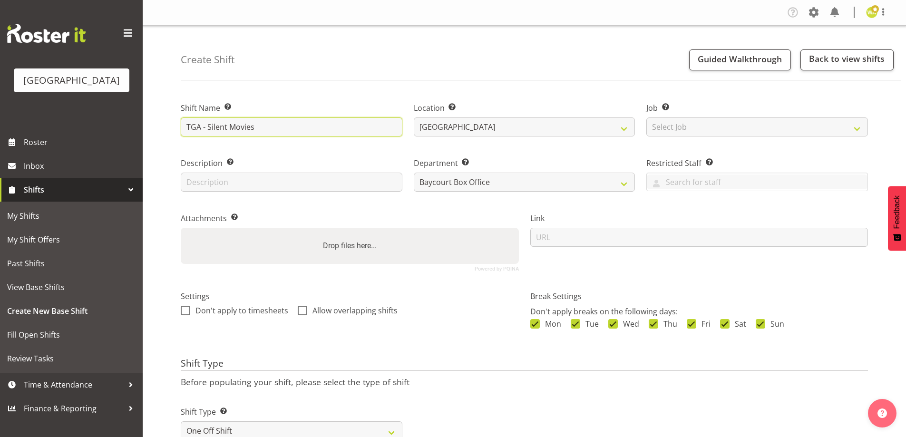
click at [186, 126] on input "TGA - Silent Movies" at bounding box center [292, 126] width 222 height 19
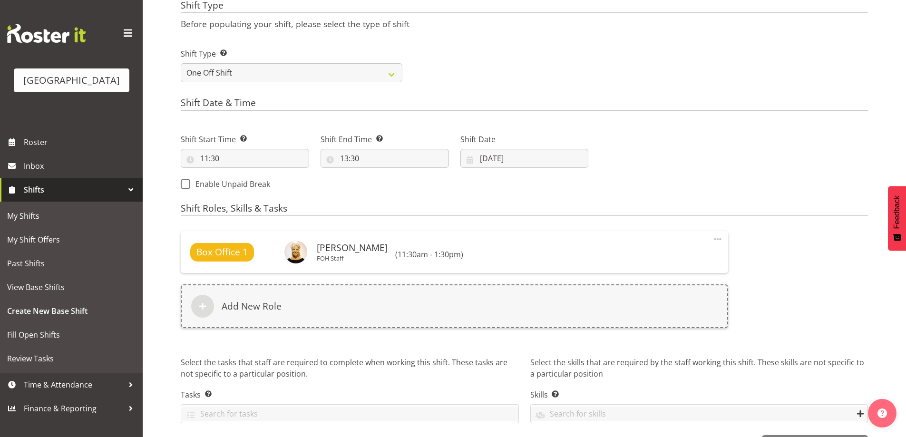
scroll to position [391, 0]
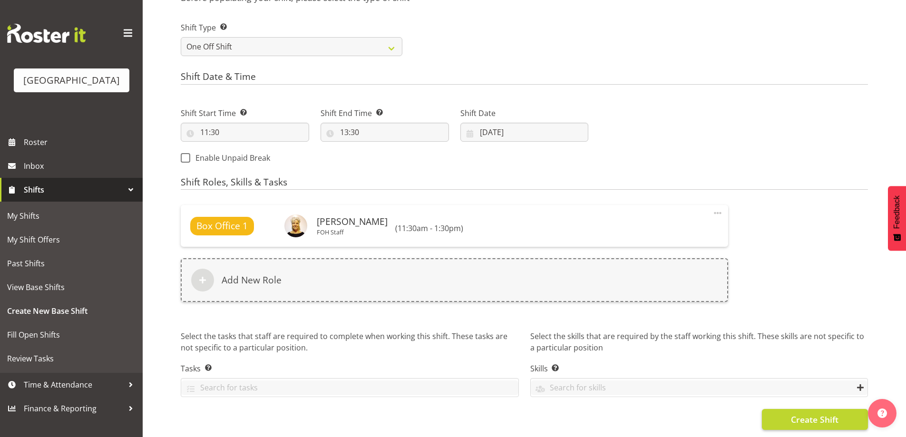
type input "RUBY - TGA - Silent Movies"
click at [798, 415] on span "Create Shift" at bounding box center [815, 419] width 48 height 12
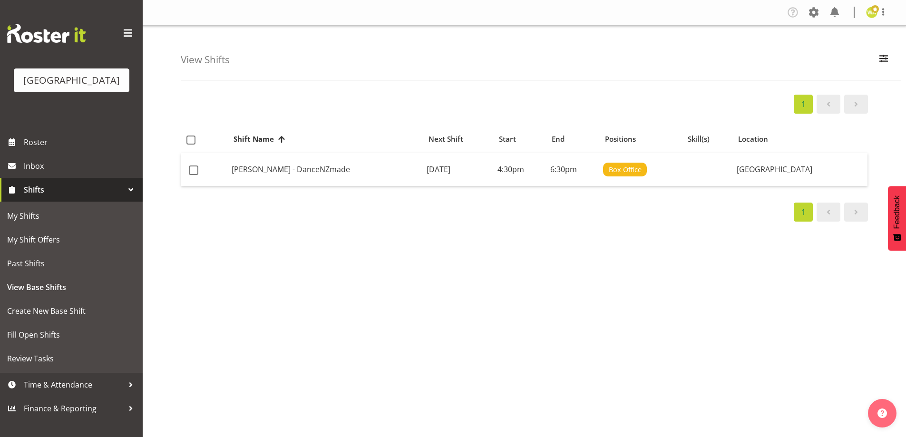
click at [660, 64] on div "View Shifts Search robin All Locations Baycourt Community and Arts Centre Bayco…" at bounding box center [541, 53] width 720 height 55
click at [27, 149] on span "Roster" at bounding box center [81, 142] width 114 height 14
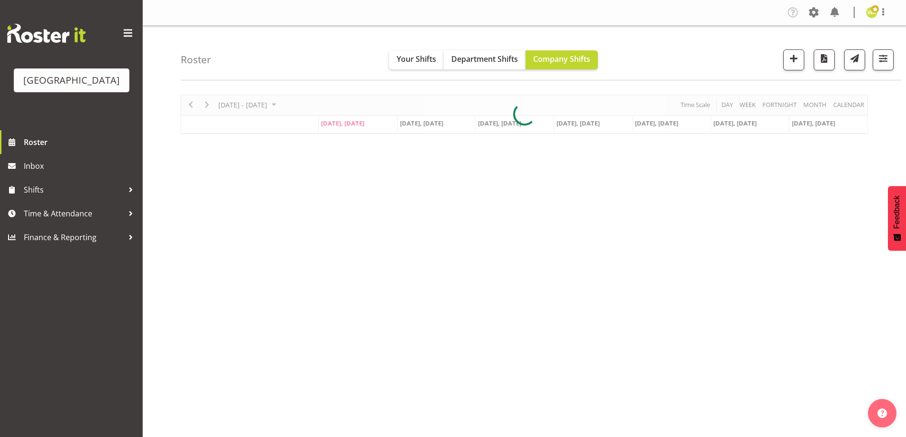
click at [664, 62] on div "Roster Your Shifts Department Shifts Company Shifts All Locations [GEOGRAPHIC_D…" at bounding box center [541, 53] width 720 height 55
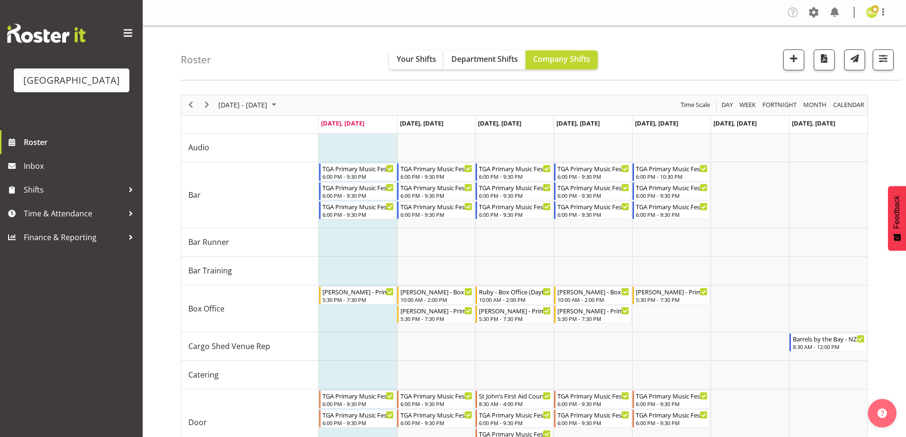
click at [663, 61] on div "Roster Your Shifts Department Shifts Company Shifts All Locations [GEOGRAPHIC_D…" at bounding box center [541, 53] width 720 height 55
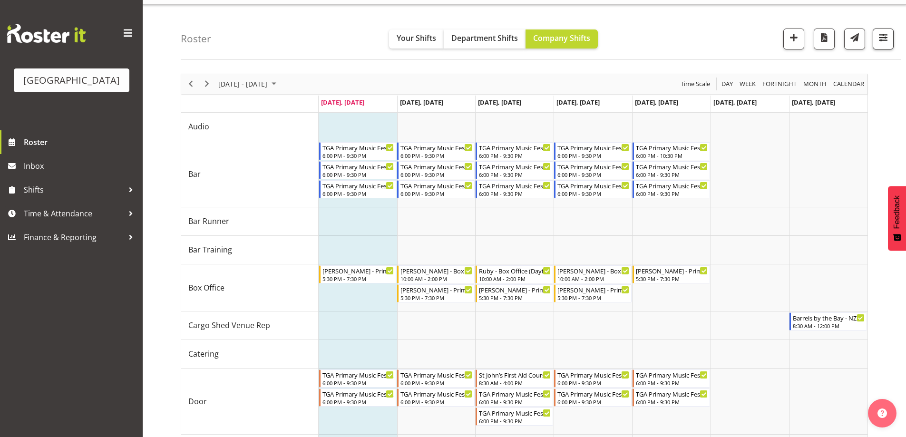
scroll to position [2, 0]
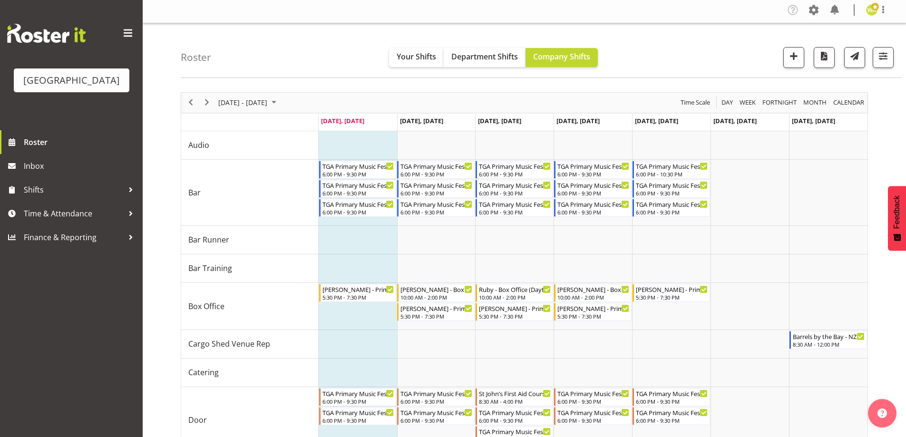
click at [689, 49] on div "Roster Your Shifts Department Shifts Company Shifts All Locations [GEOGRAPHIC_D…" at bounding box center [541, 50] width 720 height 55
drag, startPoint x: 672, startPoint y: 46, endPoint x: 684, endPoint y: 46, distance: 11.4
click at [673, 46] on div "Roster Your Shifts Department Shifts Company Shifts All Locations [GEOGRAPHIC_D…" at bounding box center [541, 50] width 720 height 55
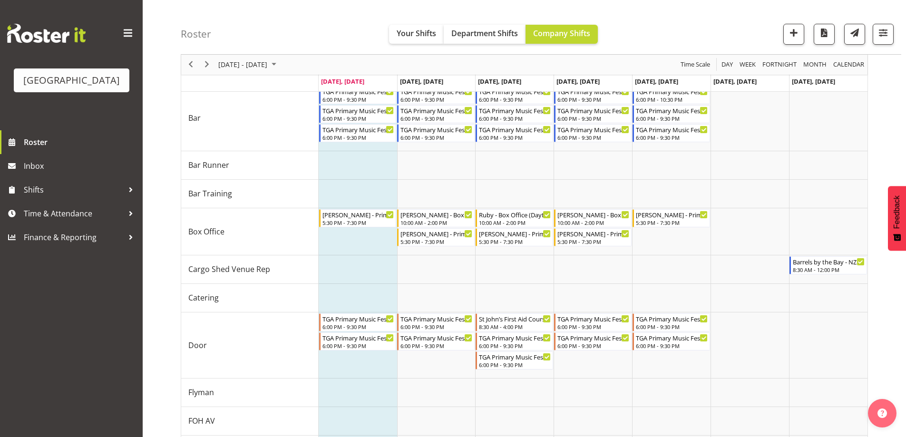
scroll to position [64, 0]
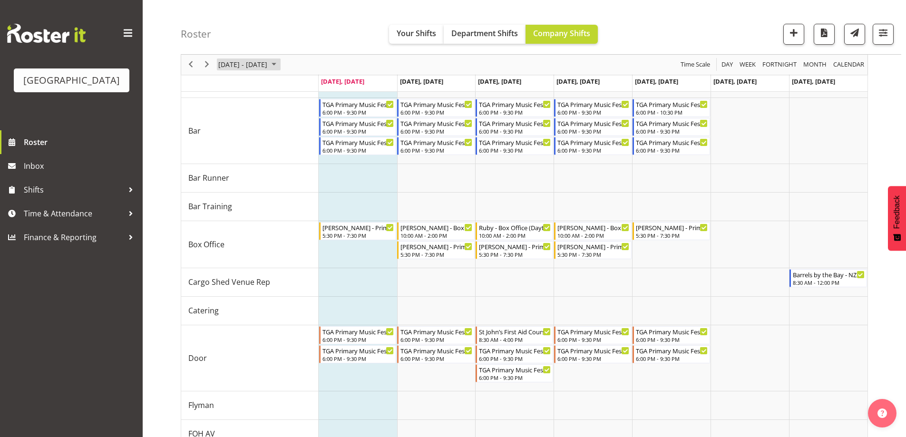
click at [268, 62] on span "[DATE] - [DATE]" at bounding box center [242, 65] width 51 height 12
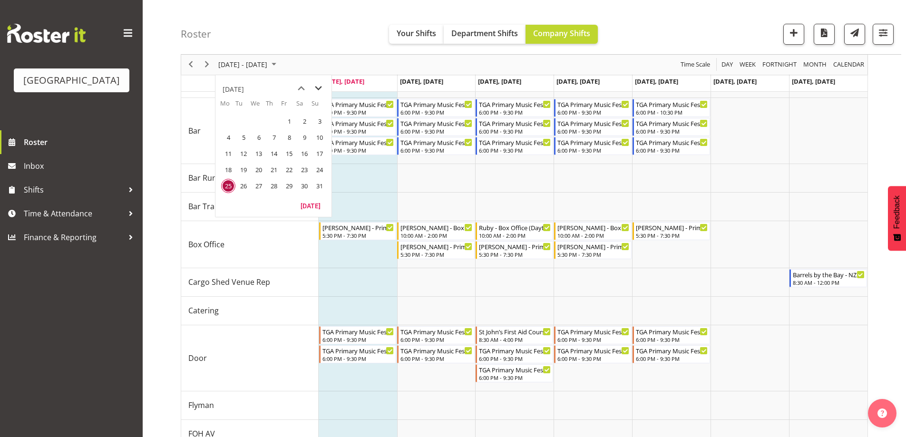
click at [315, 88] on span "next month" at bounding box center [318, 88] width 17 height 17
drag, startPoint x: 319, startPoint y: 154, endPoint x: 348, endPoint y: 159, distance: 29.6
click at [319, 153] on span "21" at bounding box center [319, 153] width 14 height 14
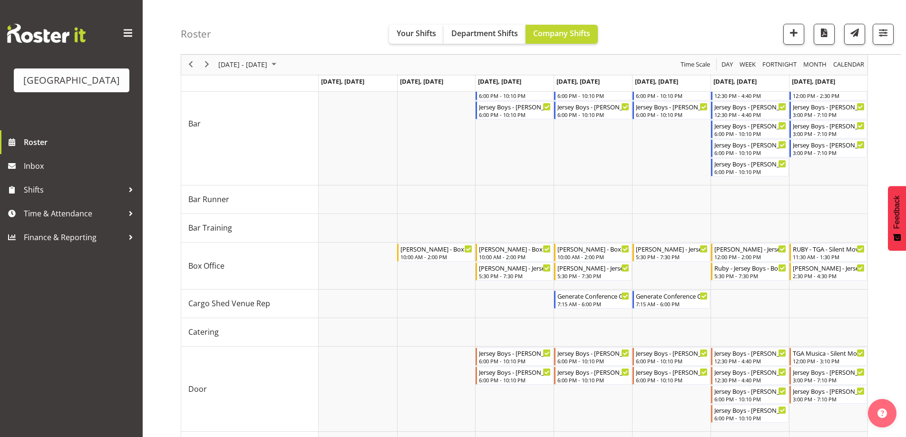
scroll to position [116, 0]
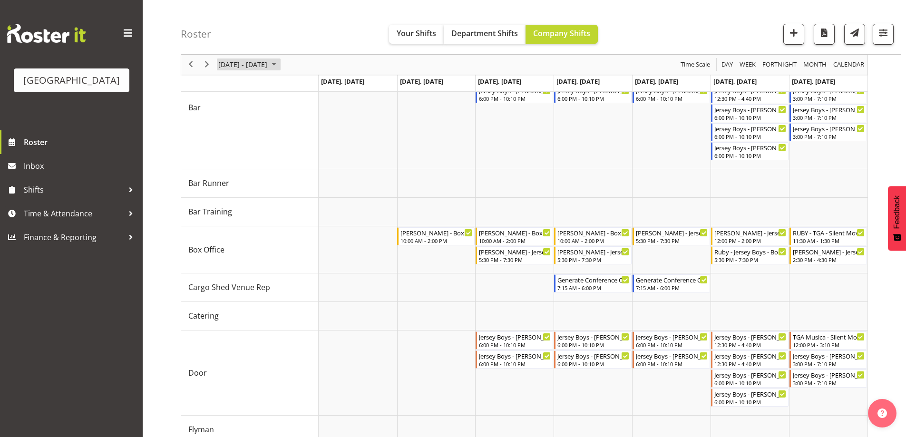
click at [268, 60] on span "[DATE] - [DATE]" at bounding box center [242, 65] width 51 height 12
click at [655, 24] on div "Roster Your Shifts Department Shifts Company Shifts All Locations [GEOGRAPHIC_D…" at bounding box center [541, 27] width 720 height 55
click at [693, 19] on div "Roster Your Shifts Department Shifts Company Shifts All Locations [GEOGRAPHIC_D…" at bounding box center [541, 27] width 720 height 55
click at [693, 18] on div "Roster Your Shifts Department Shifts Company Shifts All Locations [GEOGRAPHIC_D…" at bounding box center [541, 27] width 720 height 55
